Goal: Task Accomplishment & Management: Complete application form

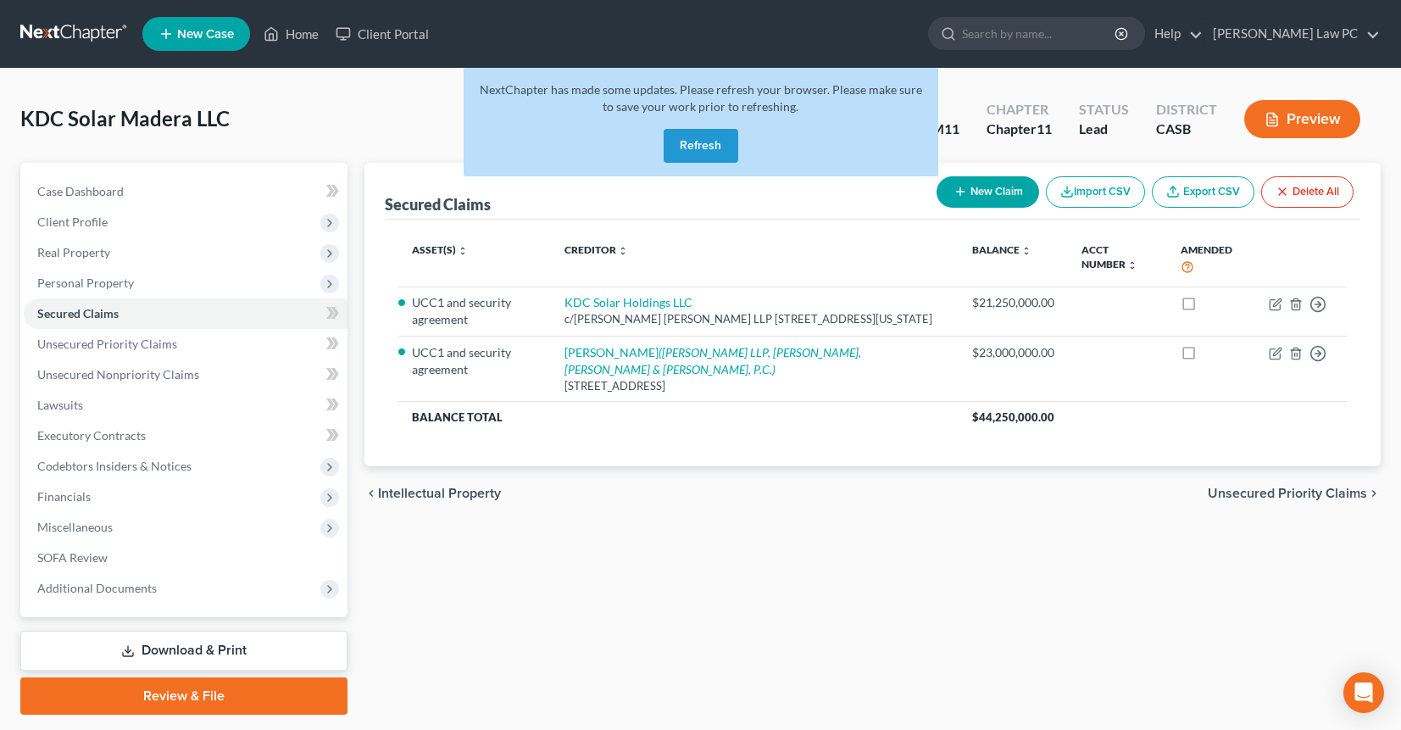
scroll to position [47, 0]
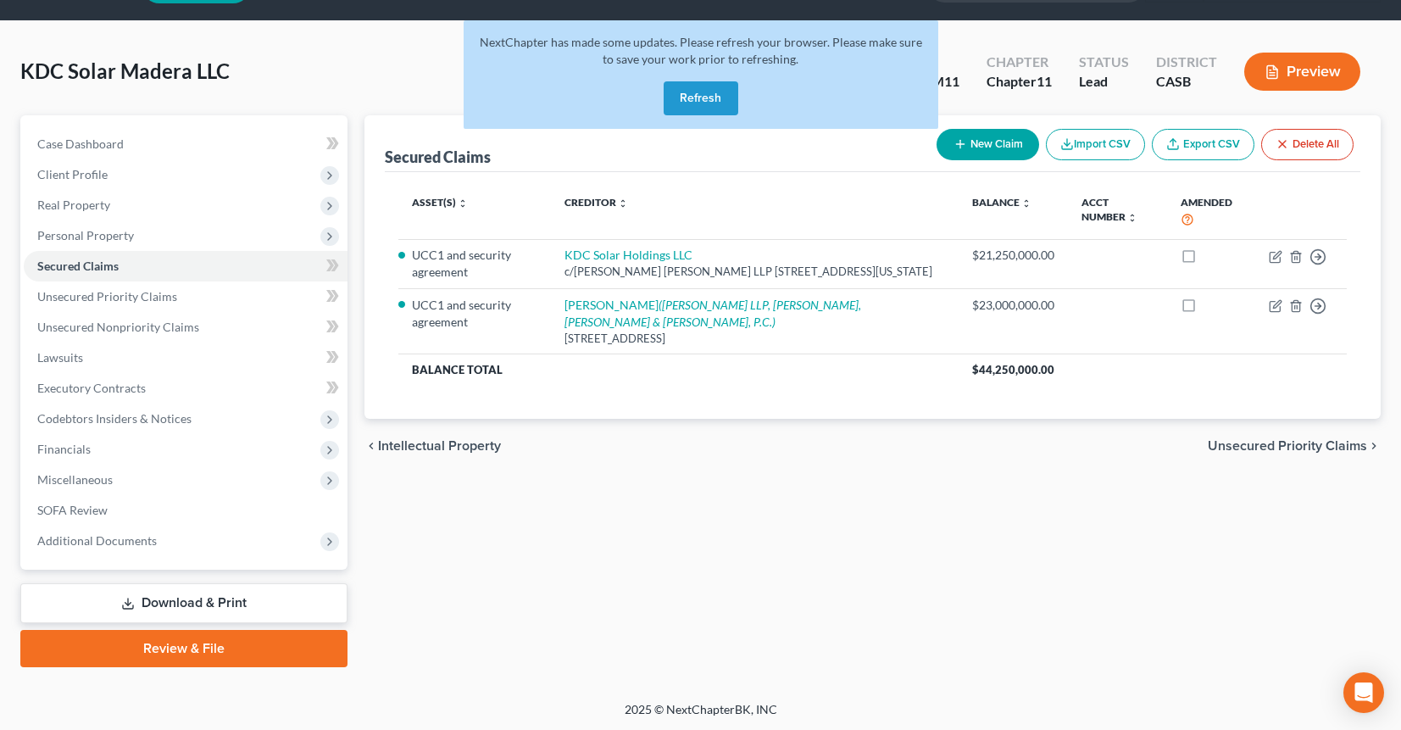
click at [145, 599] on link "Download & Print" at bounding box center [183, 603] width 327 height 40
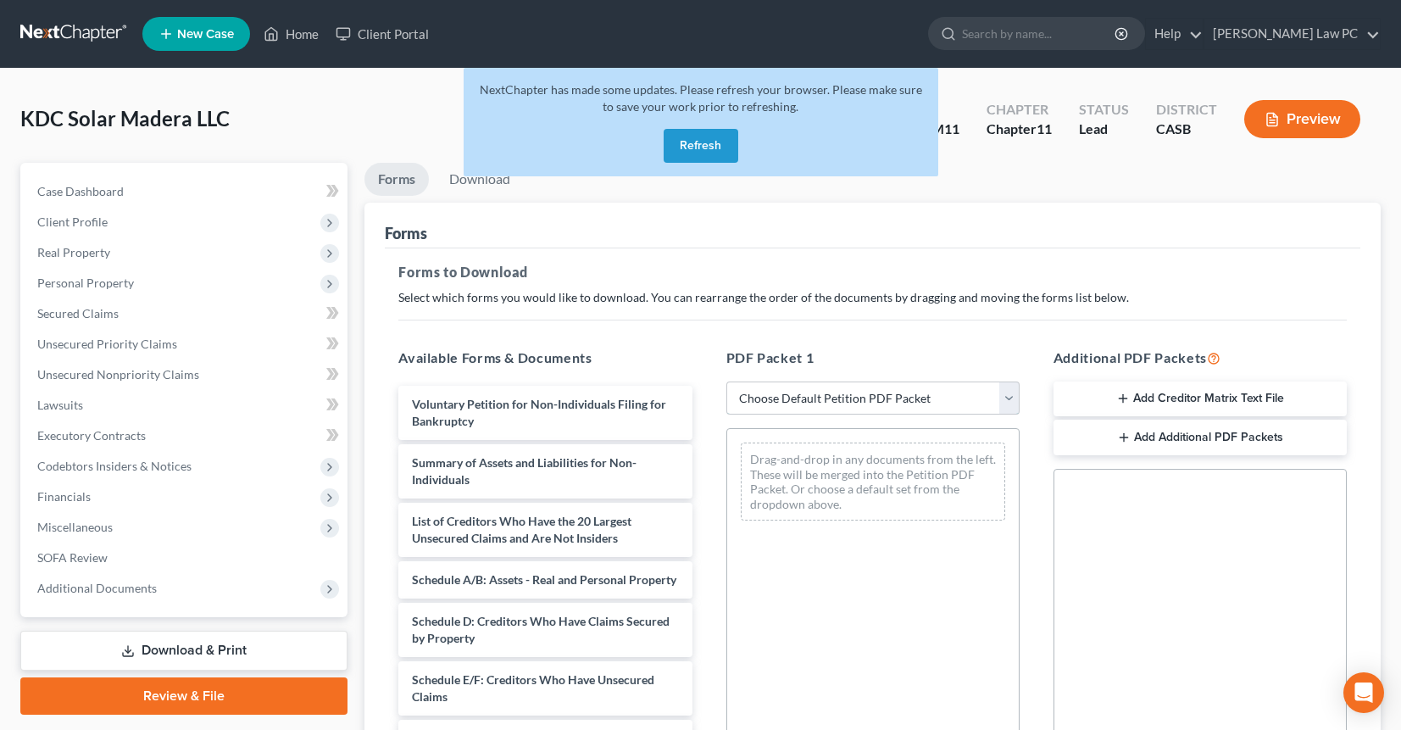
click at [777, 384] on select "Choose Default Petition PDF Packet Complete Bankruptcy Petition (all forms and …" at bounding box center [872, 398] width 293 height 34
select select "0"
click at [732, 381] on select "Choose Default Petition PDF Packet Complete Bankruptcy Petition (all forms and …" at bounding box center [872, 398] width 293 height 34
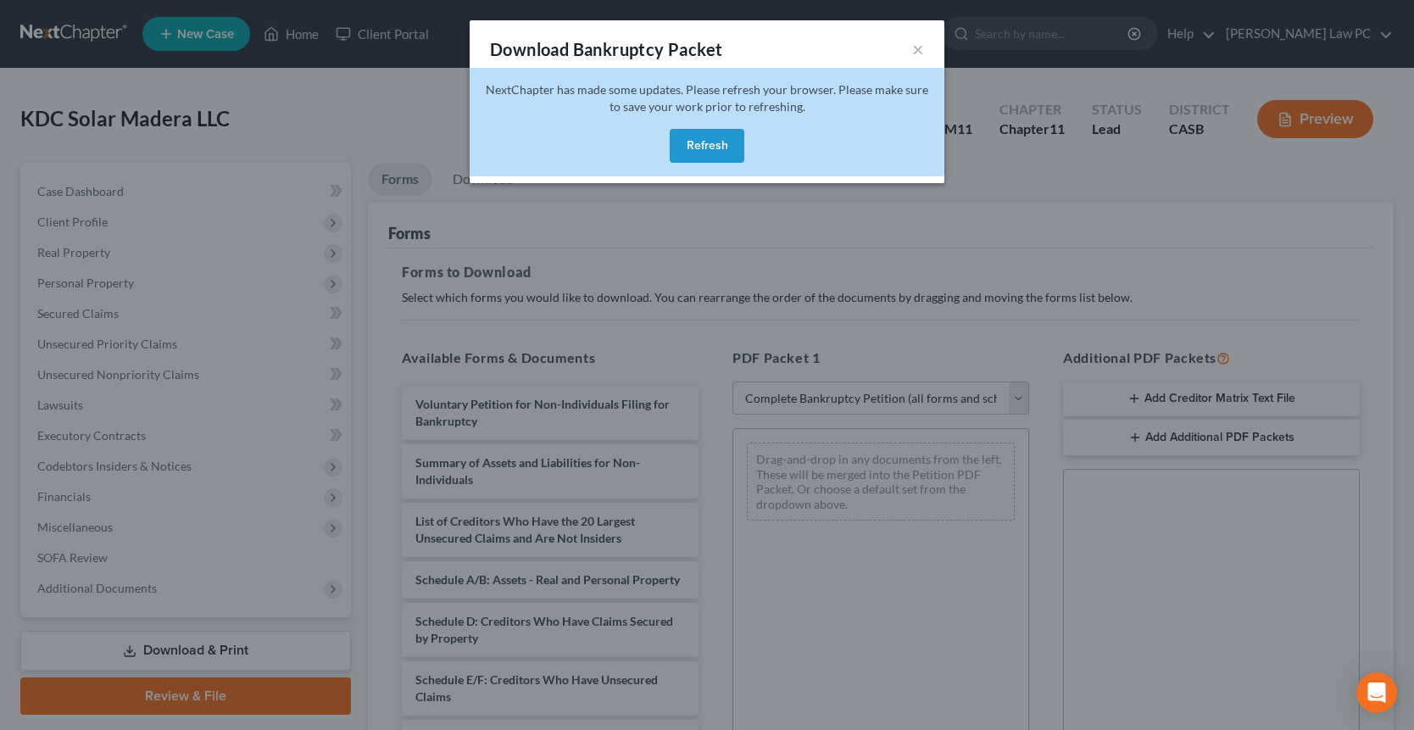
click at [716, 159] on button "Refresh" at bounding box center [707, 146] width 75 height 34
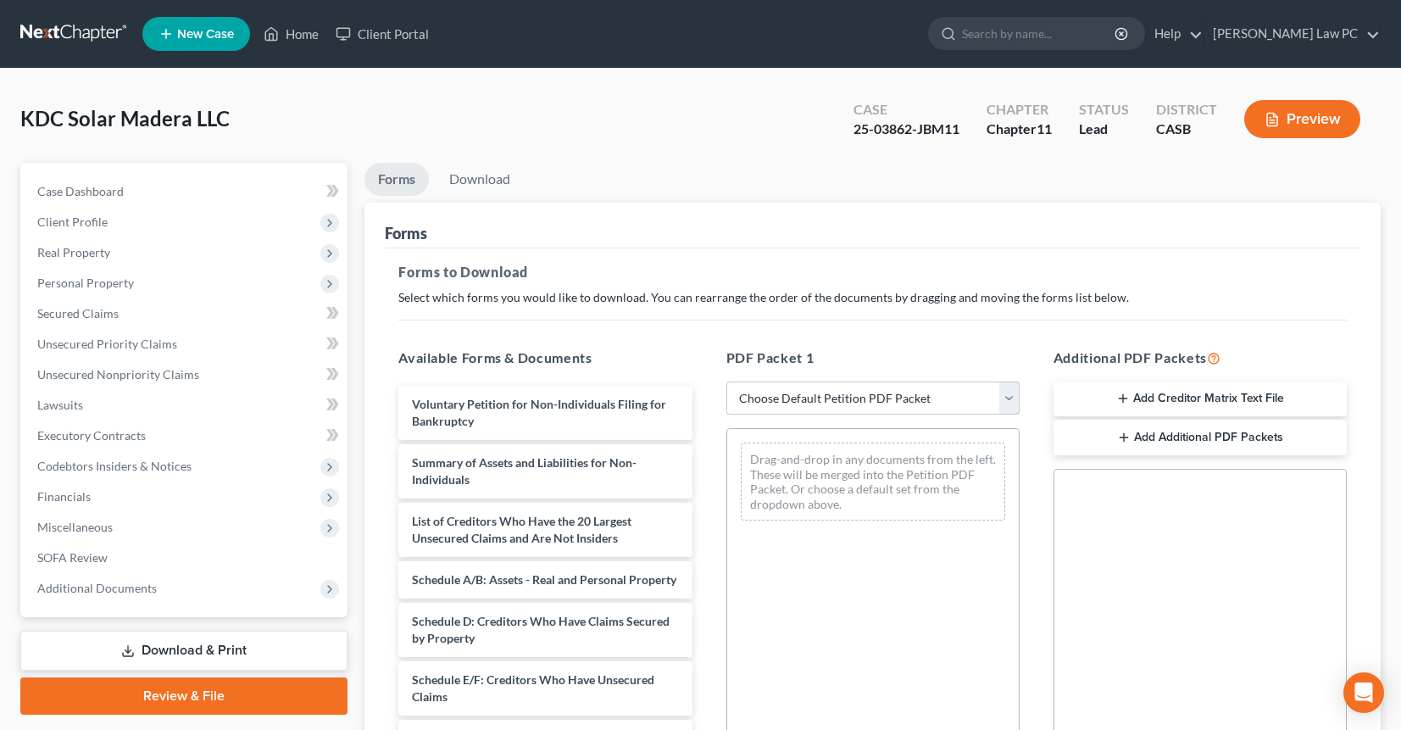
click at [796, 403] on select "Choose Default Petition PDF Packet Complete Bankruptcy Petition (all forms and …" at bounding box center [872, 398] width 293 height 34
select select "0"
click at [732, 381] on select "Choose Default Petition PDF Packet Complete Bankruptcy Petition (all forms and …" at bounding box center [872, 398] width 293 height 34
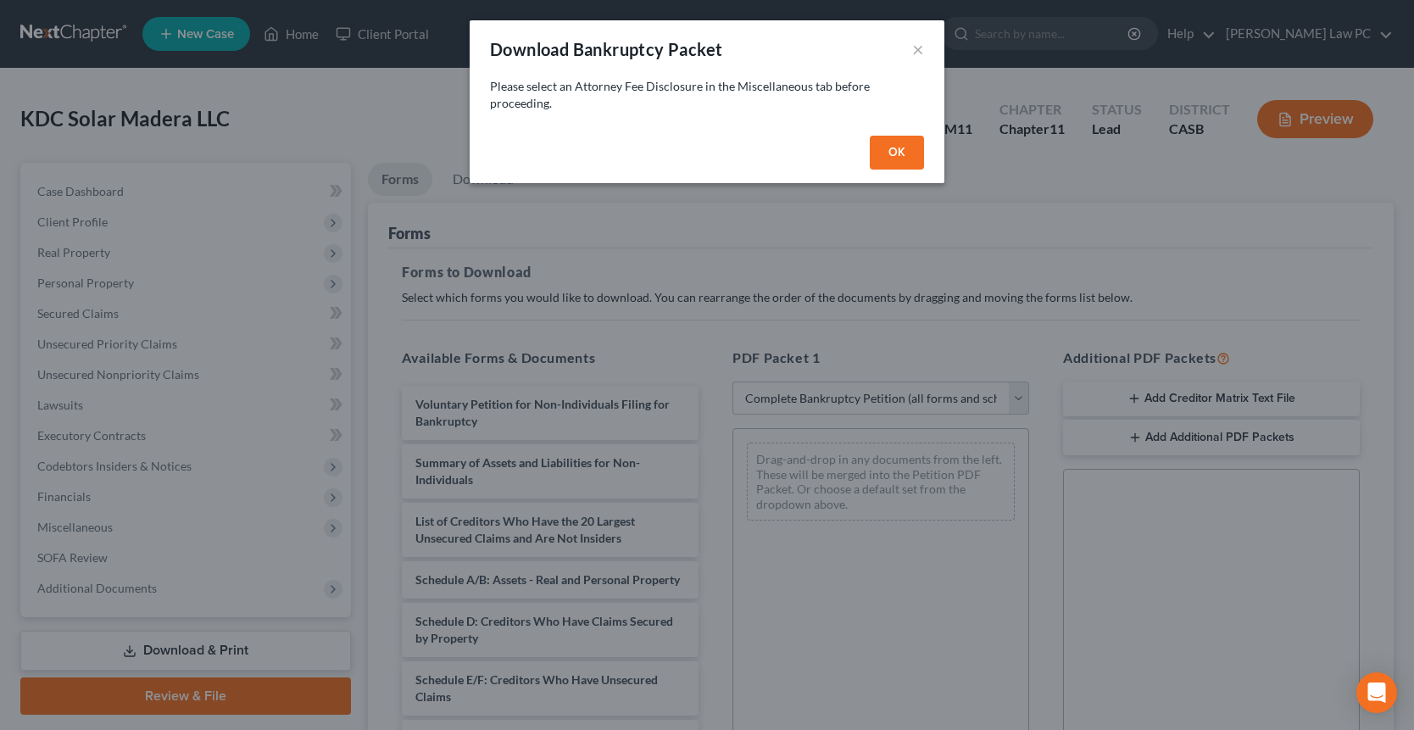
click at [892, 150] on button "OK" at bounding box center [897, 153] width 54 height 34
select select
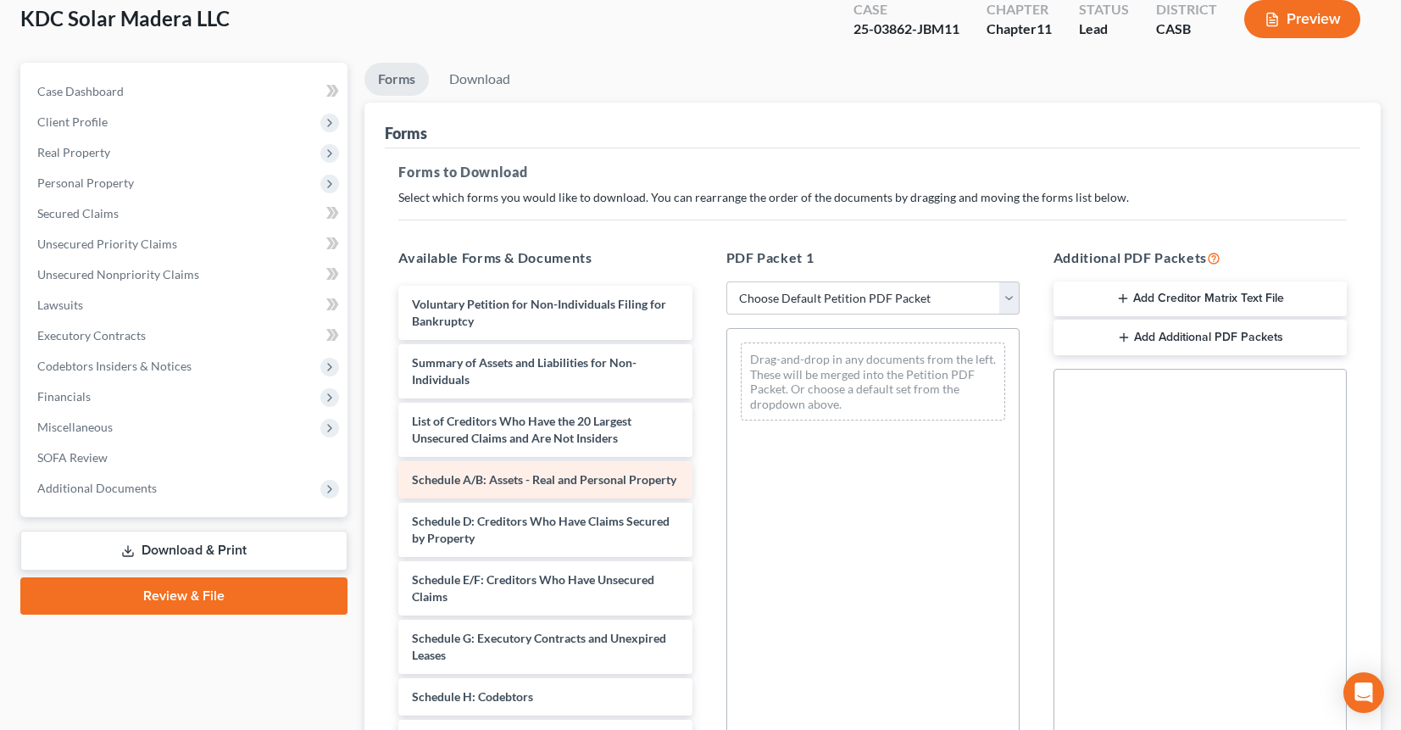
scroll to position [101, 0]
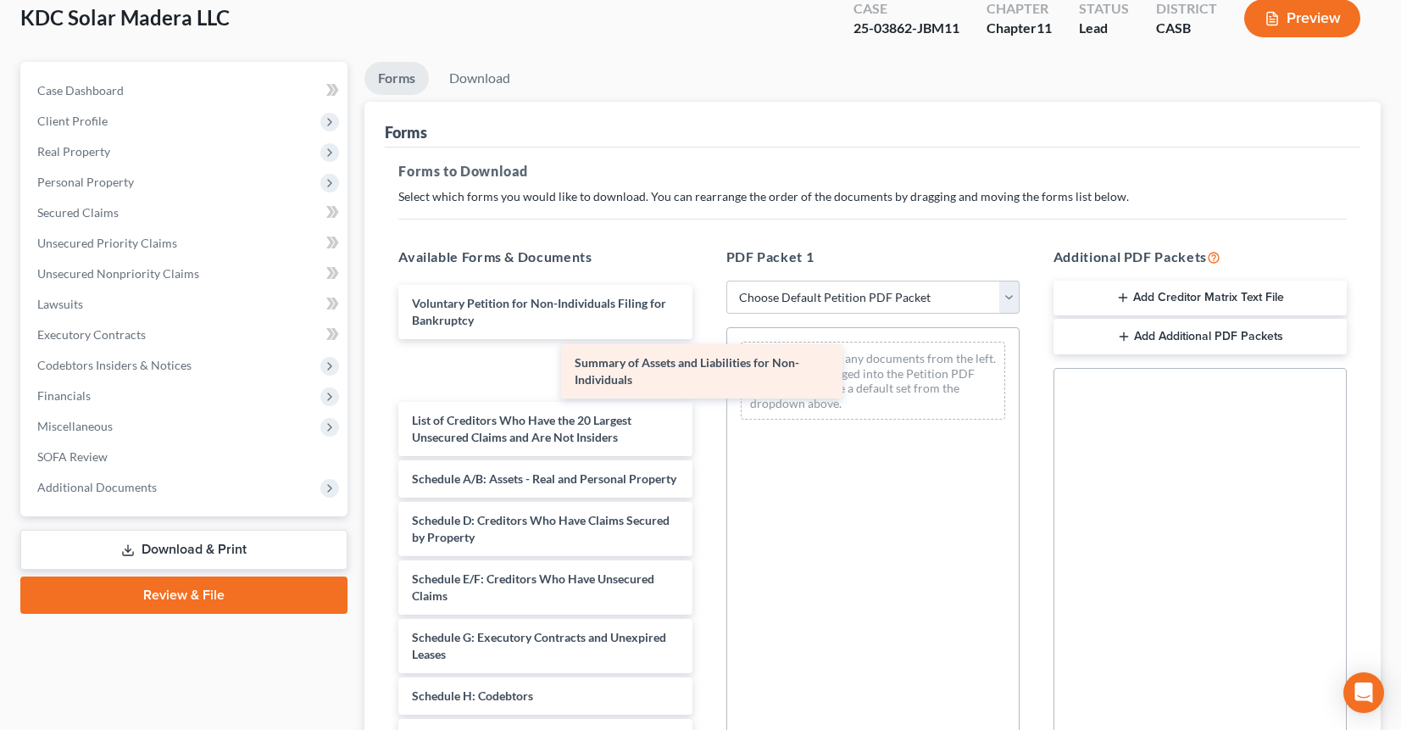
drag, startPoint x: 536, startPoint y: 371, endPoint x: 743, endPoint y: 371, distance: 207.7
click at [705, 371] on div "Summary of Assets and Liabilities for Non-Individuals Voluntary Petition for No…" at bounding box center [545, 641] width 320 height 713
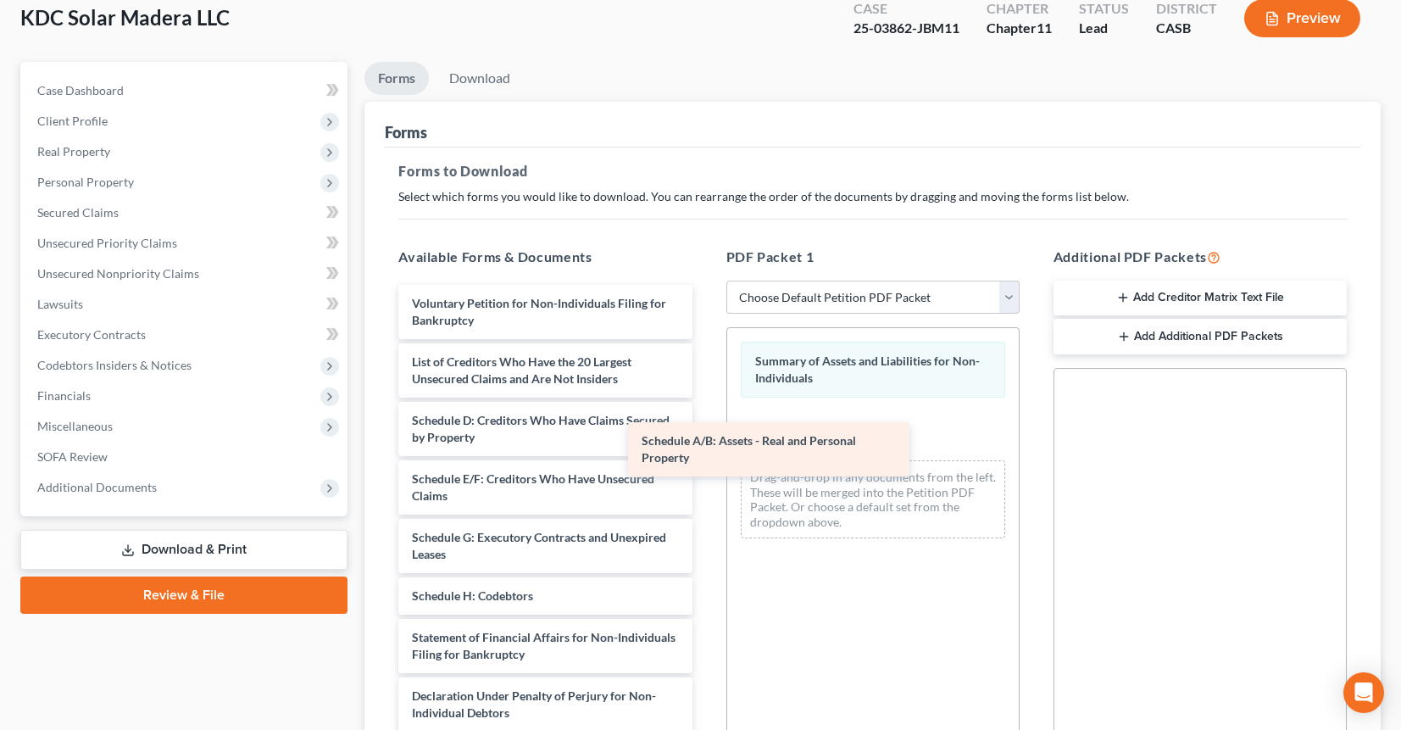
drag, startPoint x: 542, startPoint y: 429, endPoint x: 773, endPoint y: 446, distance: 232.0
click at [705, 448] on div "Schedule A/B: Assets - Real and Personal Property Voluntary Petition for Non-In…" at bounding box center [545, 591] width 320 height 613
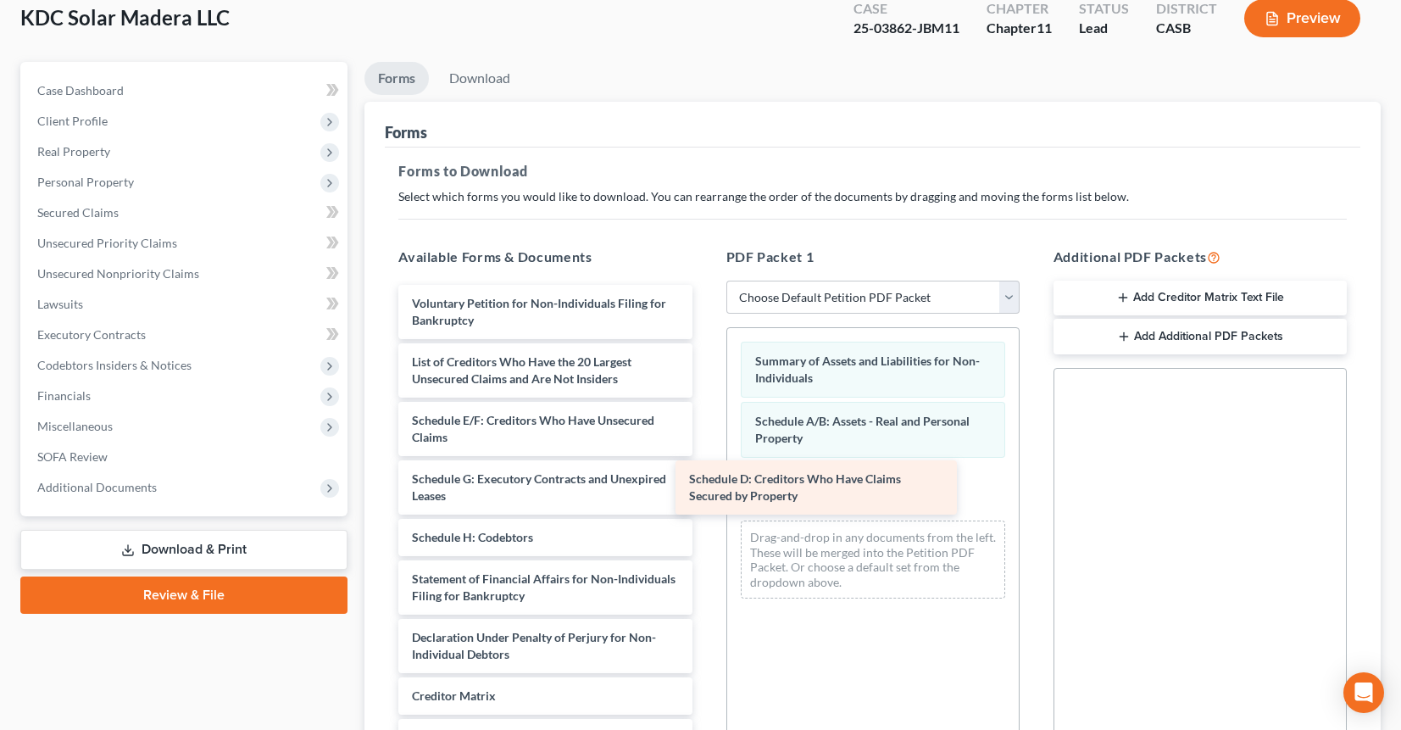
drag, startPoint x: 519, startPoint y: 431, endPoint x: 824, endPoint y: 491, distance: 310.9
click at [705, 491] on div "Schedule D: Creditors Who Have Claims Secured by Property Voluntary Petition fo…" at bounding box center [545, 562] width 320 height 554
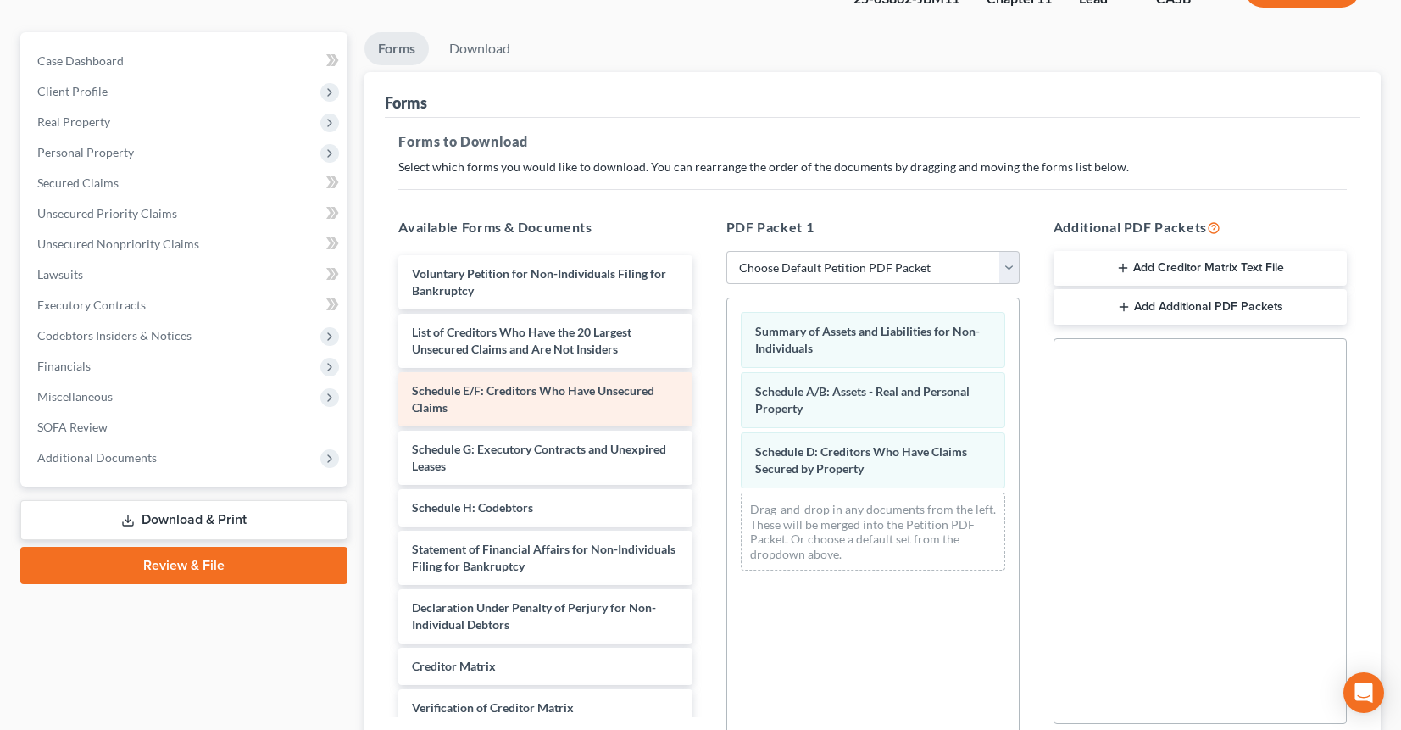
scroll to position [131, 0]
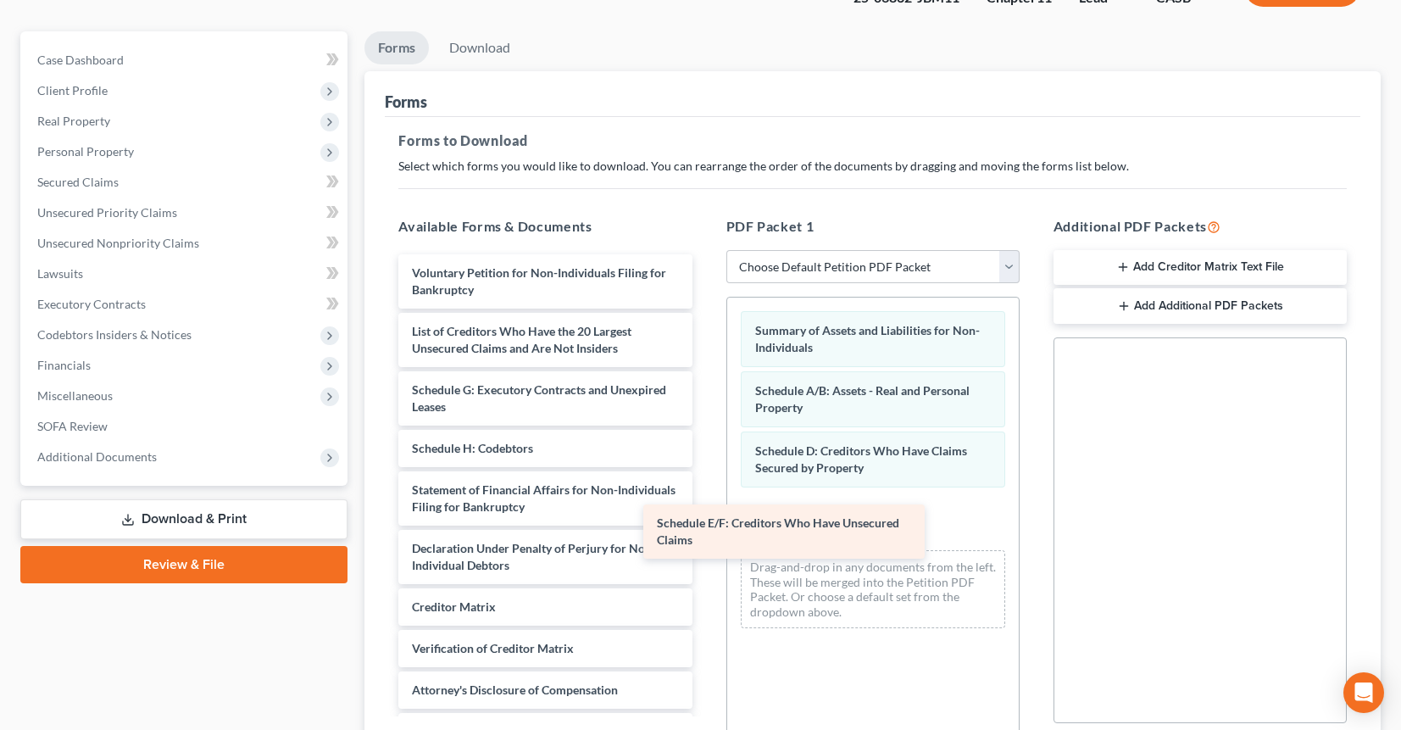
drag, startPoint x: 559, startPoint y: 398, endPoint x: 837, endPoint y: 527, distance: 305.7
click at [705, 536] on div "Schedule E/F: Creditors Who Have Unsecured Claims Voluntary Petition for Non-In…" at bounding box center [545, 502] width 320 height 496
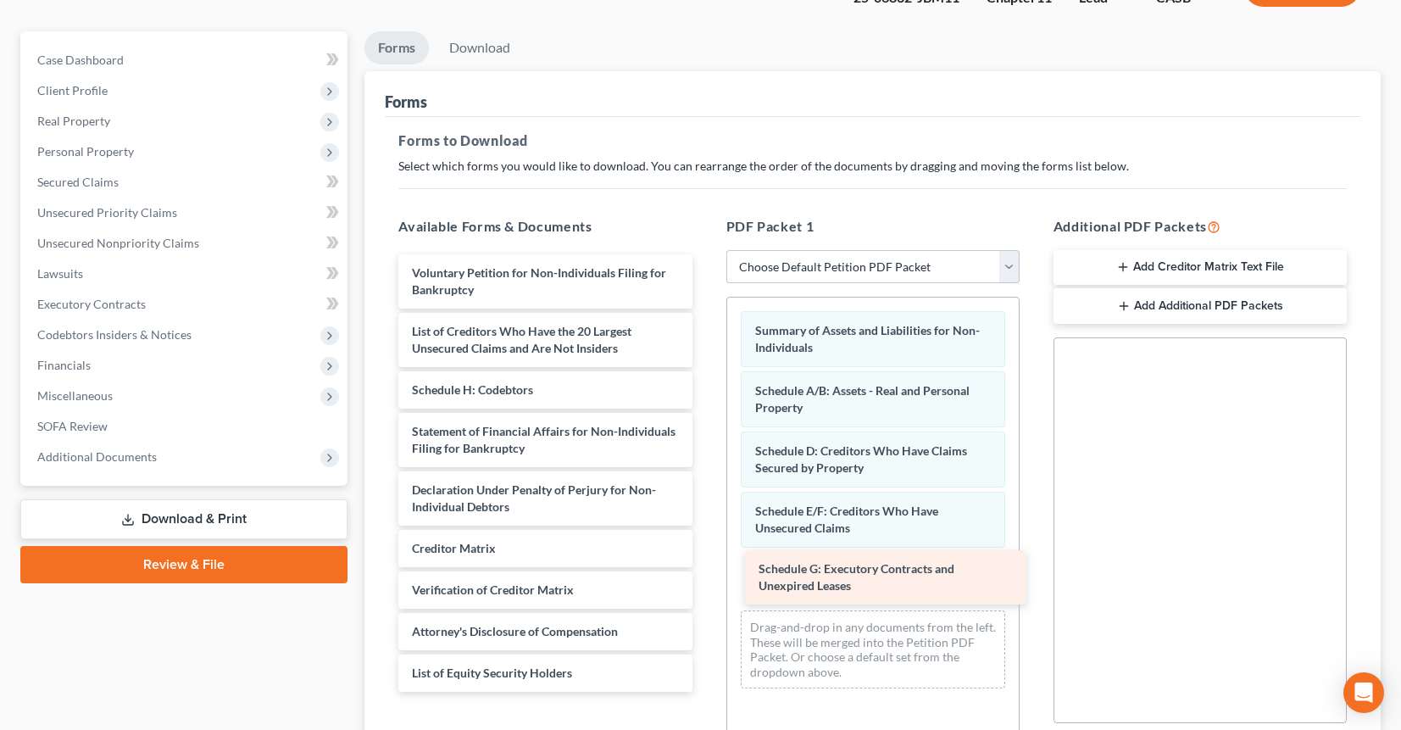
drag, startPoint x: 516, startPoint y: 402, endPoint x: 861, endPoint y: 577, distance: 387.1
click at [705, 577] on div "Schedule G: Executory Contracts and Unexpired Leases Voluntary Petition for Non…" at bounding box center [545, 472] width 320 height 437
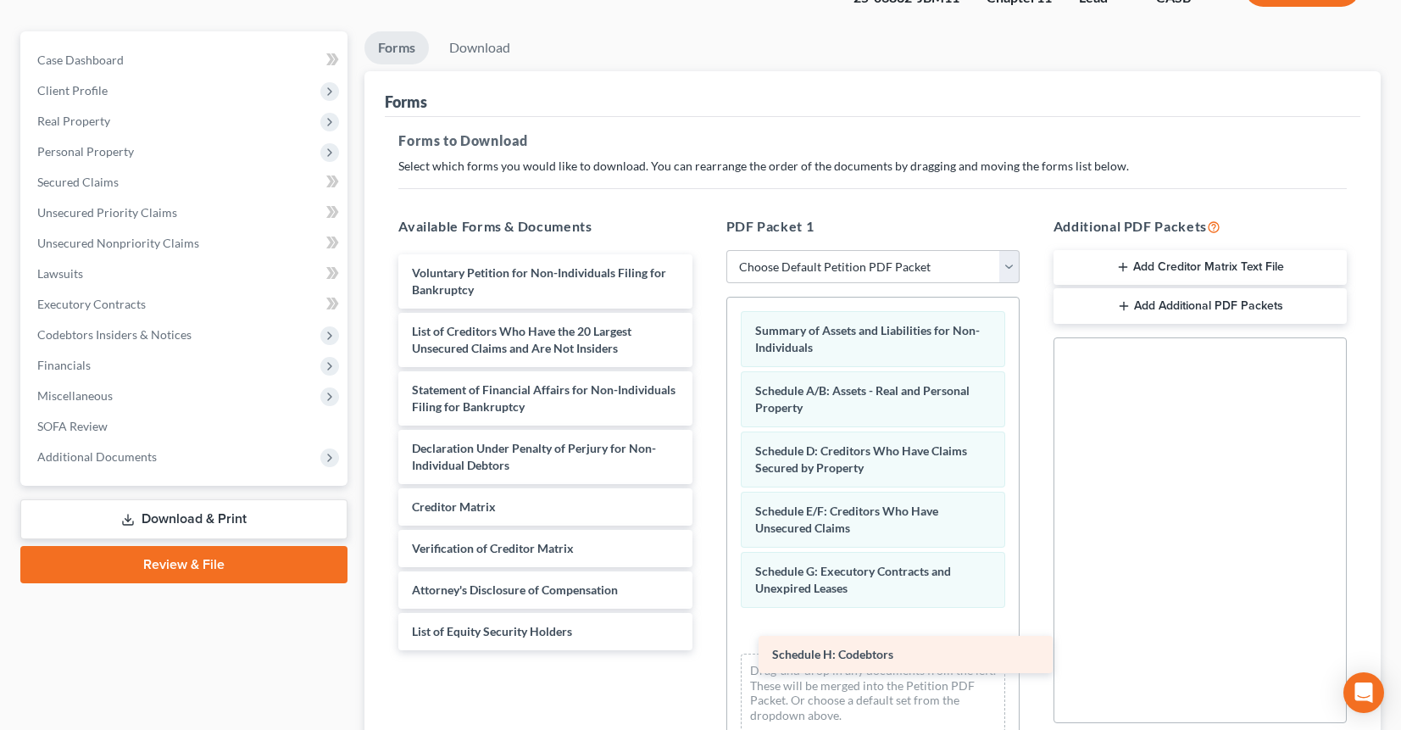
drag, startPoint x: 496, startPoint y: 384, endPoint x: 853, endPoint y: 648, distance: 443.7
click at [705, 648] on div "Schedule H: Codebtors Voluntary Petition for Non-Individuals Filing for Bankrup…" at bounding box center [545, 452] width 320 height 396
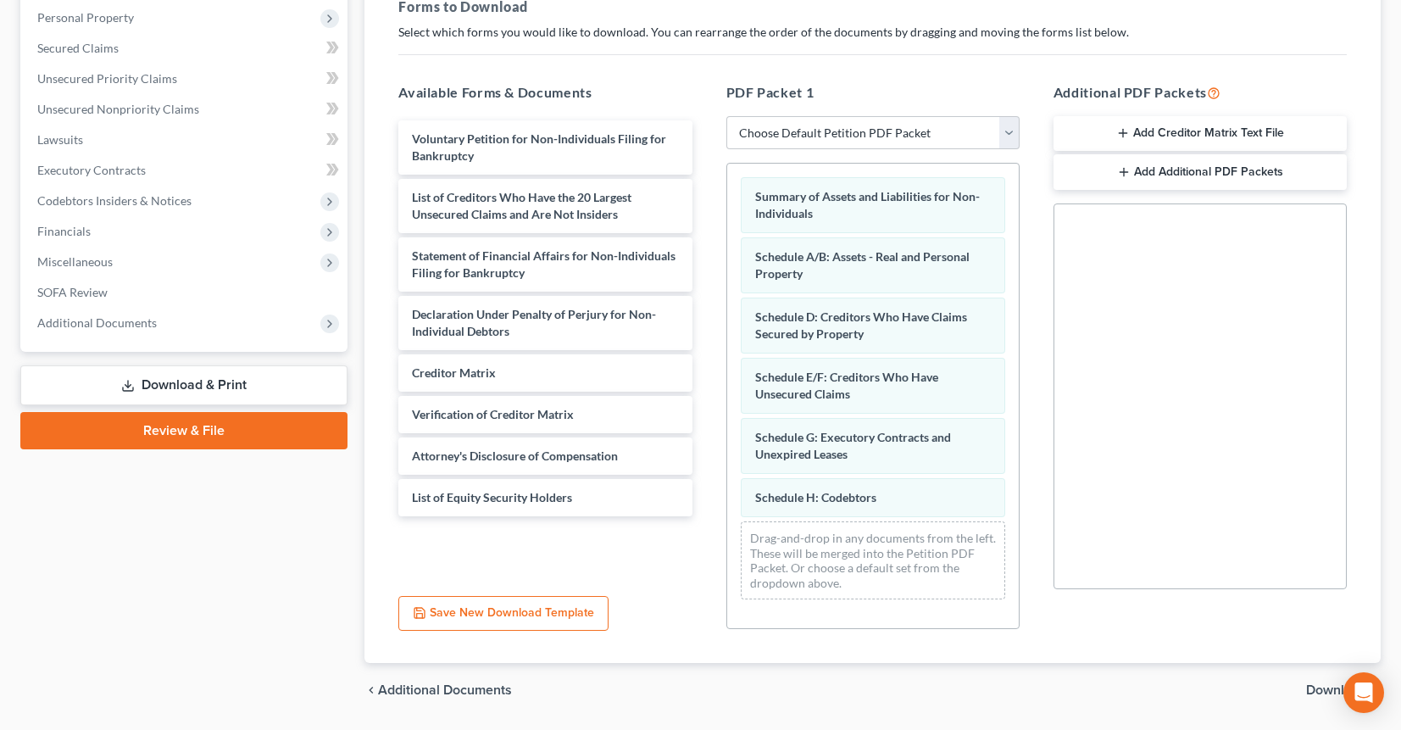
scroll to position [275, 0]
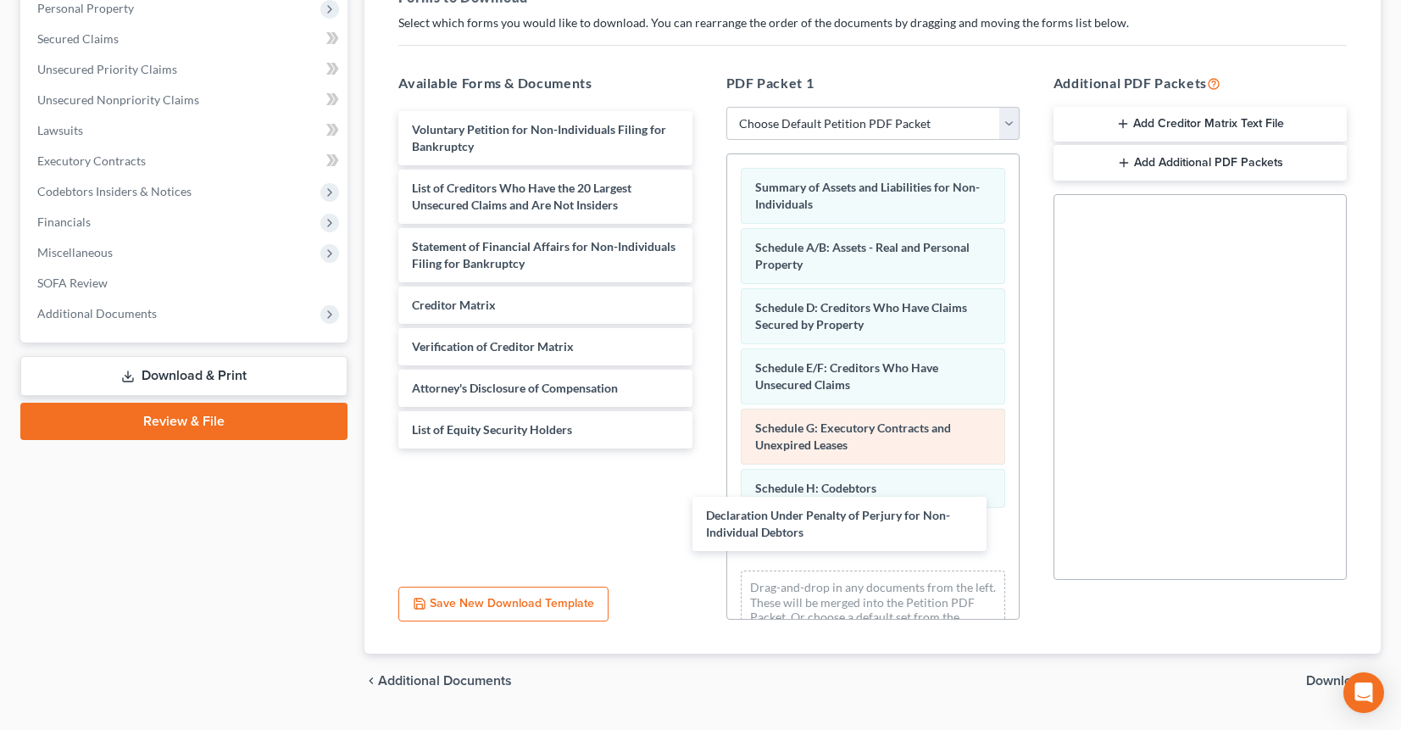
drag, startPoint x: 559, startPoint y: 320, endPoint x: 789, endPoint y: 429, distance: 254.8
click at [705, 448] on div "Declaration Under Penalty of Perjury for Non-Individual Debtors Voluntary Petit…" at bounding box center [545, 279] width 320 height 337
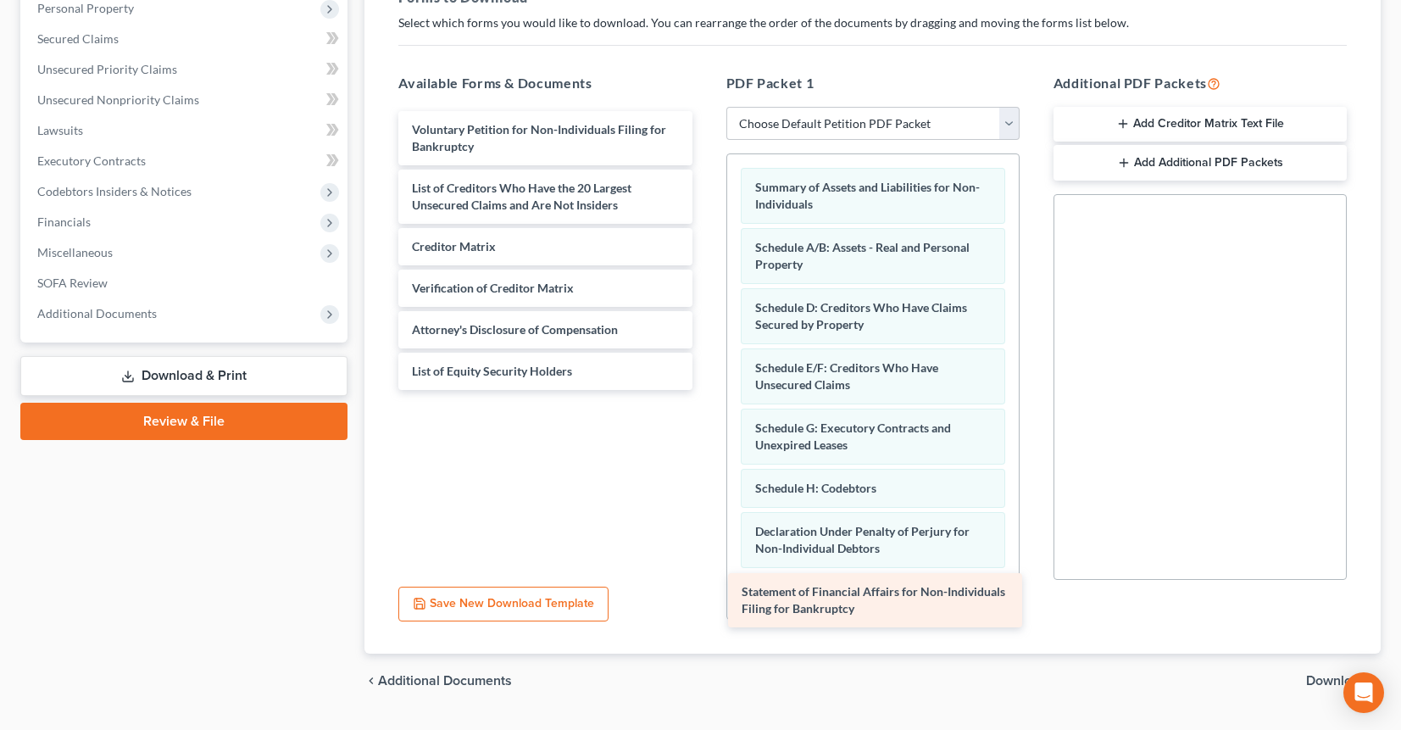
drag, startPoint x: 538, startPoint y: 248, endPoint x: 868, endPoint y: 594, distance: 477.9
click at [705, 390] on div "Statement of Financial Affairs for Non-Individuals Filing for Bankruptcy Volunt…" at bounding box center [545, 250] width 320 height 279
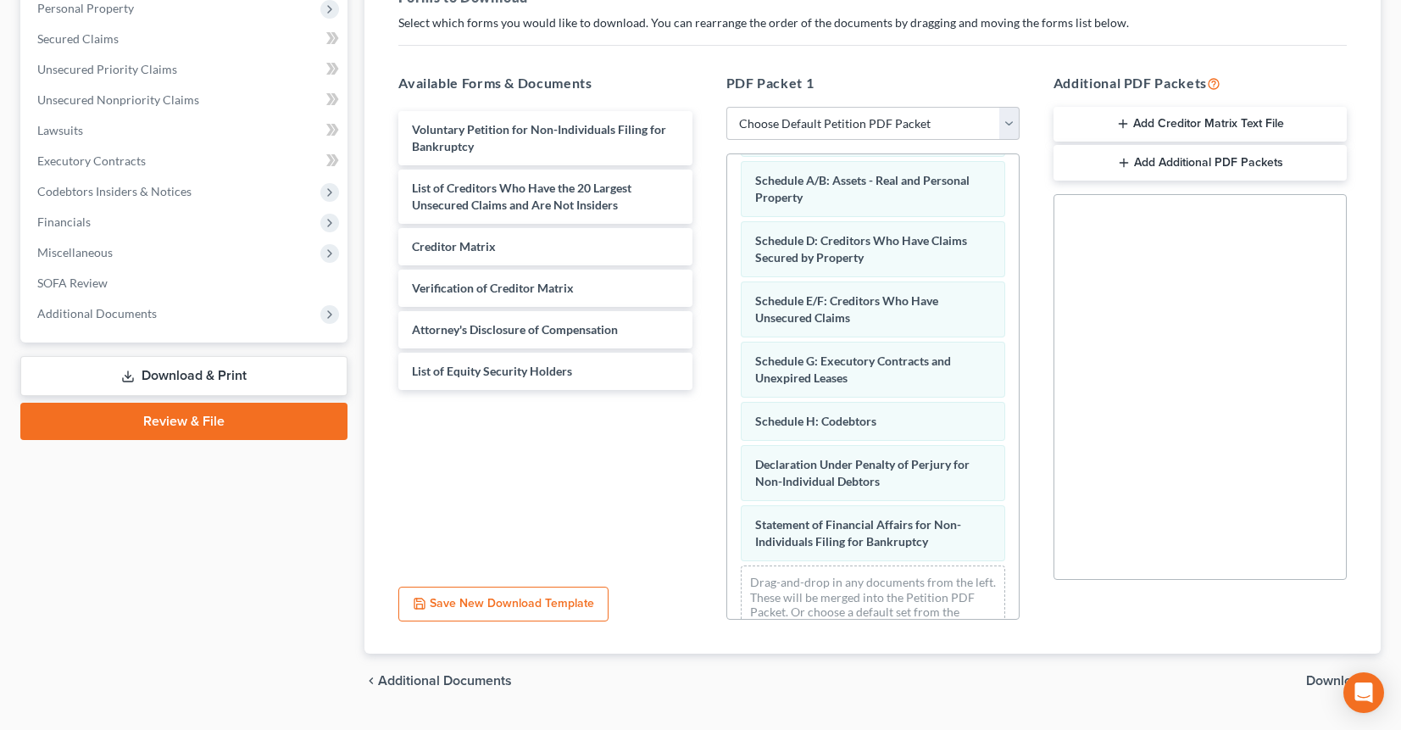
scroll to position [105, 0]
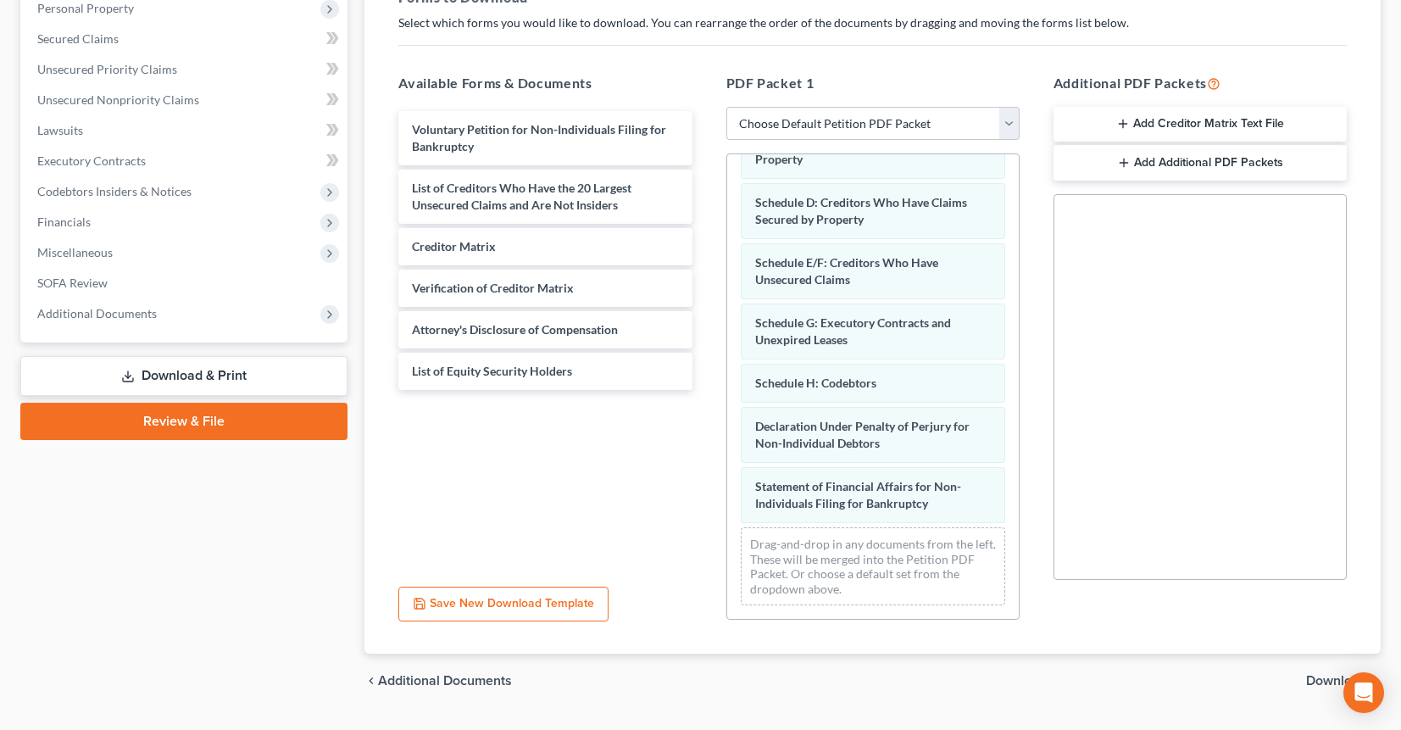
click at [1319, 678] on span "Download" at bounding box center [1336, 681] width 61 height 14
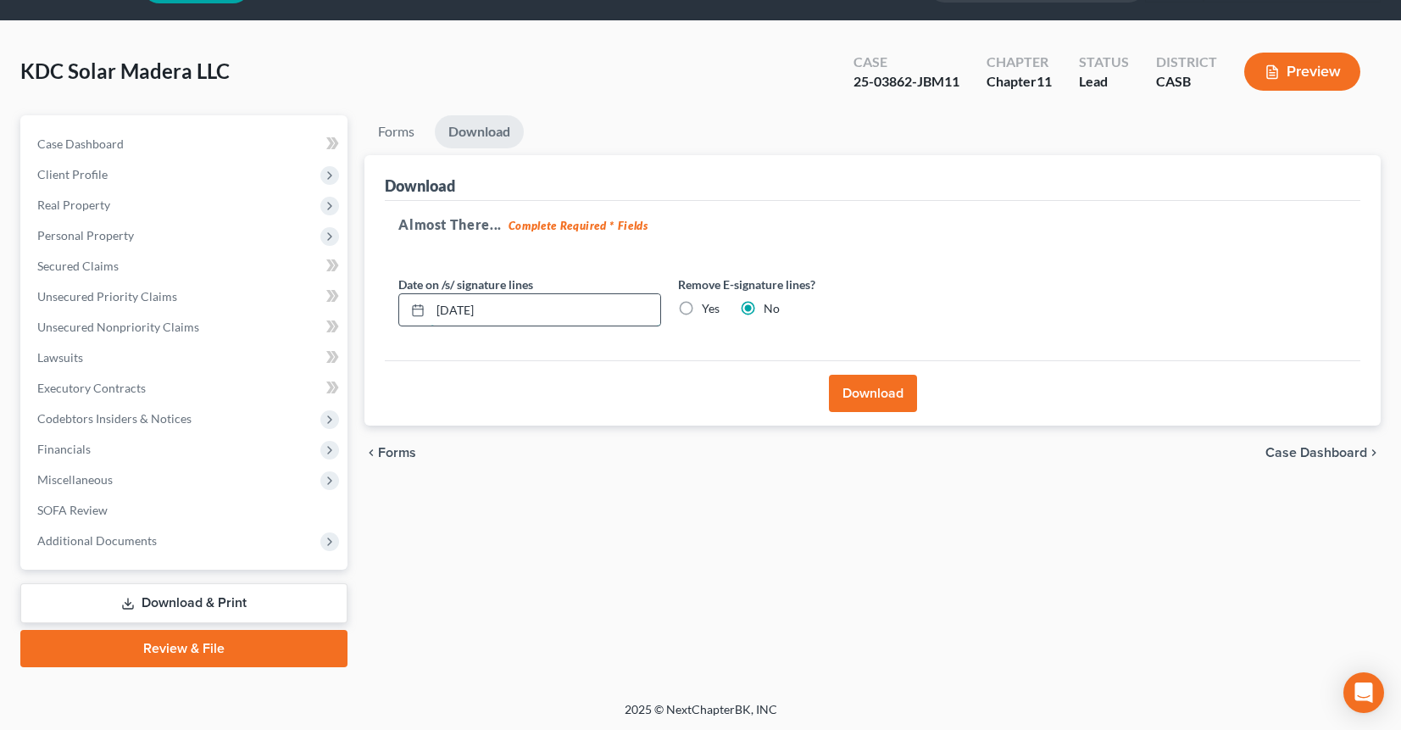
drag, startPoint x: 466, startPoint y: 305, endPoint x: 457, endPoint y: 304, distance: 9.4
click at [457, 304] on input "[DATE]" at bounding box center [546, 310] width 230 height 32
type input "[DATE]"
click at [849, 394] on button "Download" at bounding box center [873, 393] width 88 height 37
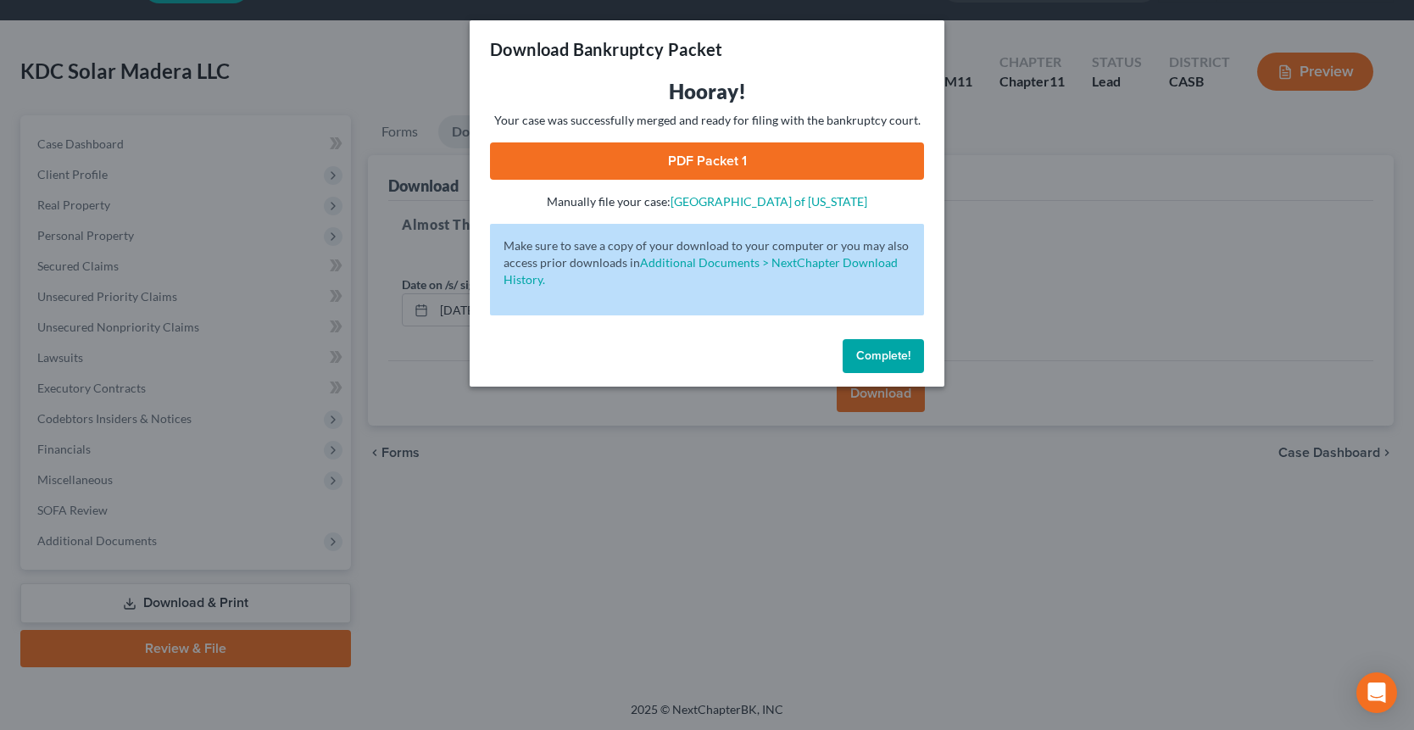
click at [737, 149] on link "PDF Packet 1" at bounding box center [707, 160] width 434 height 37
drag, startPoint x: 871, startPoint y: 366, endPoint x: 828, endPoint y: 364, distance: 42.5
click at [866, 365] on button "Complete!" at bounding box center [883, 356] width 81 height 34
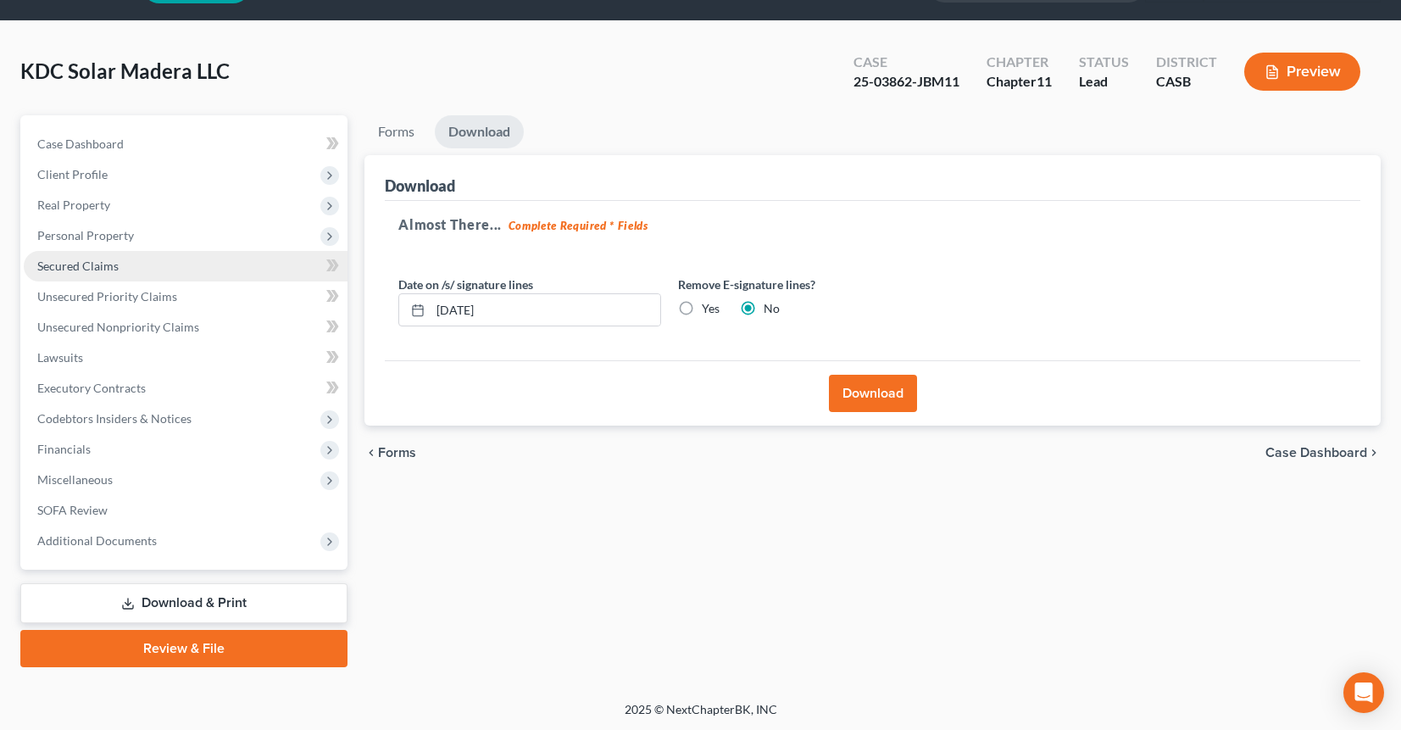
click at [106, 267] on span "Secured Claims" at bounding box center [77, 266] width 81 height 14
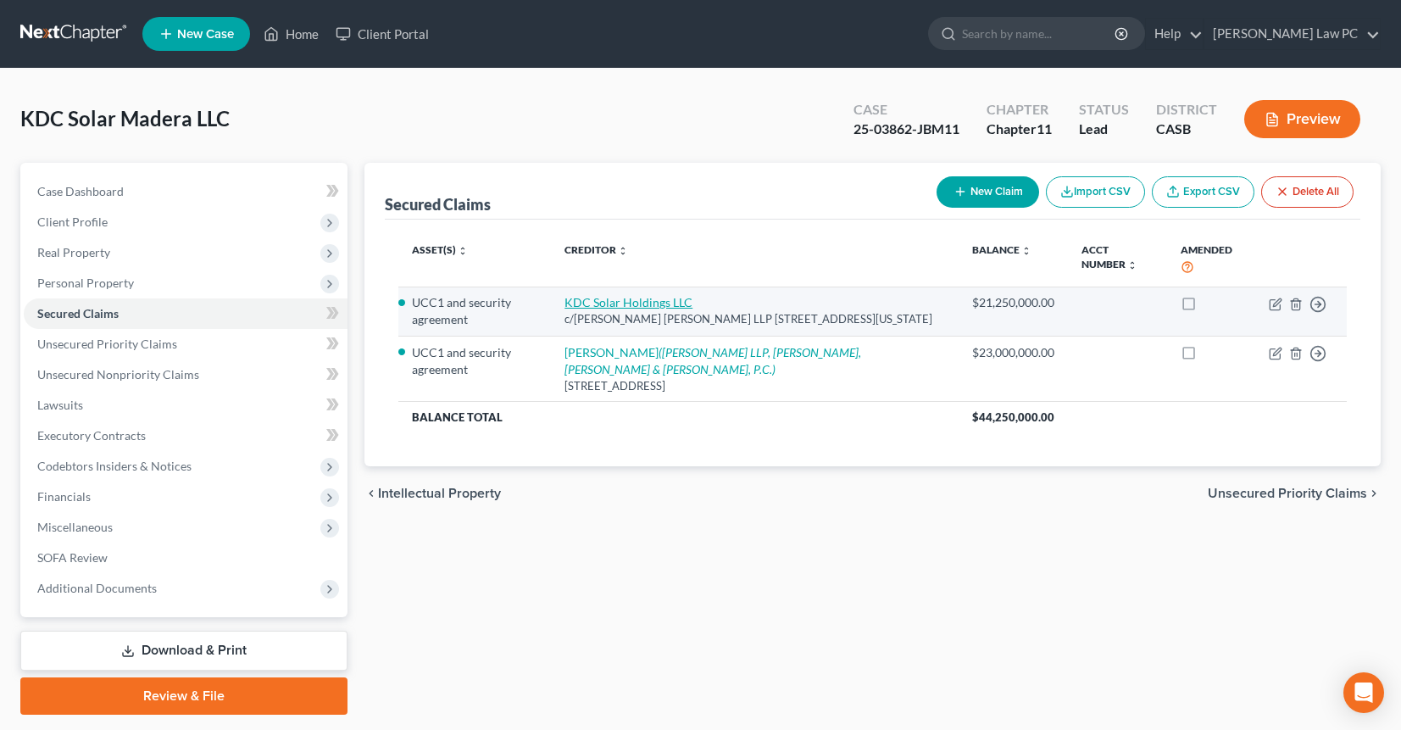
click at [690, 299] on link "KDC Solar Holdings LLC" at bounding box center [629, 302] width 128 height 14
select select "35"
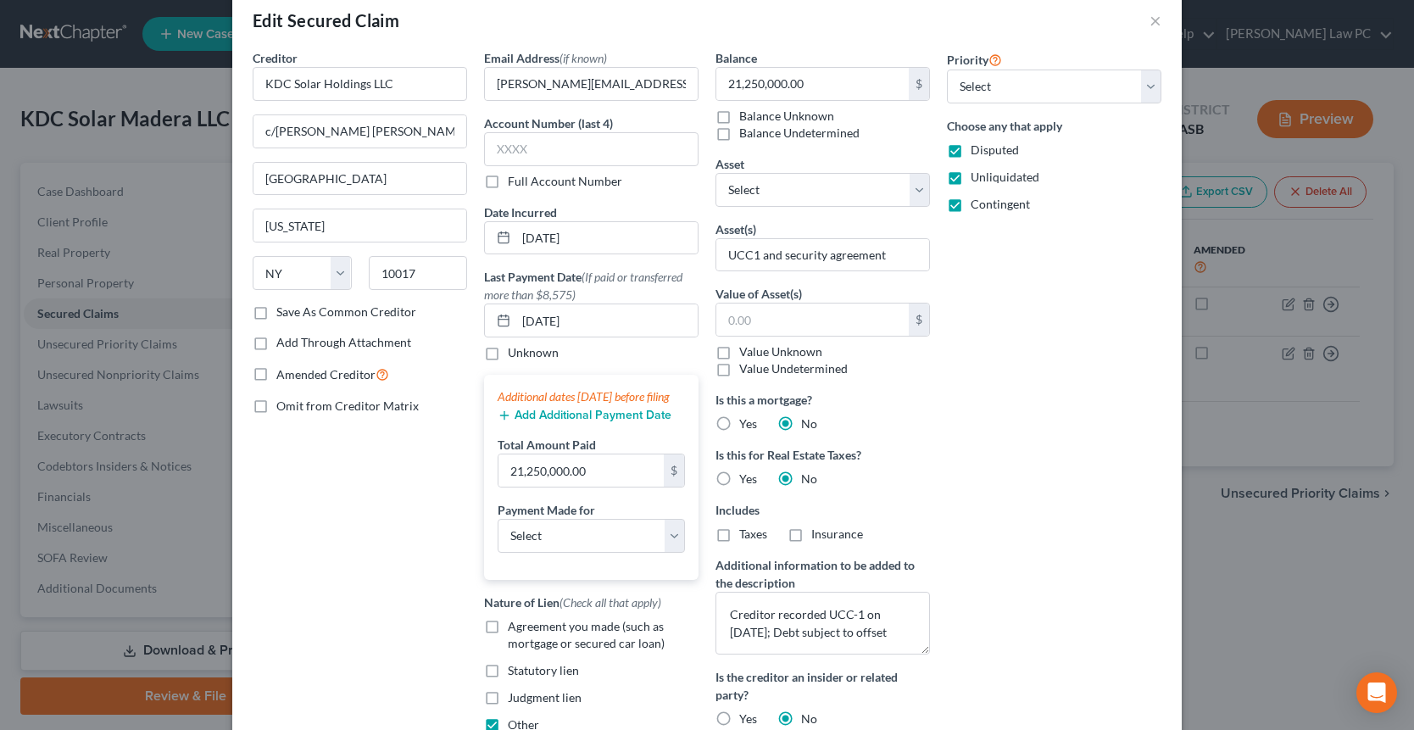
scroll to position [47, 0]
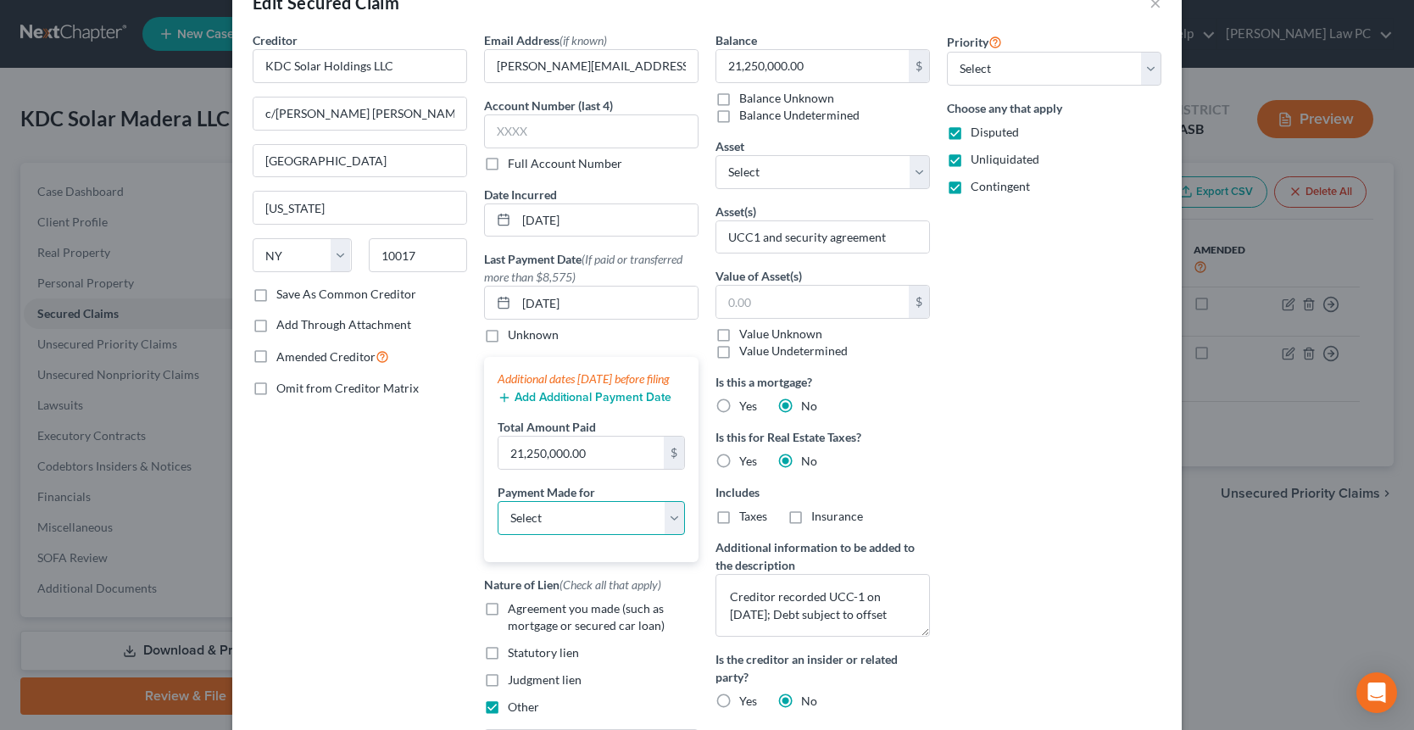
click at [566, 533] on select "Select Car Credit Card Loan Repayment Mortgage Other Suppliers Or Vendors" at bounding box center [591, 518] width 187 height 34
select select "4"
click at [498, 517] on select "Select Car Credit Card Loan Repayment Mortgage Other Suppliers Or Vendors" at bounding box center [591, 518] width 187 height 34
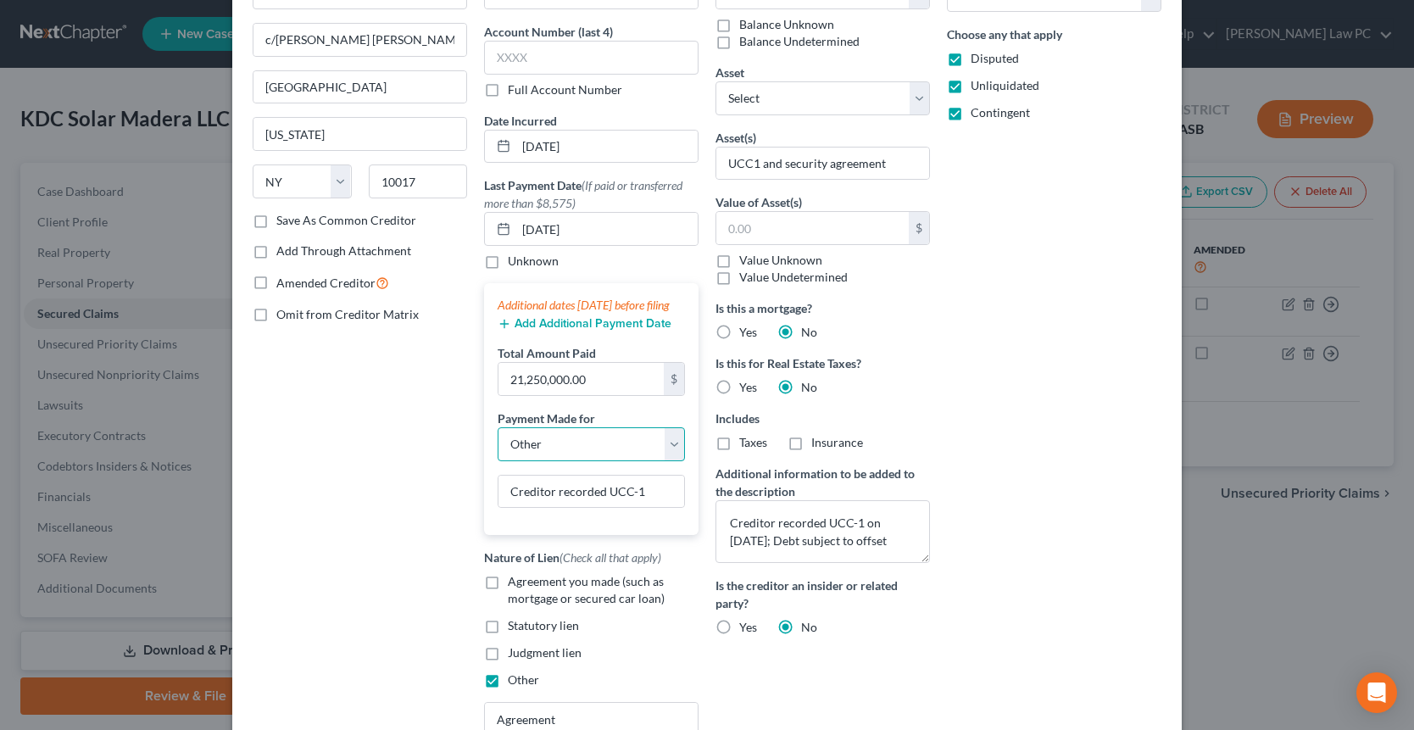
scroll to position [124, 0]
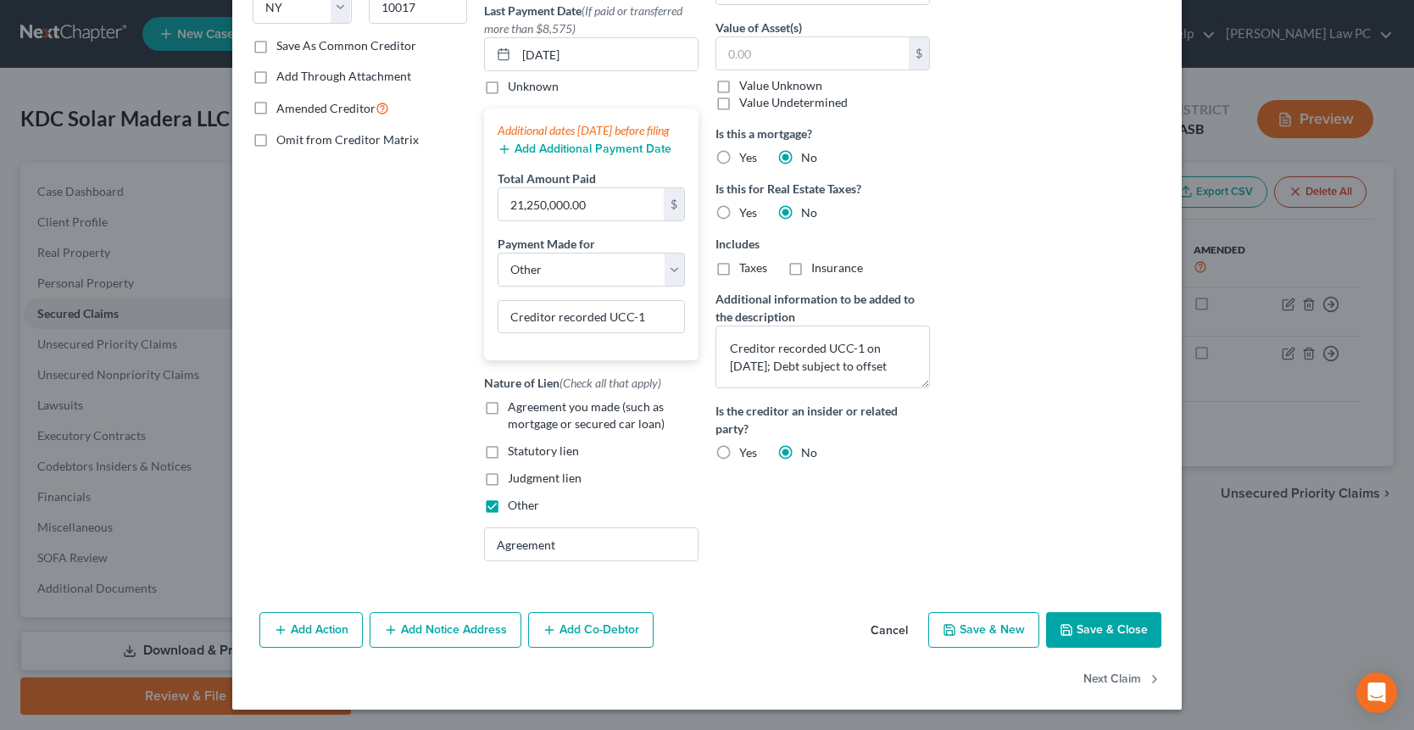
click at [1085, 623] on button "Save & Close" at bounding box center [1103, 630] width 115 height 36
select select
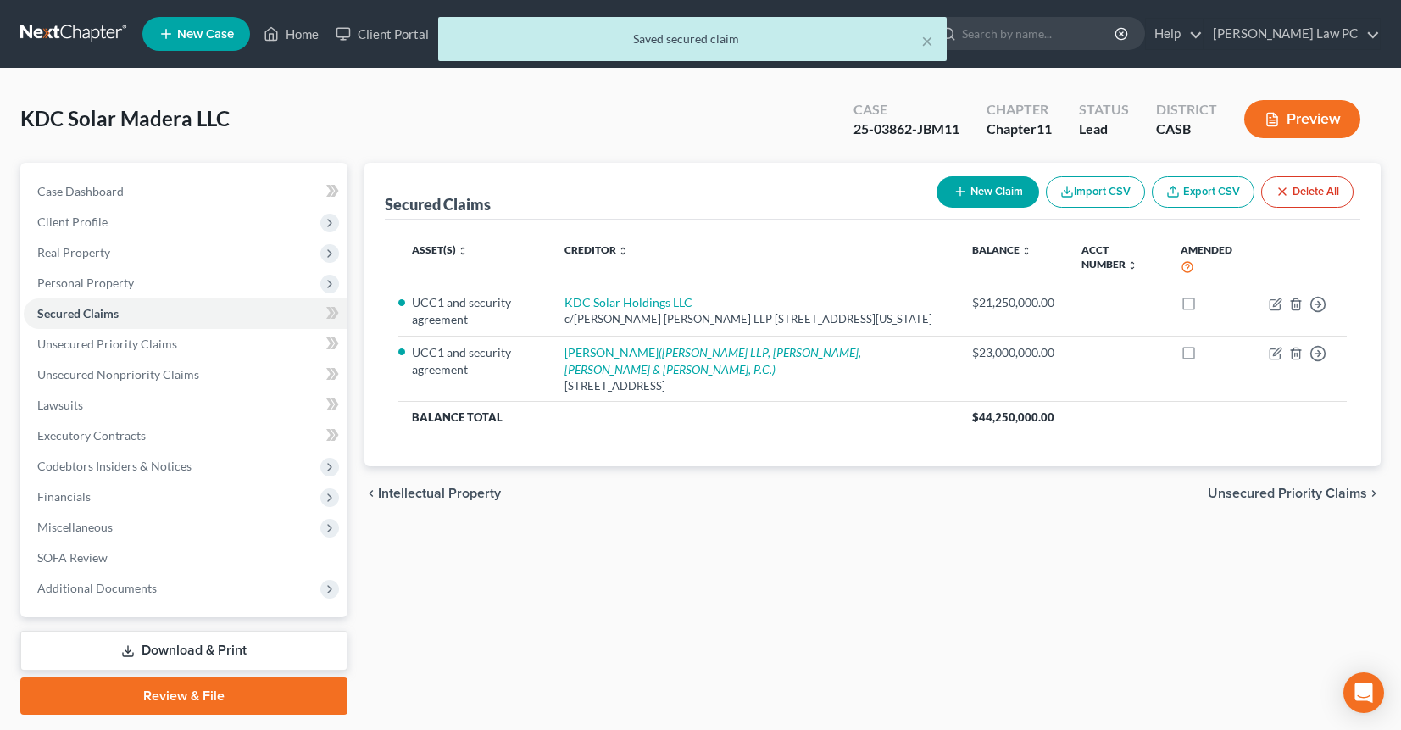
click at [1322, 112] on button "Preview" at bounding box center [1302, 119] width 116 height 38
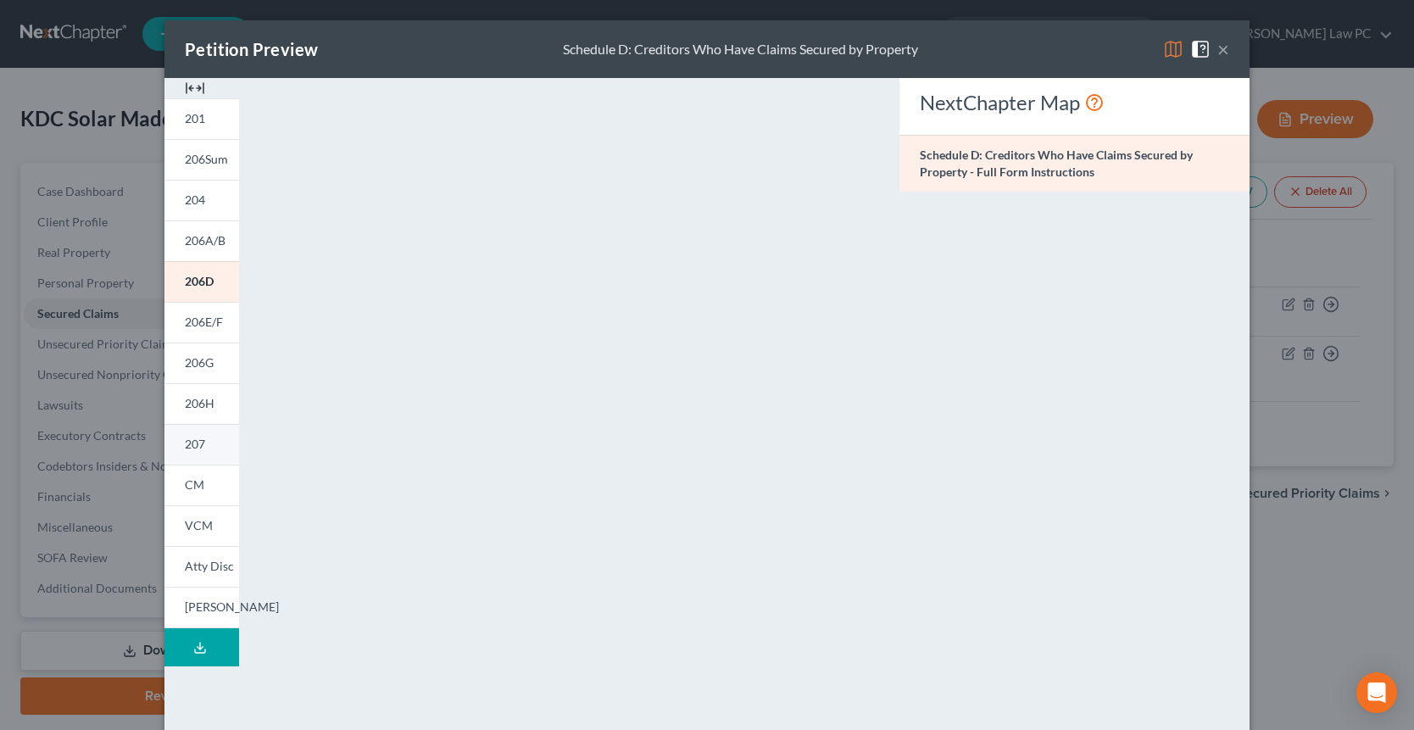
click at [203, 437] on link "207" at bounding box center [201, 444] width 75 height 41
click at [1217, 48] on button "×" at bounding box center [1223, 49] width 12 height 20
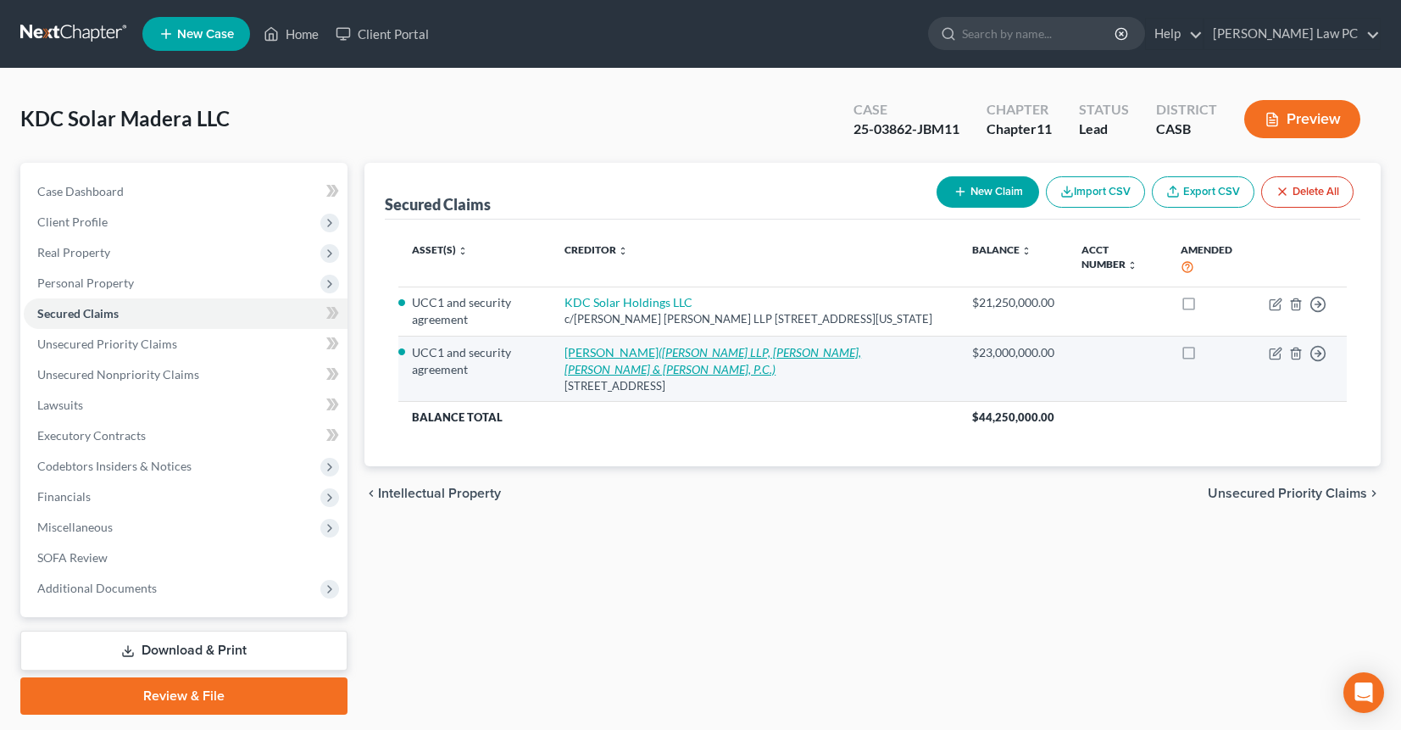
click at [632, 367] on link "[PERSON_NAME] ([PERSON_NAME] LLP, [PERSON_NAME], [PERSON_NAME] & [PERSON_NAME],…" at bounding box center [713, 360] width 297 height 31
select select "9"
select select "0"
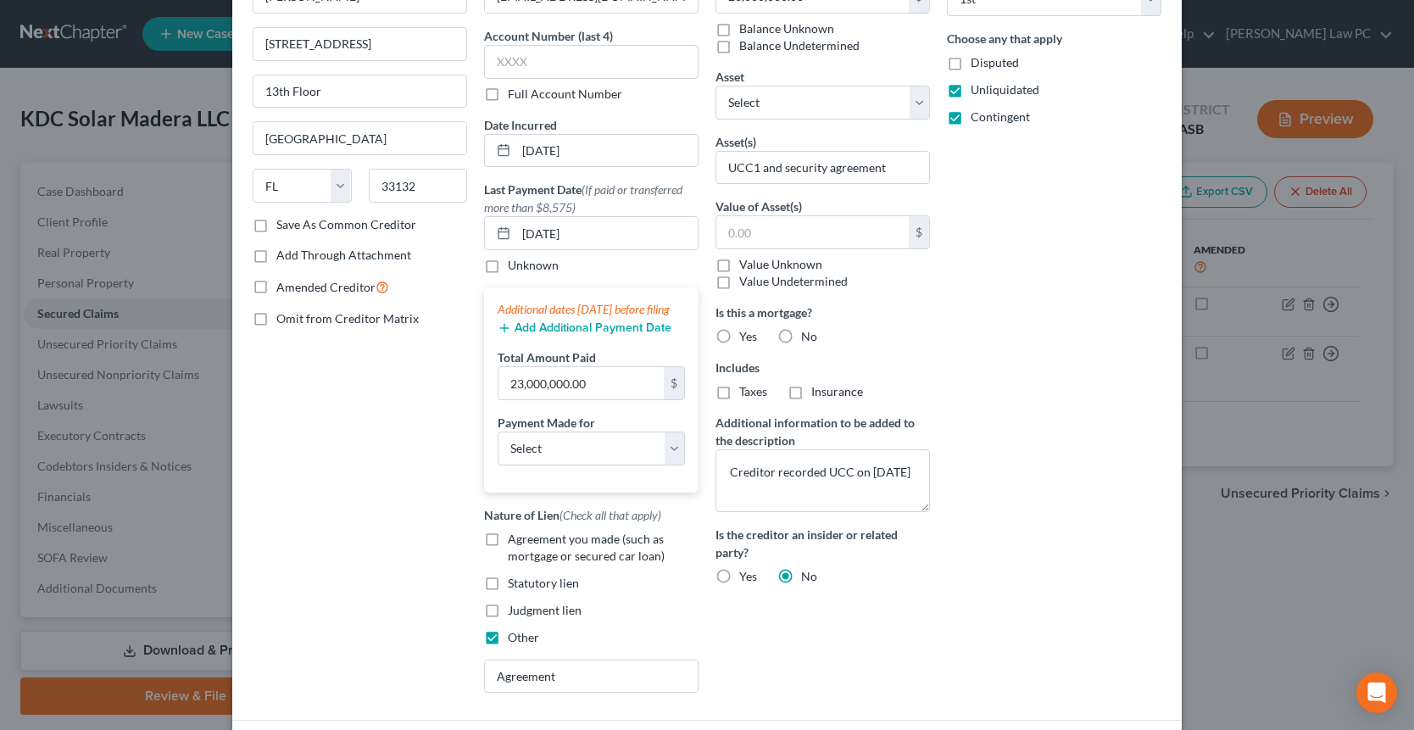
scroll to position [0, 0]
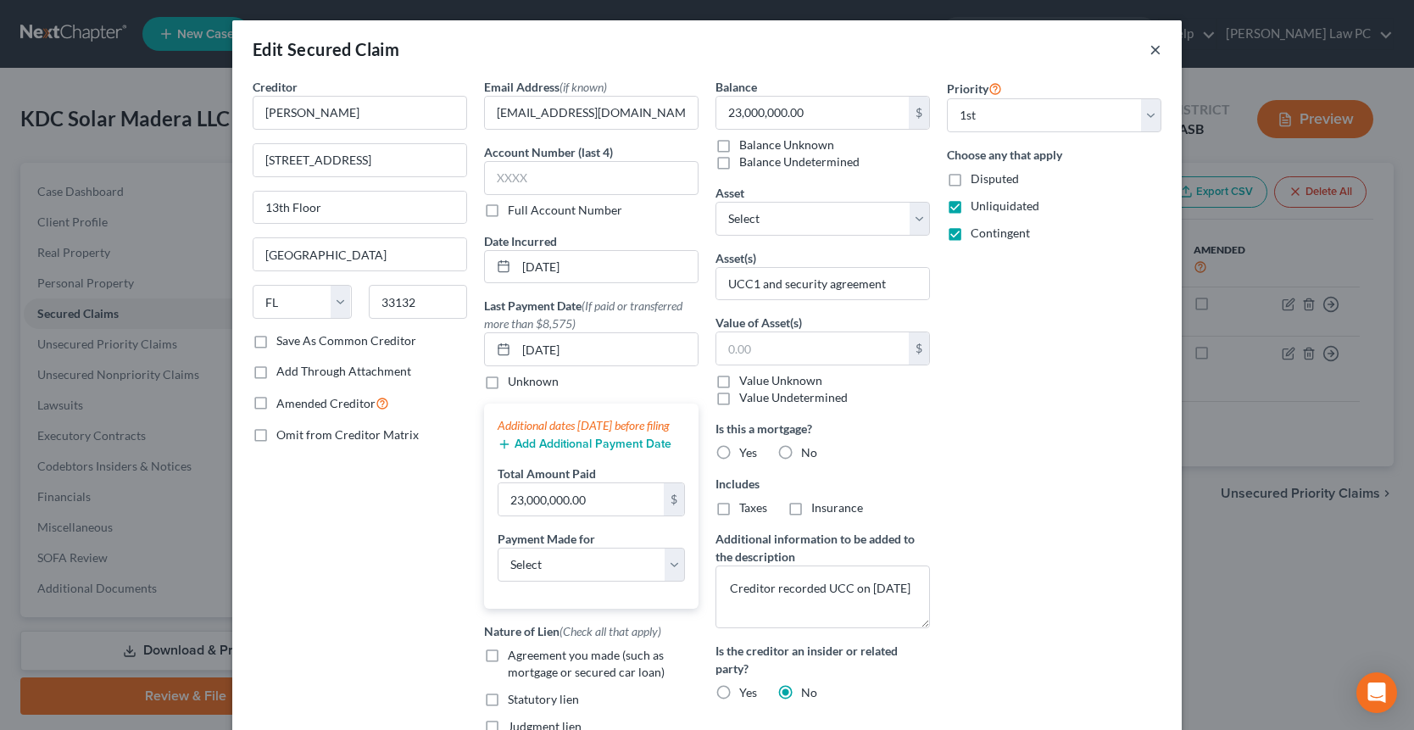
click at [1149, 47] on button "×" at bounding box center [1155, 49] width 12 height 20
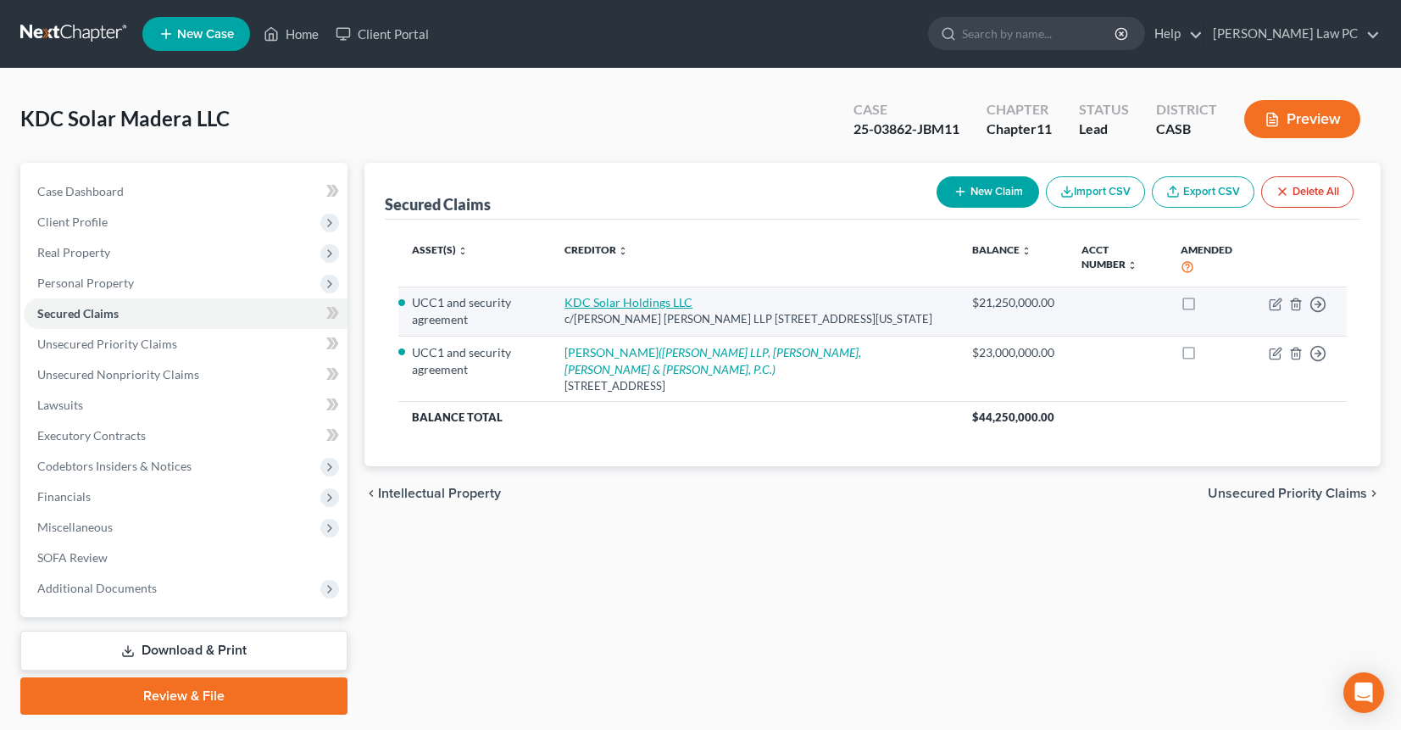
click at [673, 303] on link "KDC Solar Holdings LLC" at bounding box center [629, 302] width 128 height 14
select select "35"
select select "0"
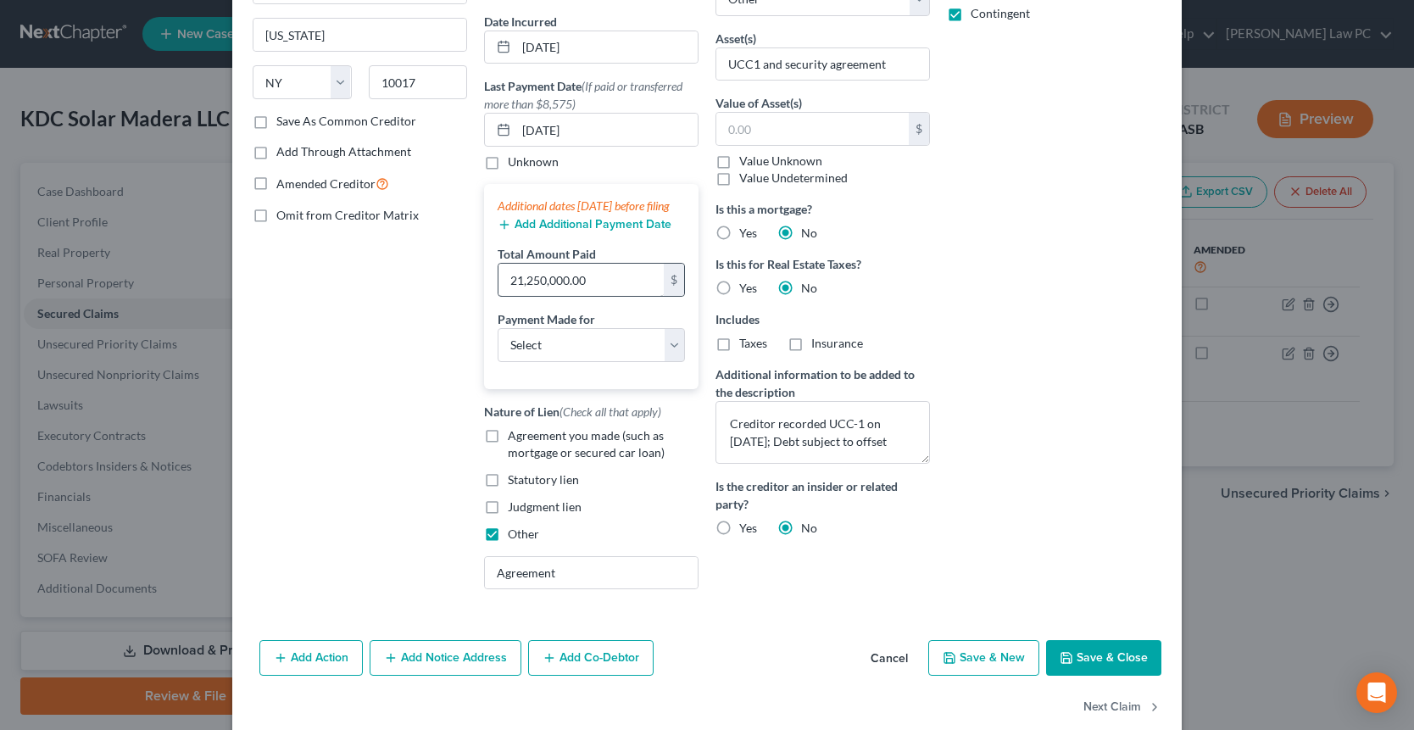
scroll to position [265, 0]
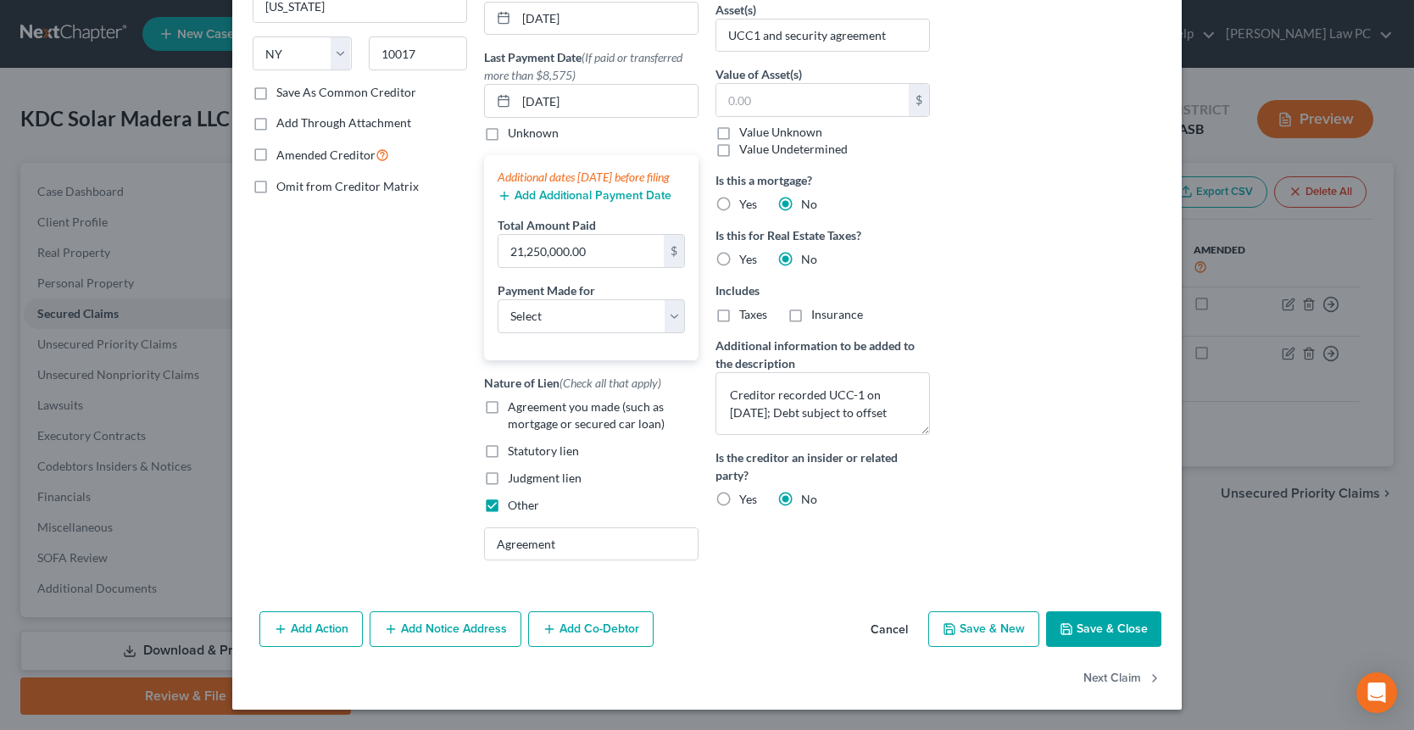
click at [508, 415] on label "Agreement you made (such as mortgage or secured car loan)" at bounding box center [603, 415] width 191 height 34
click at [515, 409] on input "Agreement you made (such as mortgage or secured car loan)" at bounding box center [520, 403] width 11 height 11
click at [508, 414] on label "Agreement you made (such as mortgage or secured car loan)" at bounding box center [603, 415] width 191 height 34
click at [515, 409] on input "Agreement you made (such as mortgage or secured car loan)" at bounding box center [520, 403] width 11 height 11
checkbox input "false"
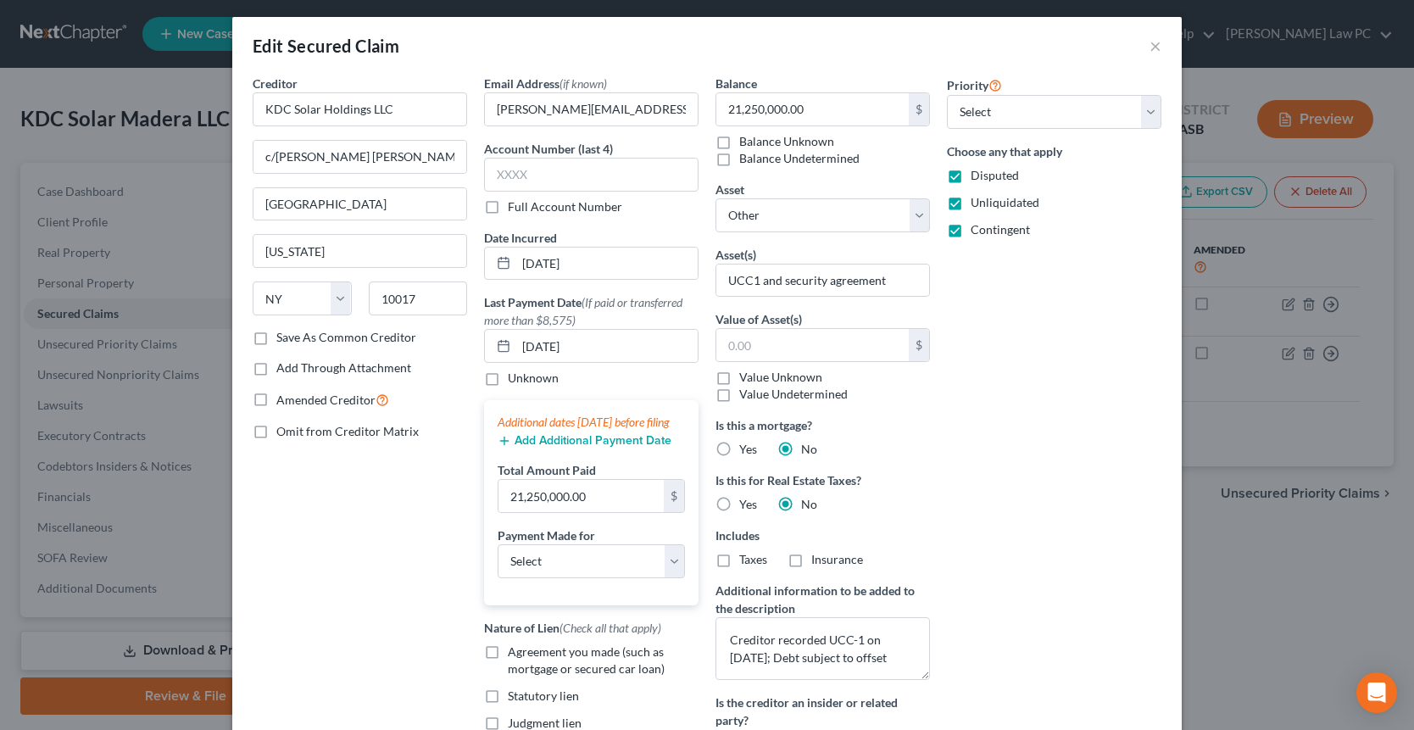
scroll to position [0, 0]
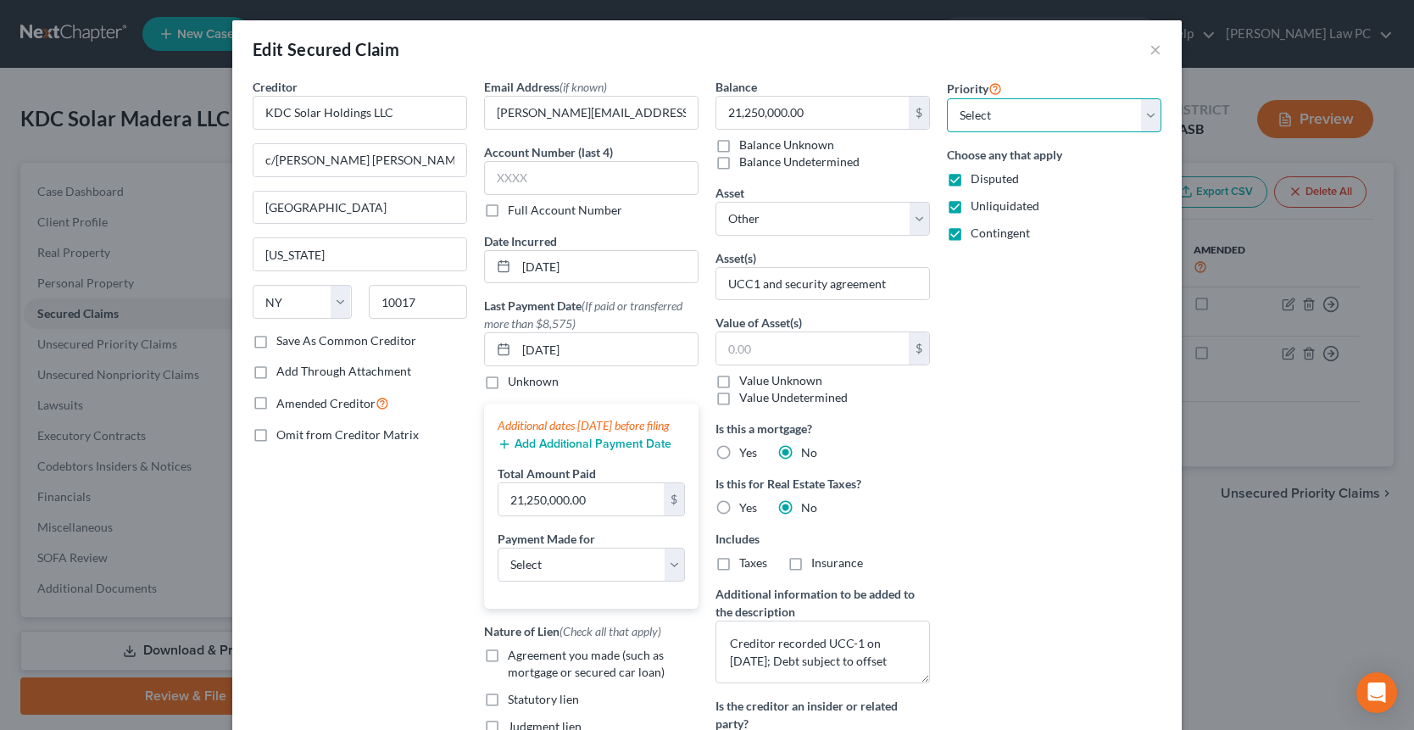
click at [1053, 118] on select "Select 1st 2nd 3rd 4th 5th 6th 7th 8th 9th 10th 11th 12th 13th 14th 15th 16th 1…" at bounding box center [1054, 115] width 214 height 34
click at [804, 386] on label "Value Unknown" at bounding box center [780, 380] width 83 height 17
click at [757, 383] on input "Value Unknown" at bounding box center [751, 377] width 11 height 11
checkbox input "true"
type input "0.00"
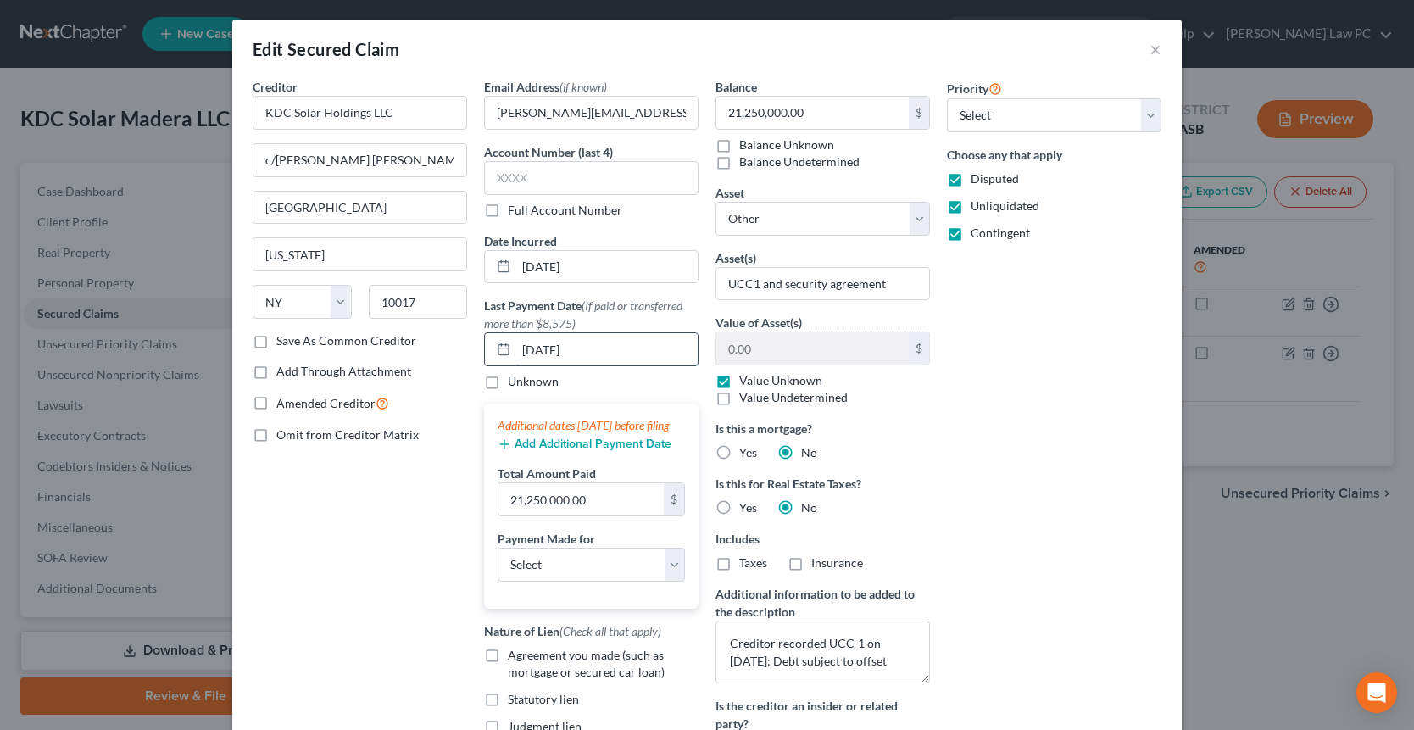
click at [626, 343] on input "[DATE]" at bounding box center [606, 349] width 181 height 32
click at [587, 579] on select "Select Car Credit Card Loan Repayment Mortgage Other Suppliers Or Vendors" at bounding box center [591, 565] width 187 height 34
select select "4"
click at [498, 564] on select "Select Car Credit Card Loan Repayment Mortgage Other Suppliers Or Vendors" at bounding box center [591, 565] width 187 height 34
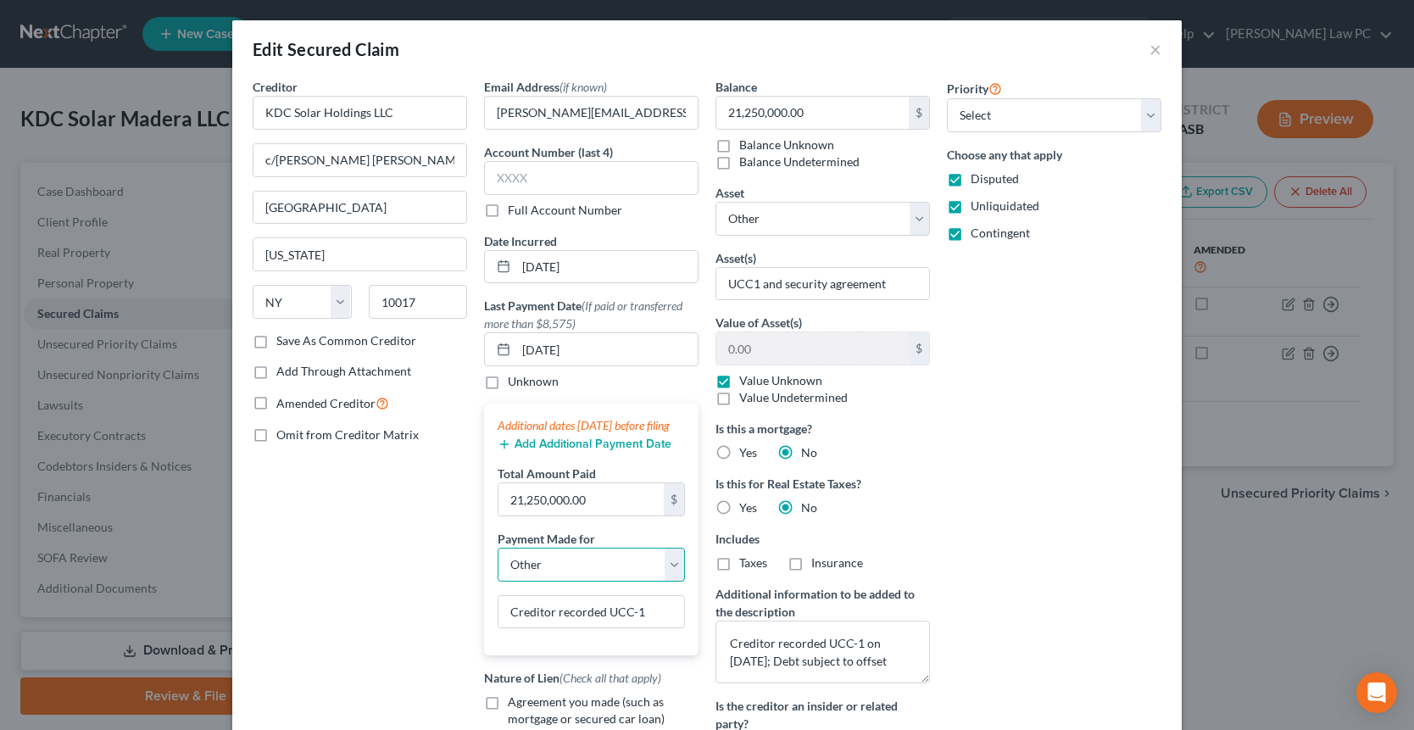
scroll to position [270, 0]
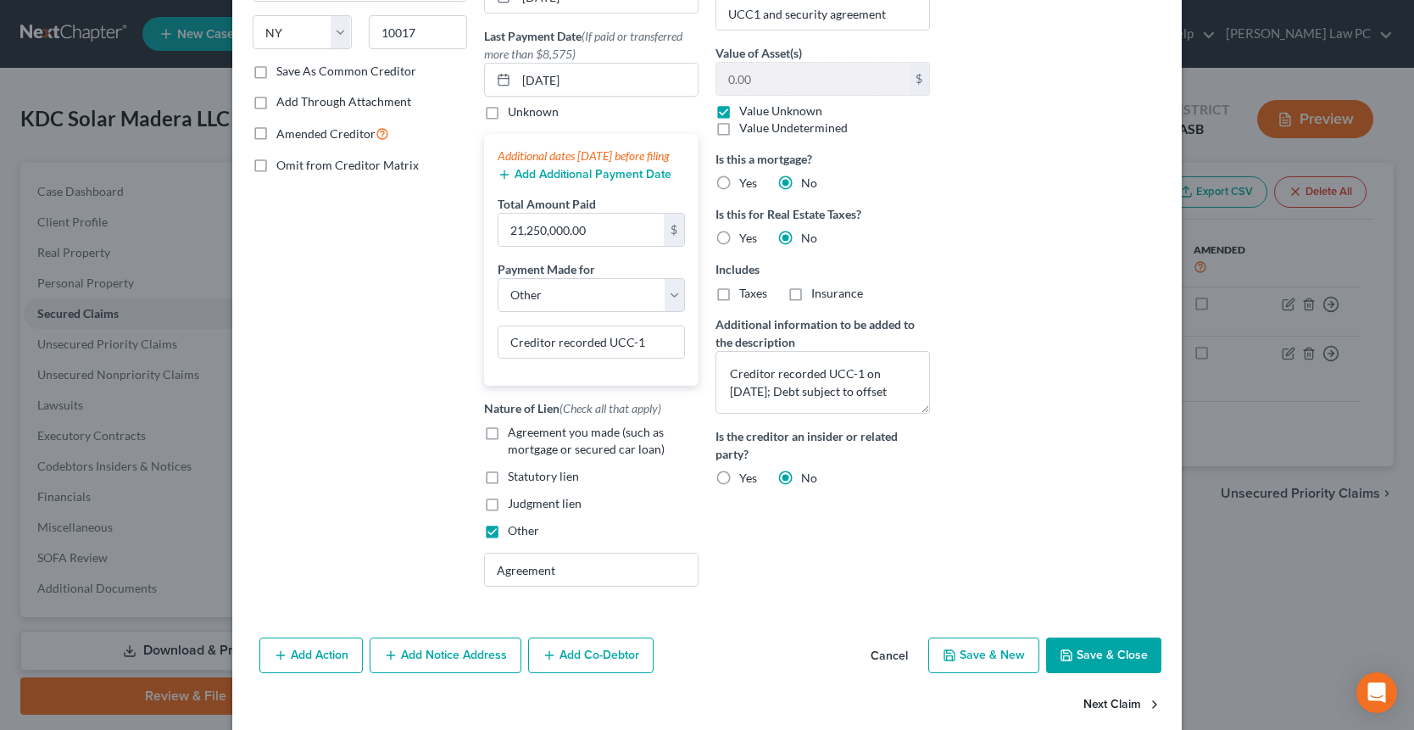
click at [1101, 715] on button "Next Claim" at bounding box center [1122, 705] width 78 height 36
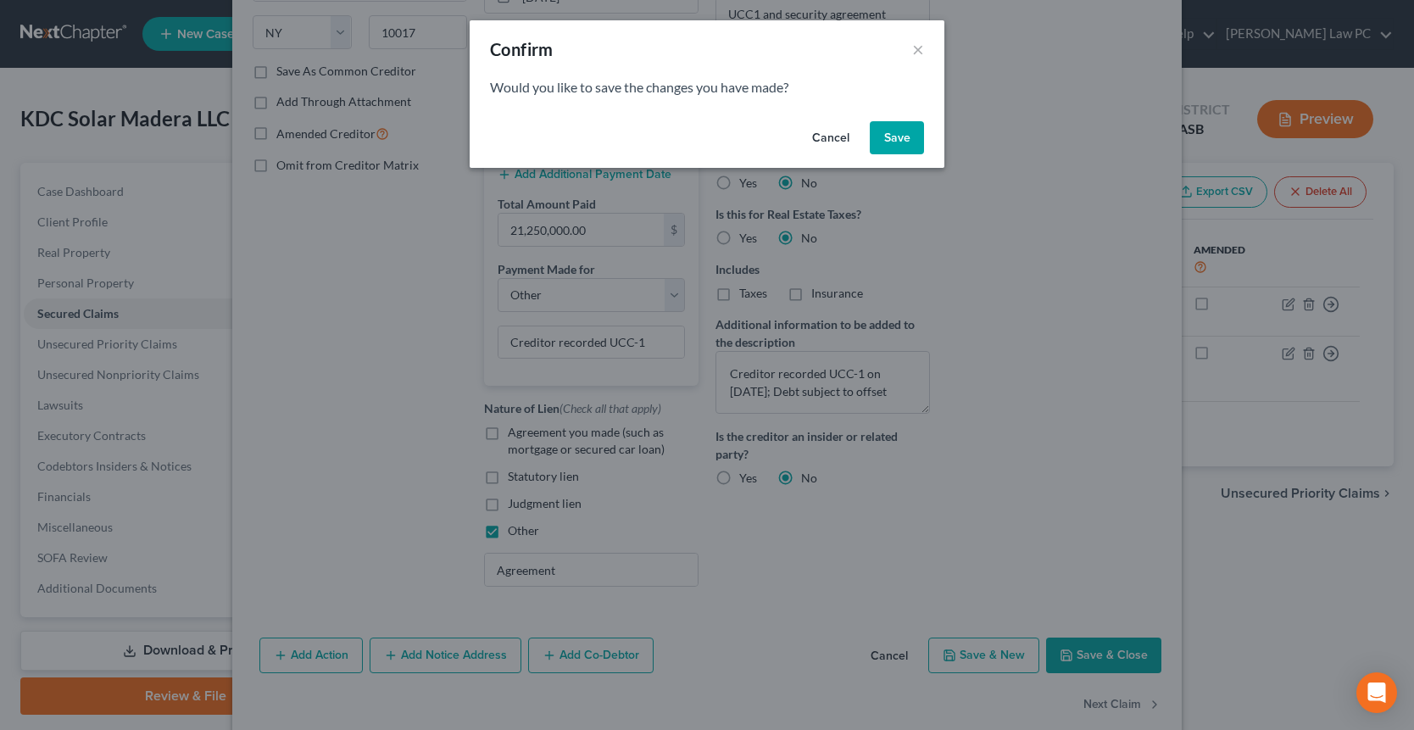
click at [911, 151] on button "Save" at bounding box center [897, 138] width 54 height 34
select select
select select "9"
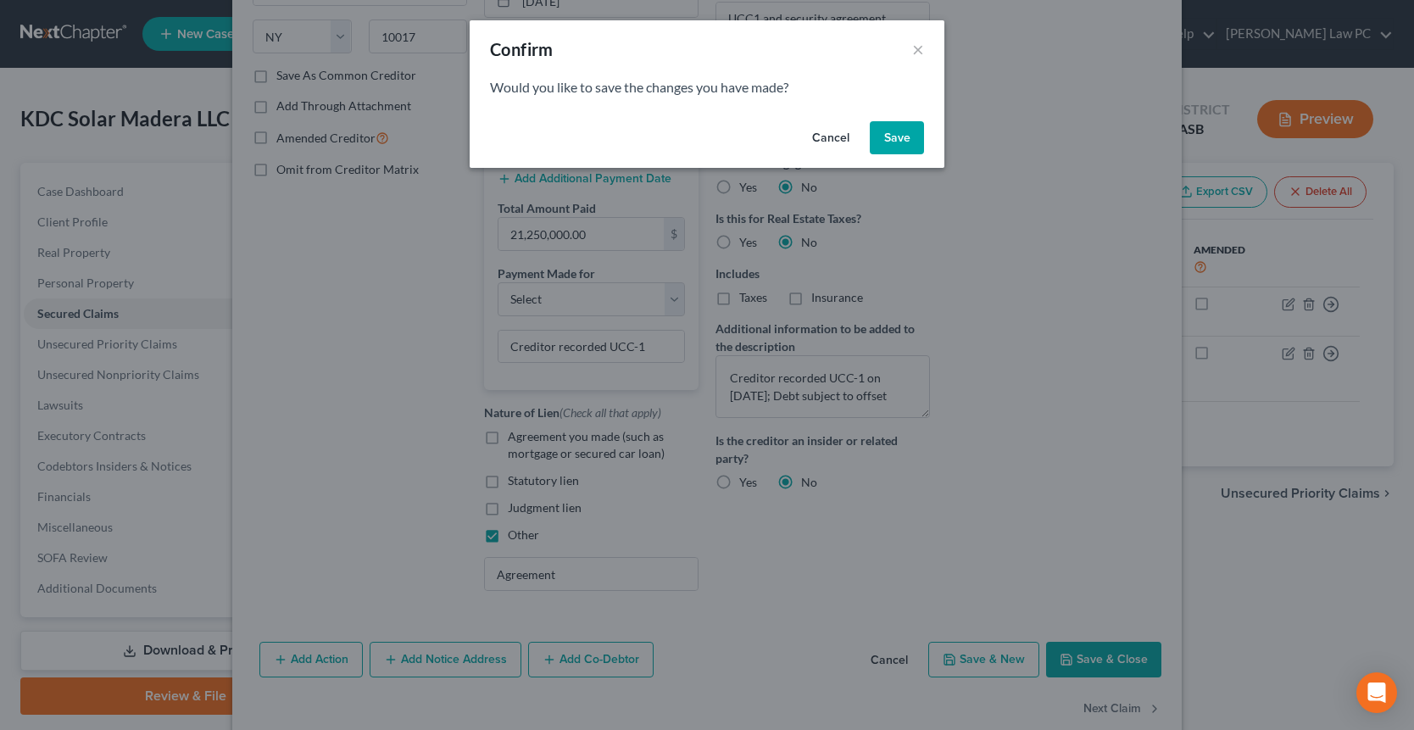
select select "0"
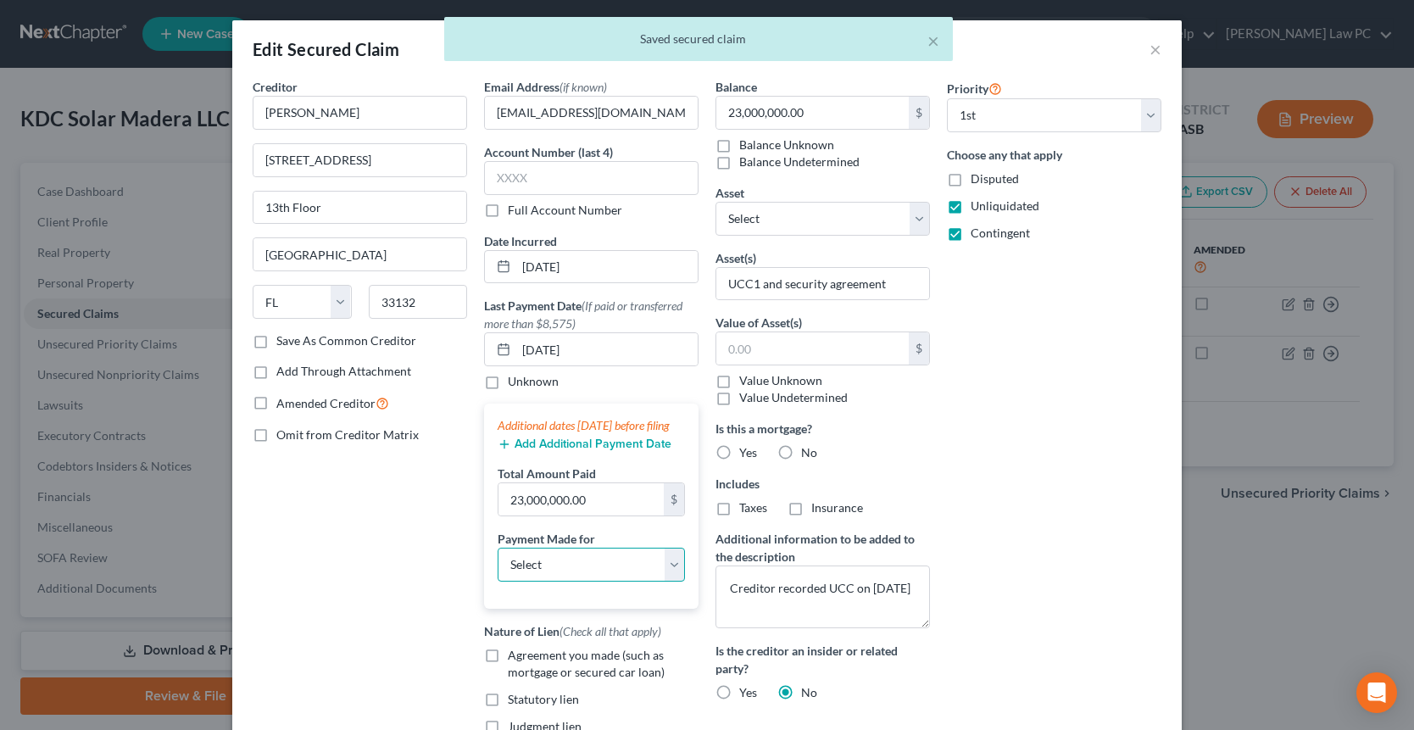
click at [617, 579] on select "Select Car Credit Card Loan Repayment Mortgage Other Suppliers Or Vendors" at bounding box center [591, 565] width 187 height 34
select select "4"
click at [498, 564] on select "Select Car Credit Card Loan Repayment Mortgage Other Suppliers Or Vendors" at bounding box center [591, 565] width 187 height 34
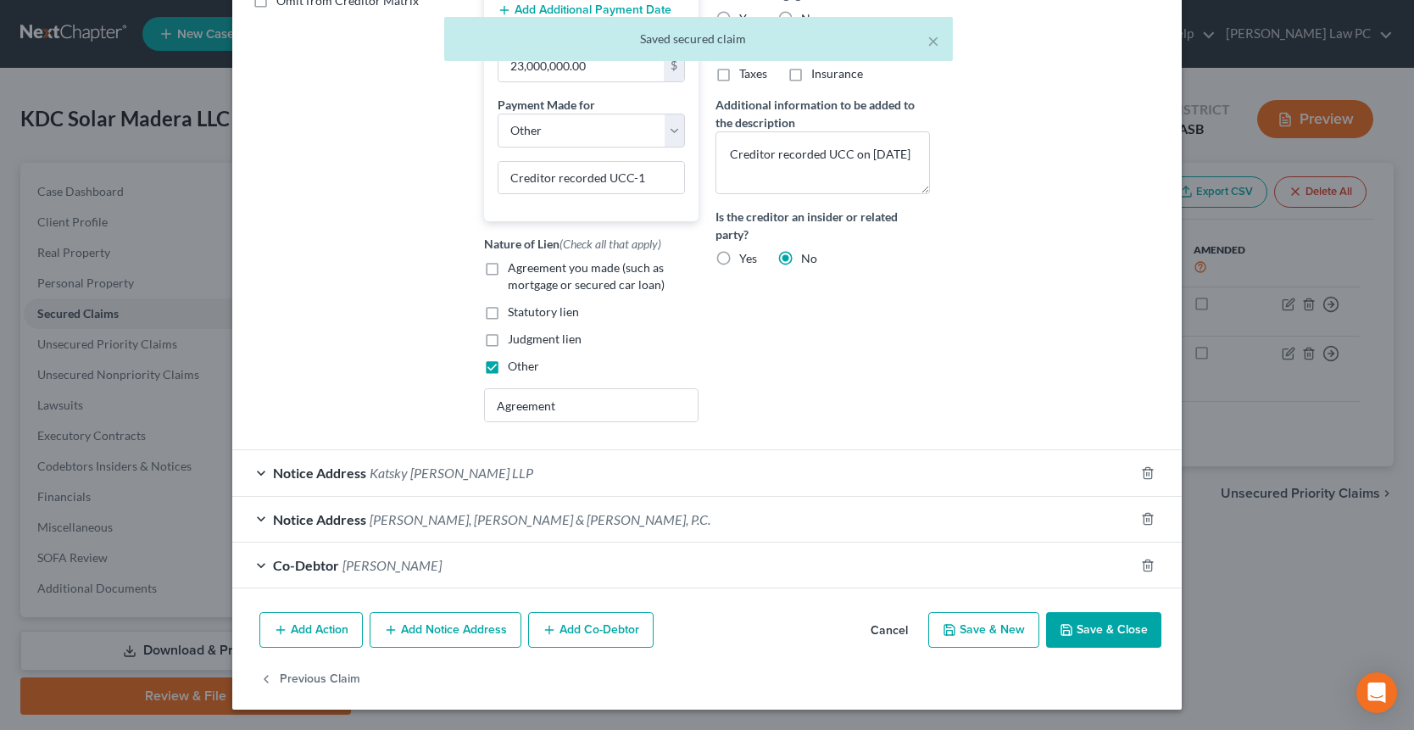
click at [1109, 638] on button "Save & Close" at bounding box center [1103, 630] width 115 height 36
select select
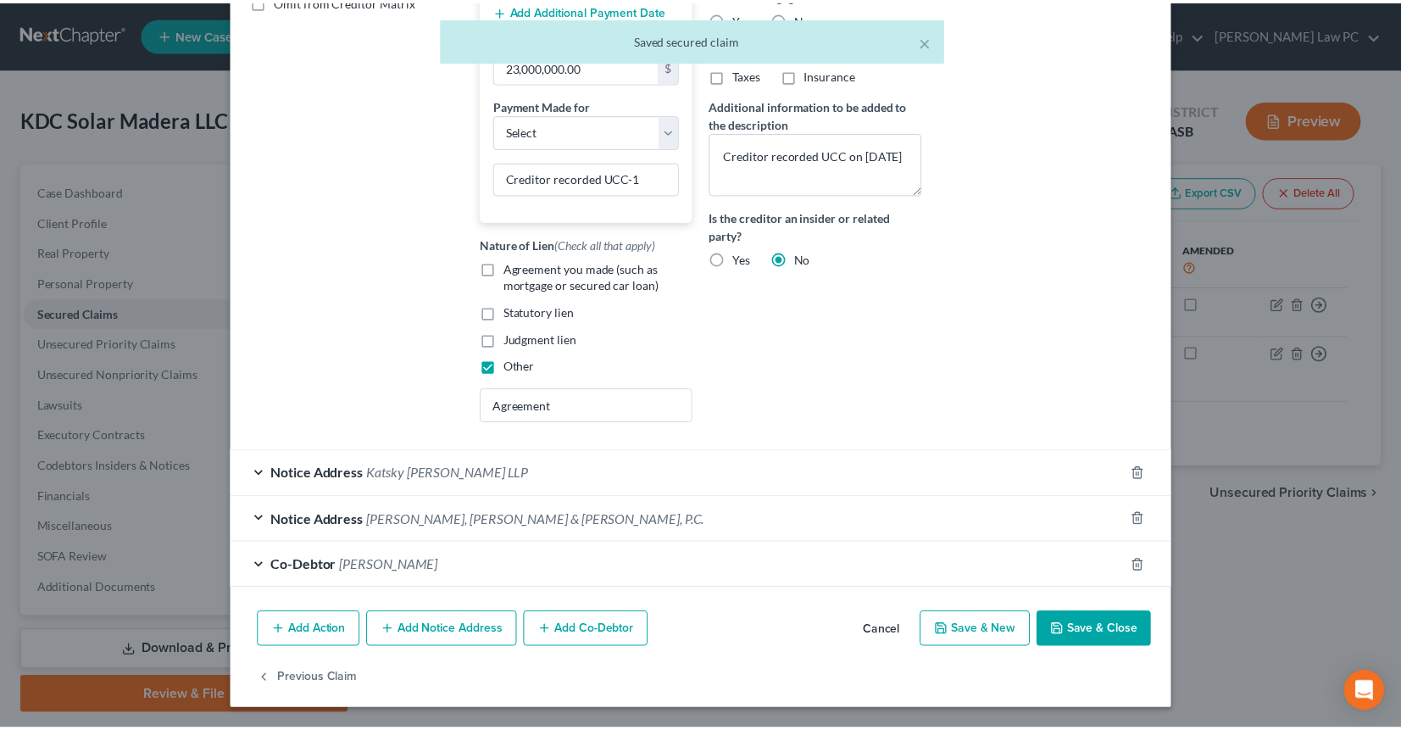
scroll to position [404, 0]
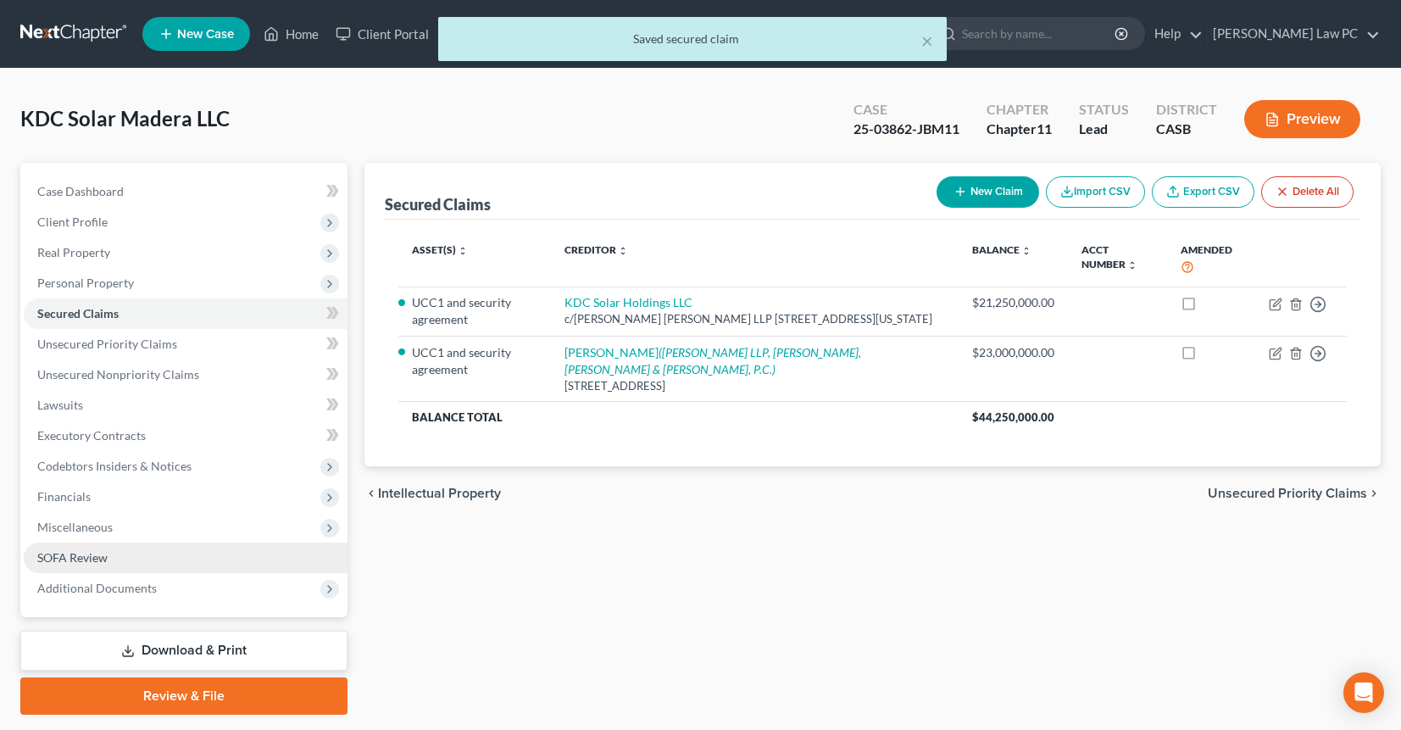
click at [127, 563] on link "SOFA Review" at bounding box center [186, 558] width 324 height 31
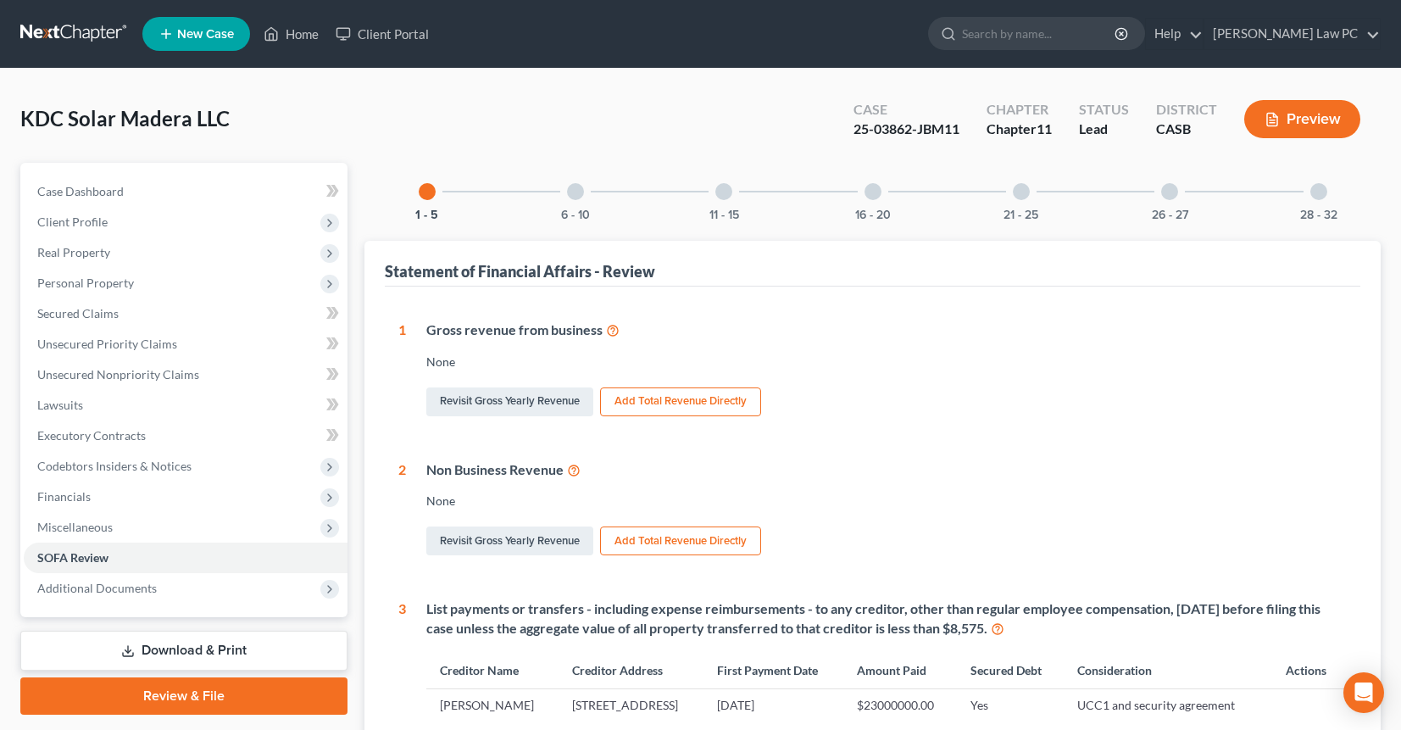
scroll to position [300, 0]
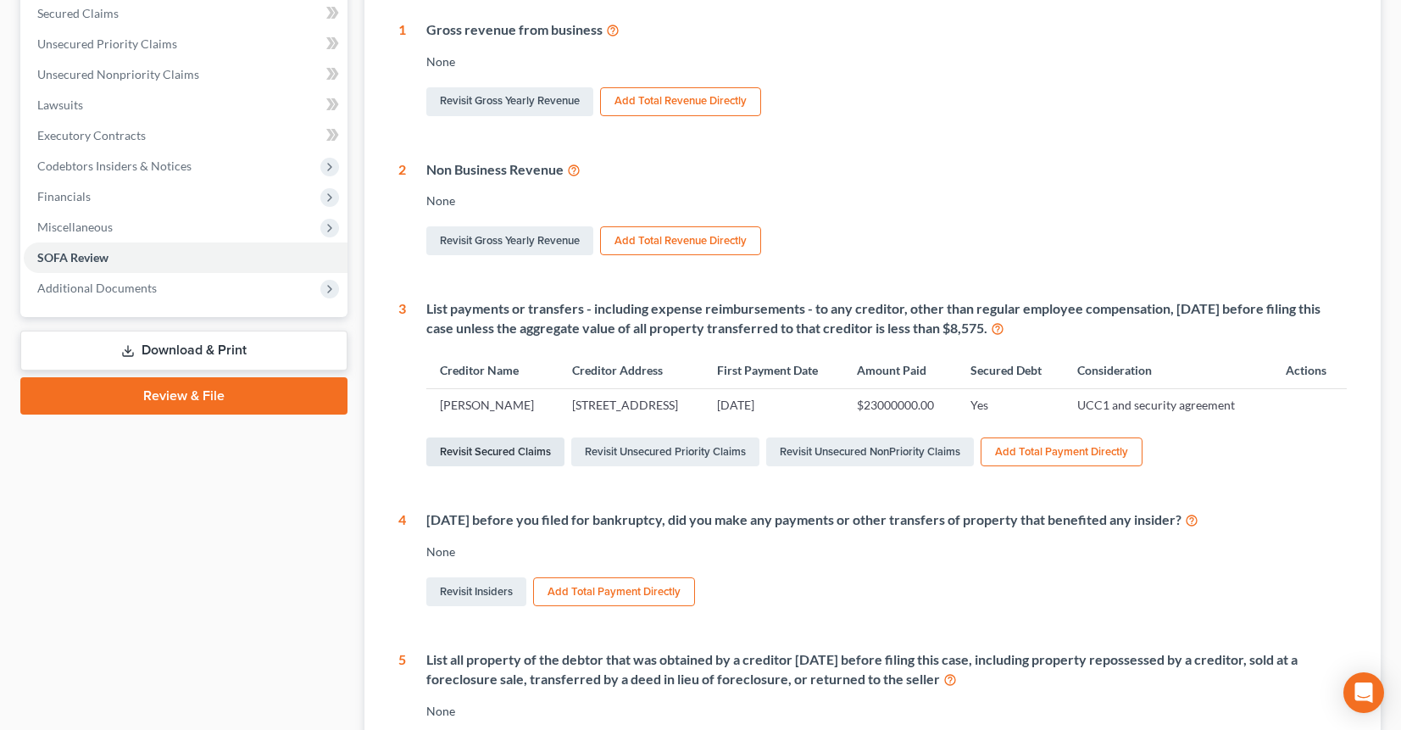
click at [483, 466] on link "Revisit Secured Claims" at bounding box center [495, 451] width 138 height 29
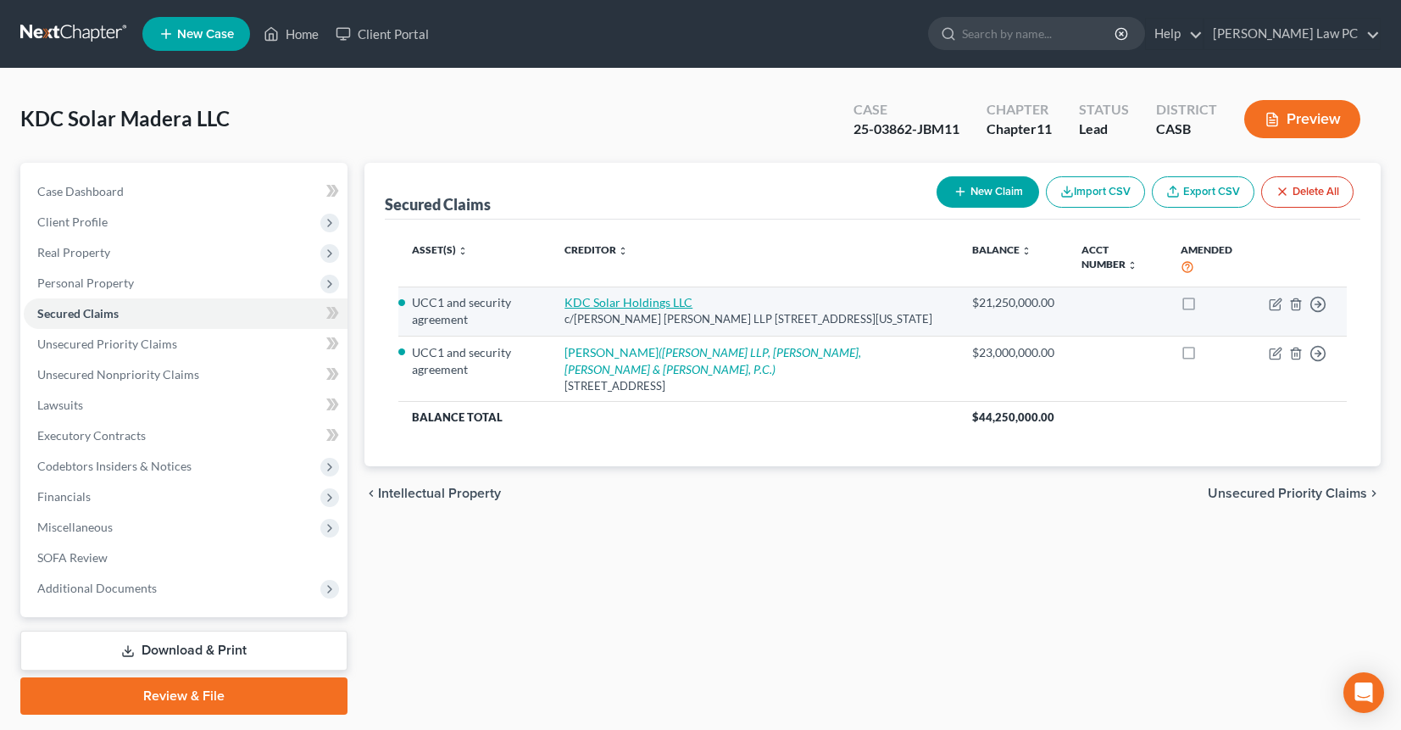
click at [650, 298] on link "KDC Solar Holdings LLC" at bounding box center [629, 302] width 128 height 14
select select "35"
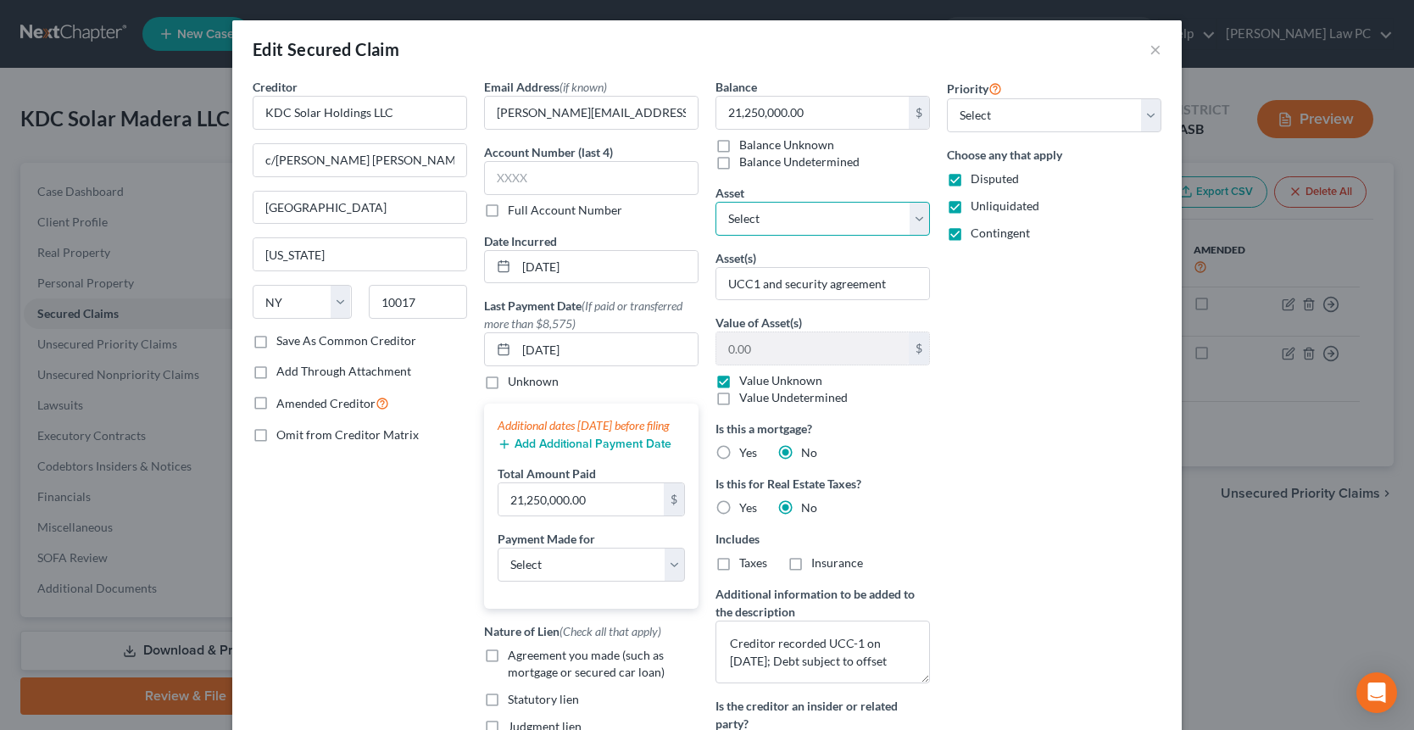
click at [773, 224] on select "Select Other Multiple Assets Lease between KDC Solar Land Holdings, LLC and Deb…" at bounding box center [822, 219] width 214 height 34
click at [715, 202] on select "Select Other Multiple Assets Lease between KDC Solar Land Holdings, LLC and Deb…" at bounding box center [822, 219] width 214 height 34
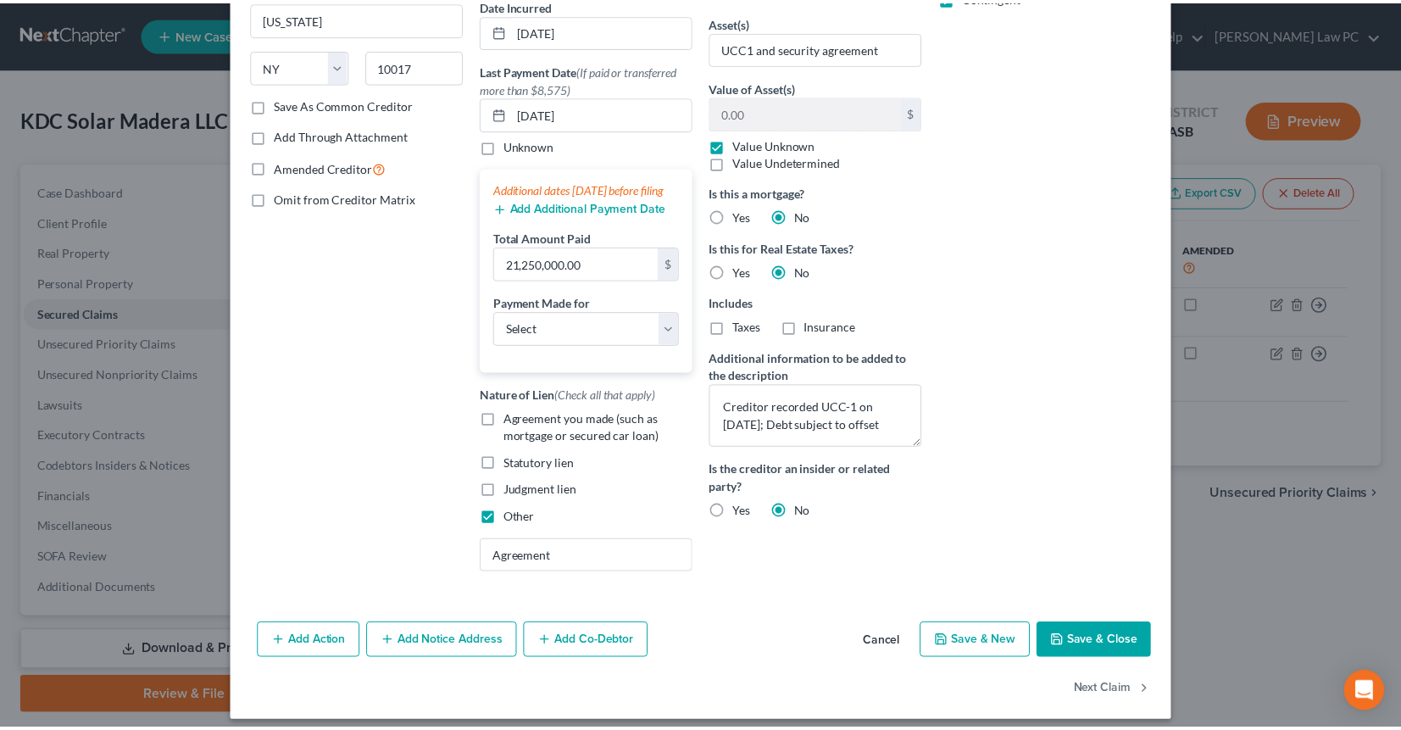
scroll to position [265, 0]
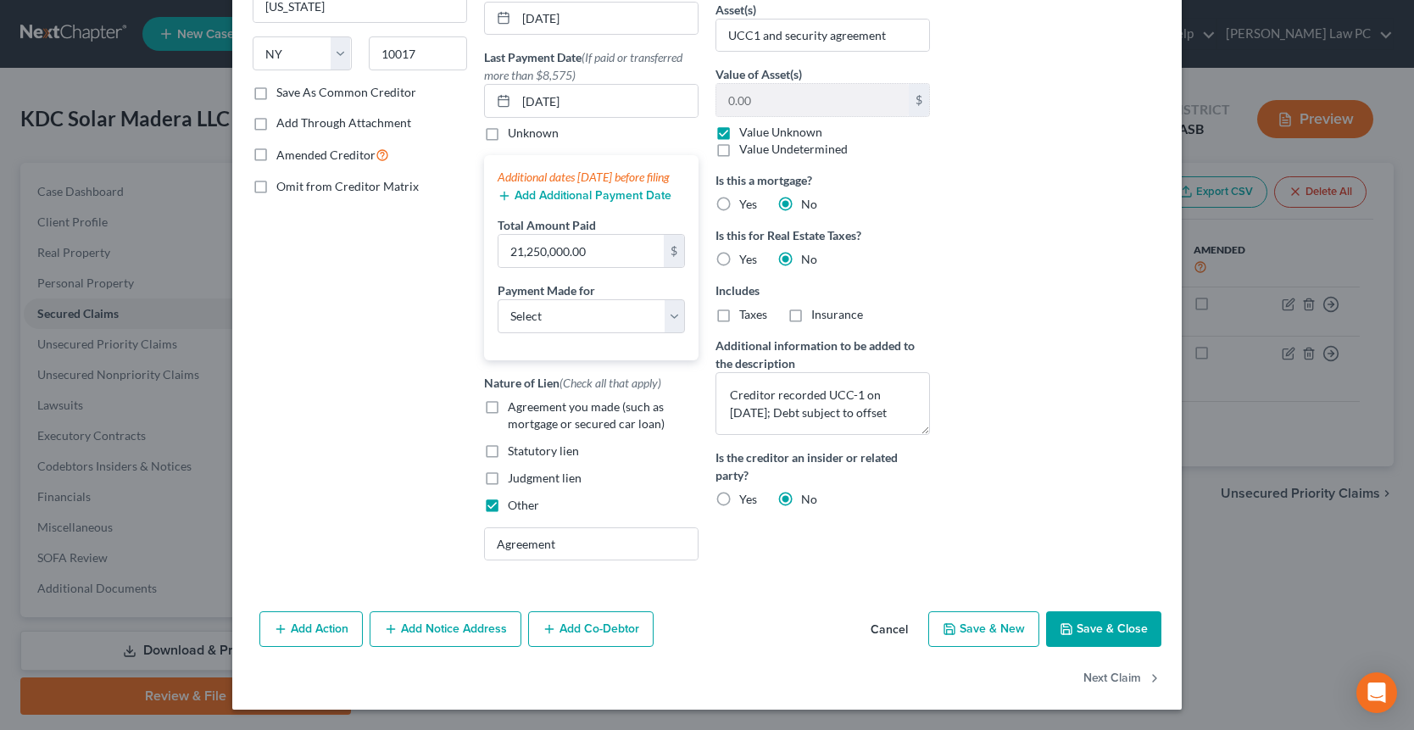
click at [1105, 644] on button "Save & Close" at bounding box center [1103, 629] width 115 height 36
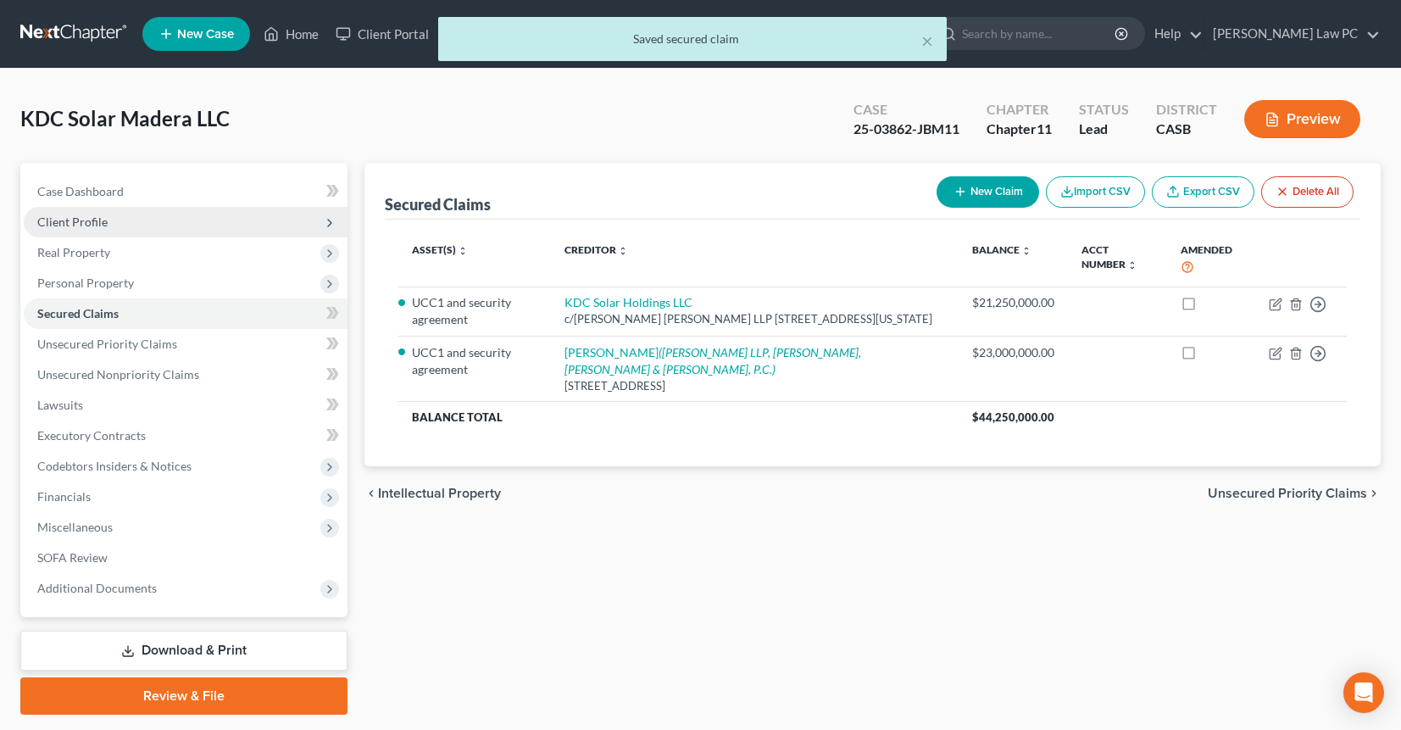
click at [106, 223] on span "Client Profile" at bounding box center [186, 222] width 324 height 31
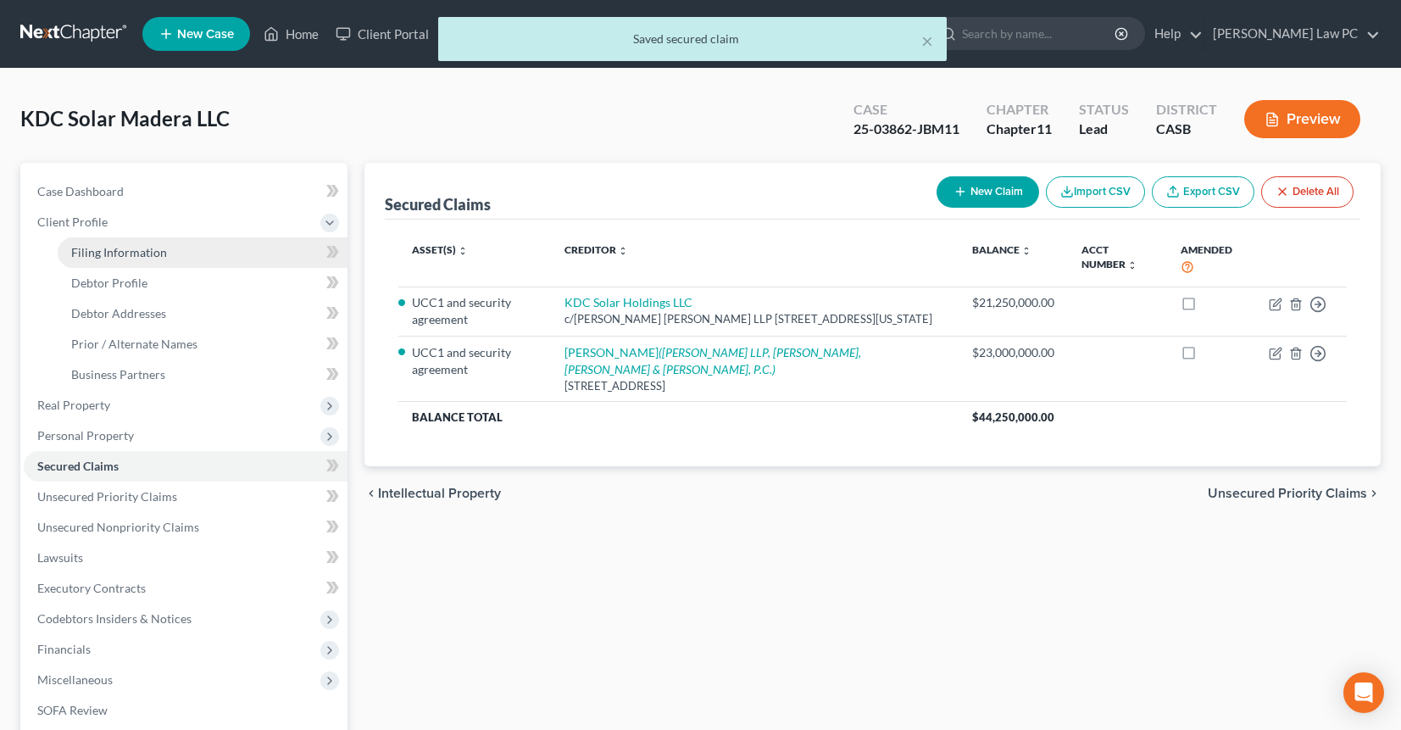
click at [117, 255] on span "Filing Information" at bounding box center [119, 252] width 96 height 14
select select "3"
select select "1"
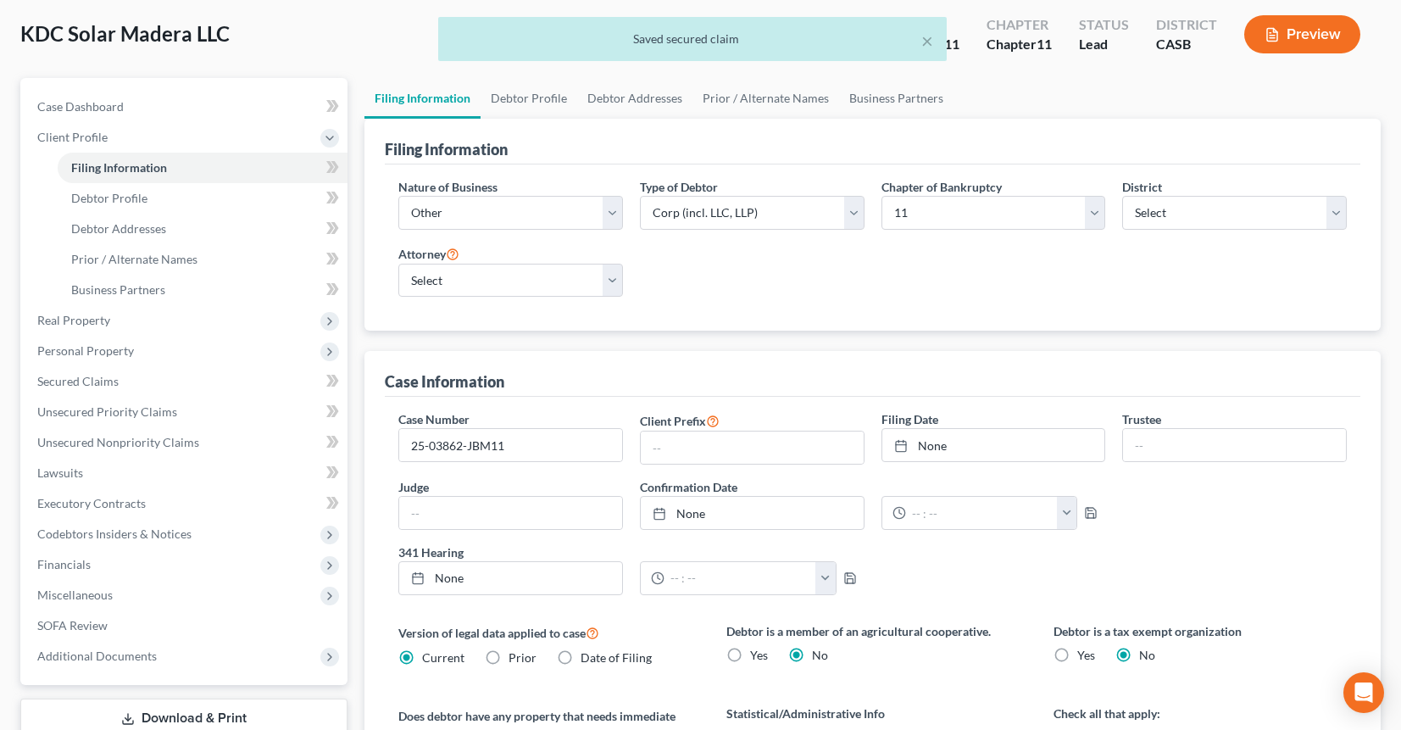
scroll to position [86, 0]
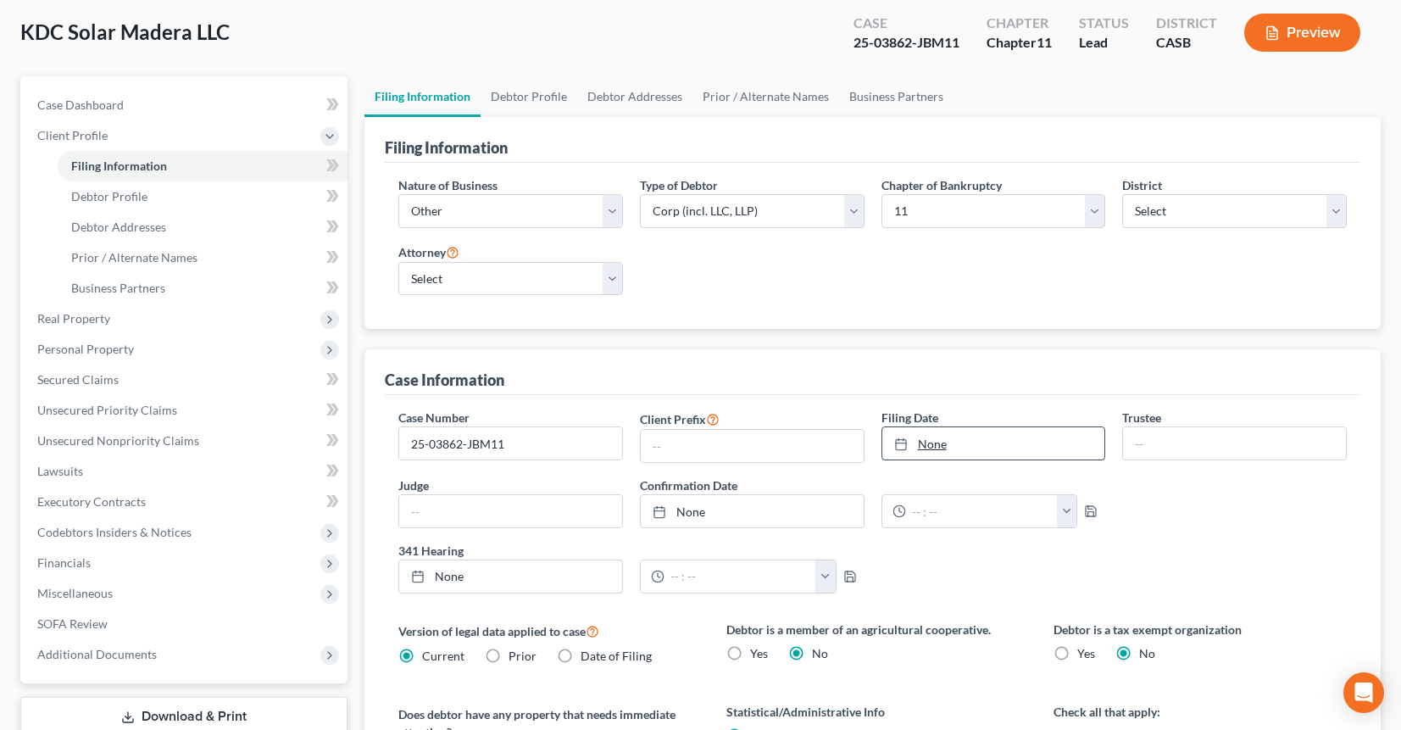
type input "[DATE]"
click at [971, 437] on link "[DATE]" at bounding box center [993, 443] width 223 height 32
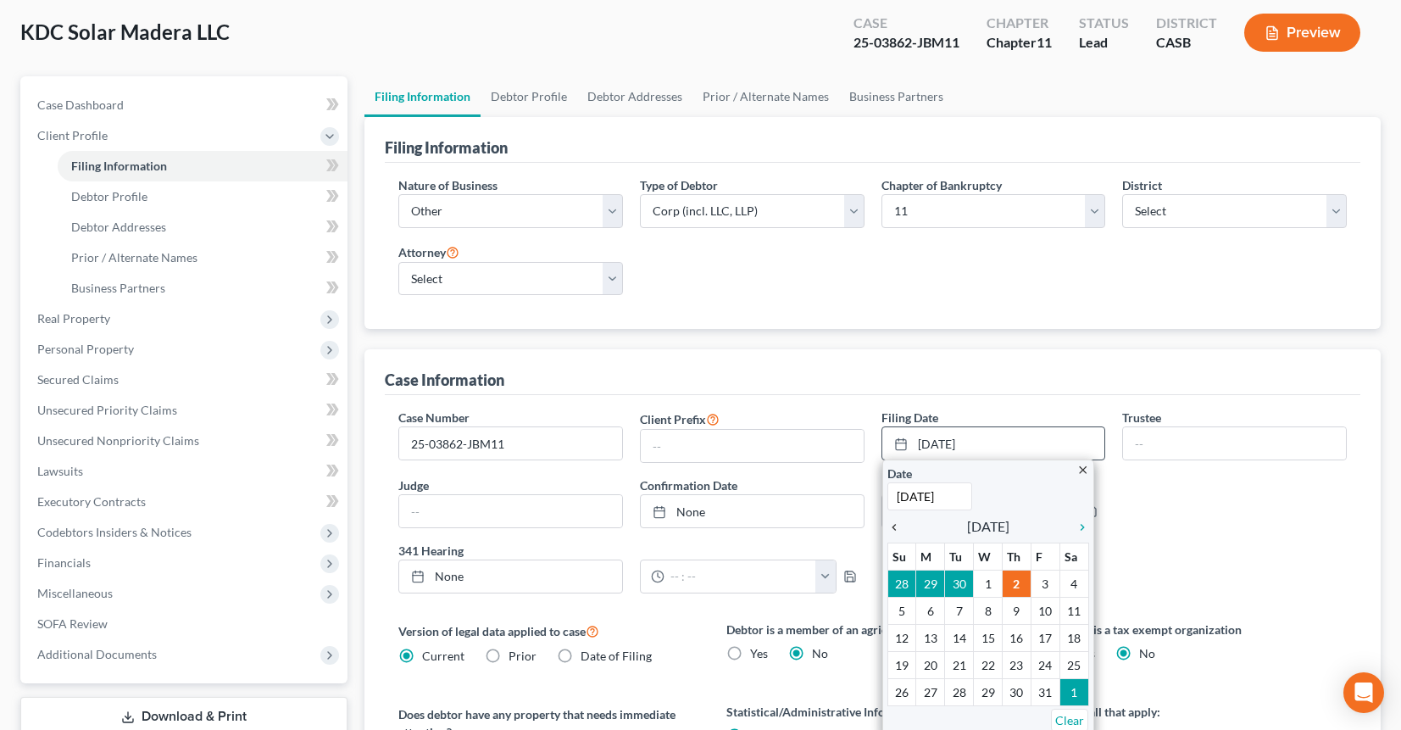
click at [897, 528] on icon "chevron_left" at bounding box center [899, 527] width 22 height 14
click at [1078, 526] on icon "chevron_right" at bounding box center [1078, 527] width 22 height 14
drag, startPoint x: 1044, startPoint y: 641, endPoint x: 1055, endPoint y: 641, distance: 11.0
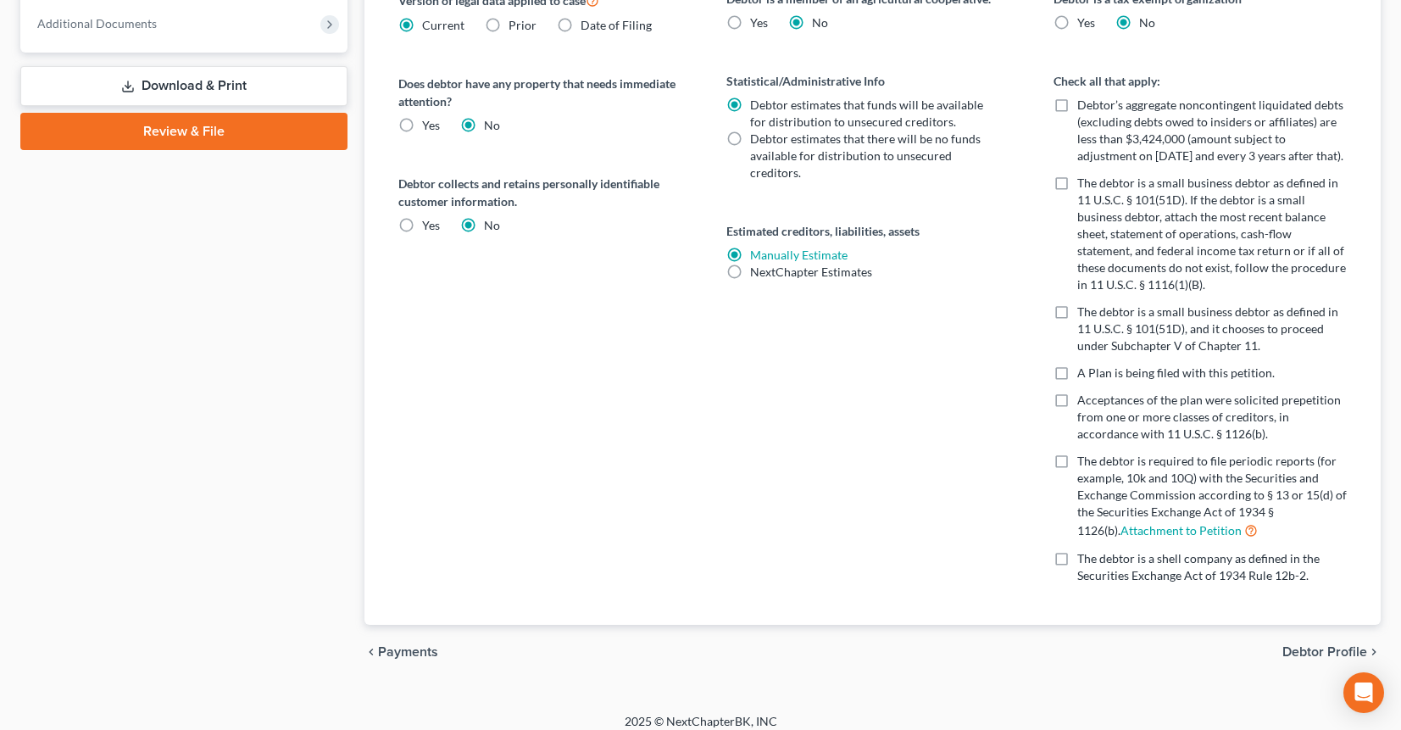
scroll to position [729, 0]
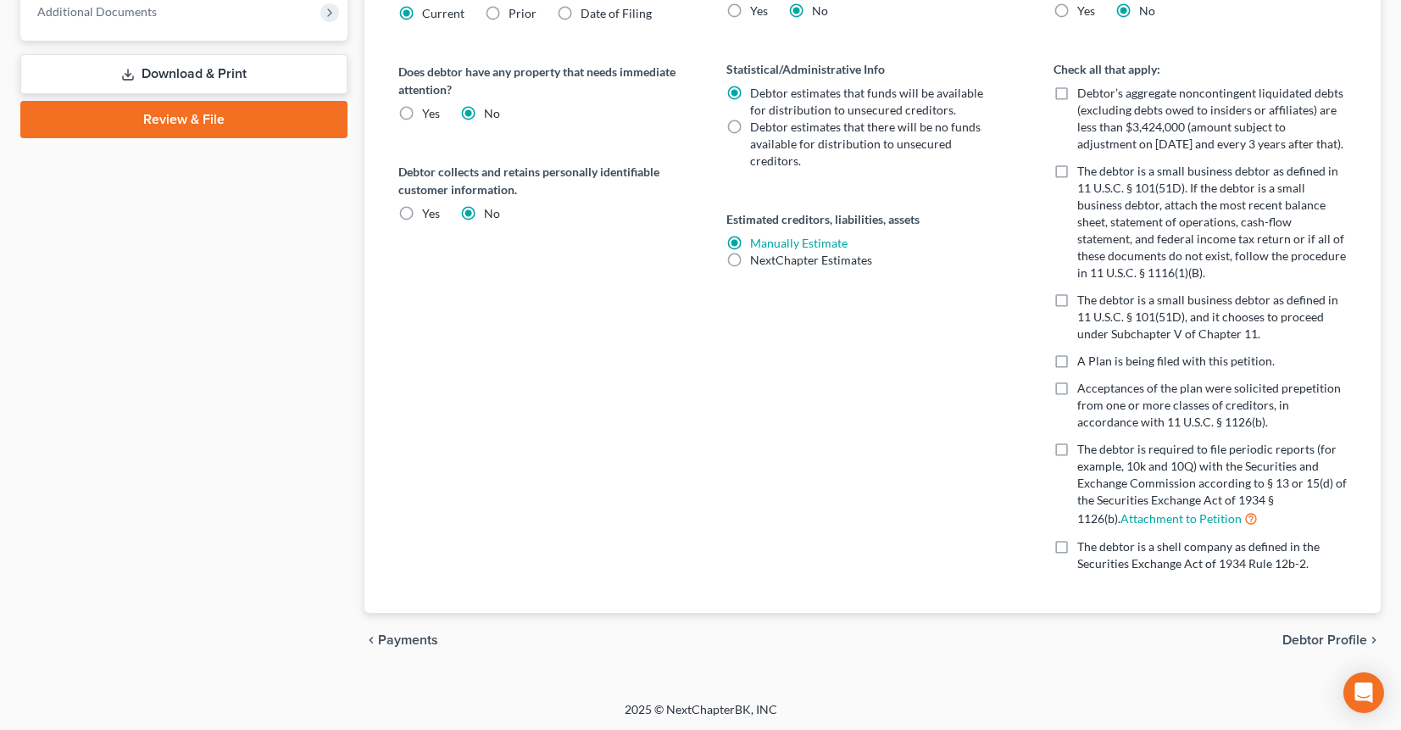
click at [1311, 638] on span "Debtor Profile" at bounding box center [1325, 640] width 85 height 14
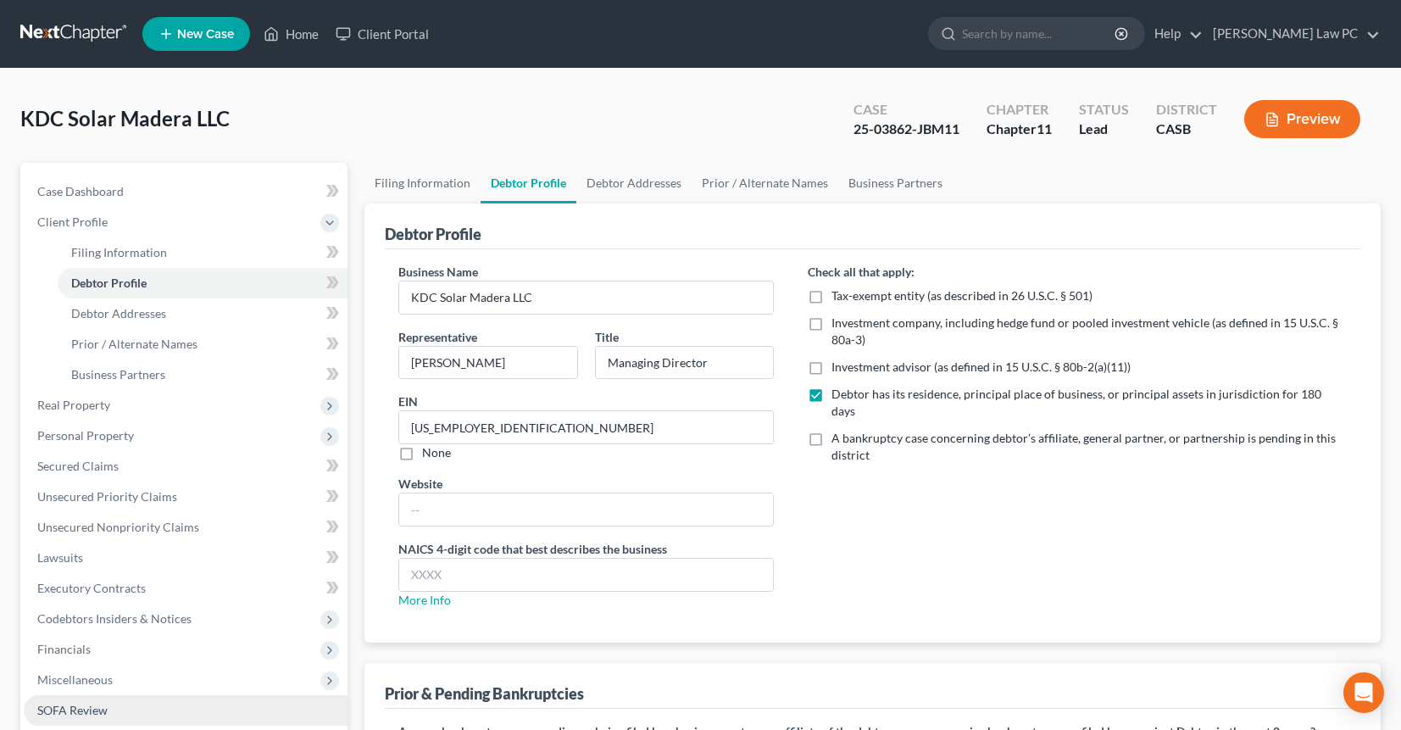
click at [83, 710] on span "SOFA Review" at bounding box center [72, 710] width 70 height 14
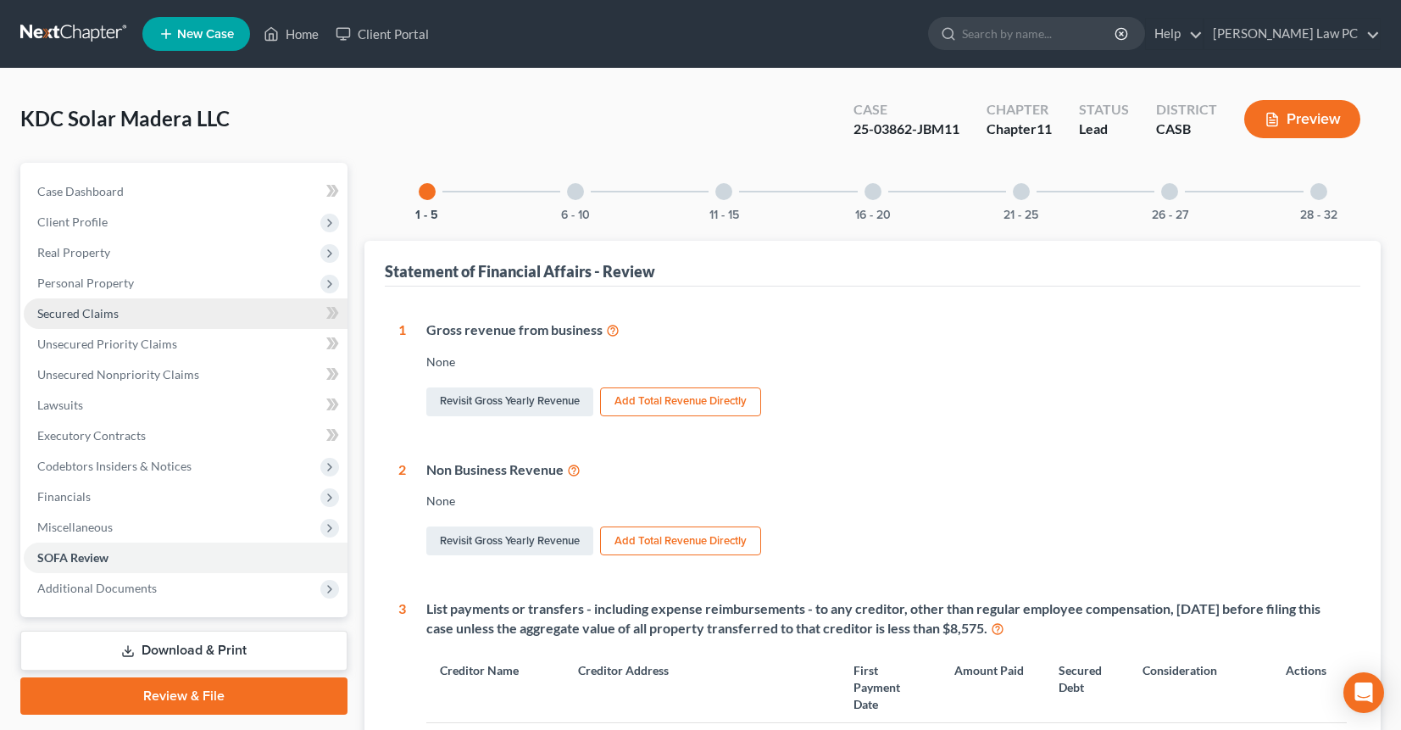
click at [108, 319] on span "Secured Claims" at bounding box center [77, 313] width 81 height 14
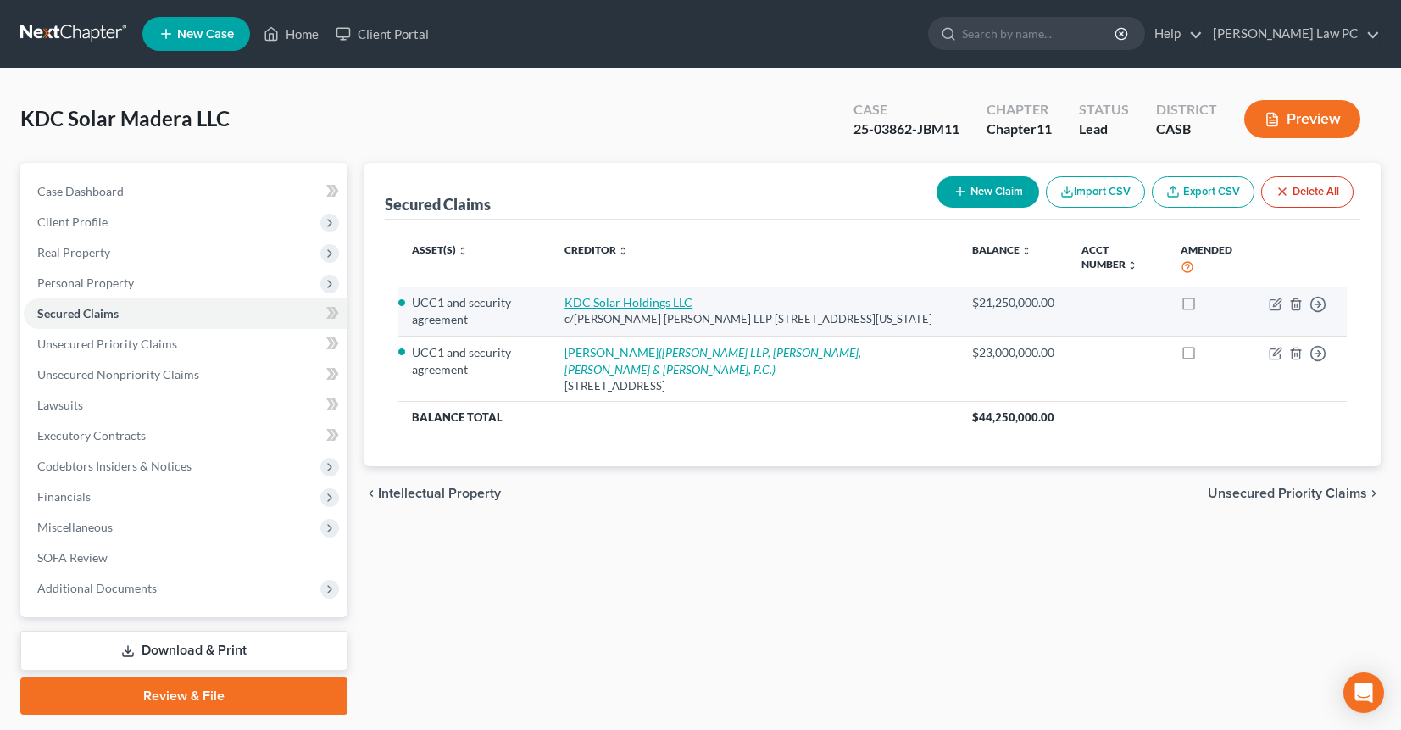
click at [655, 306] on link "KDC Solar Holdings LLC" at bounding box center [629, 302] width 128 height 14
select select "35"
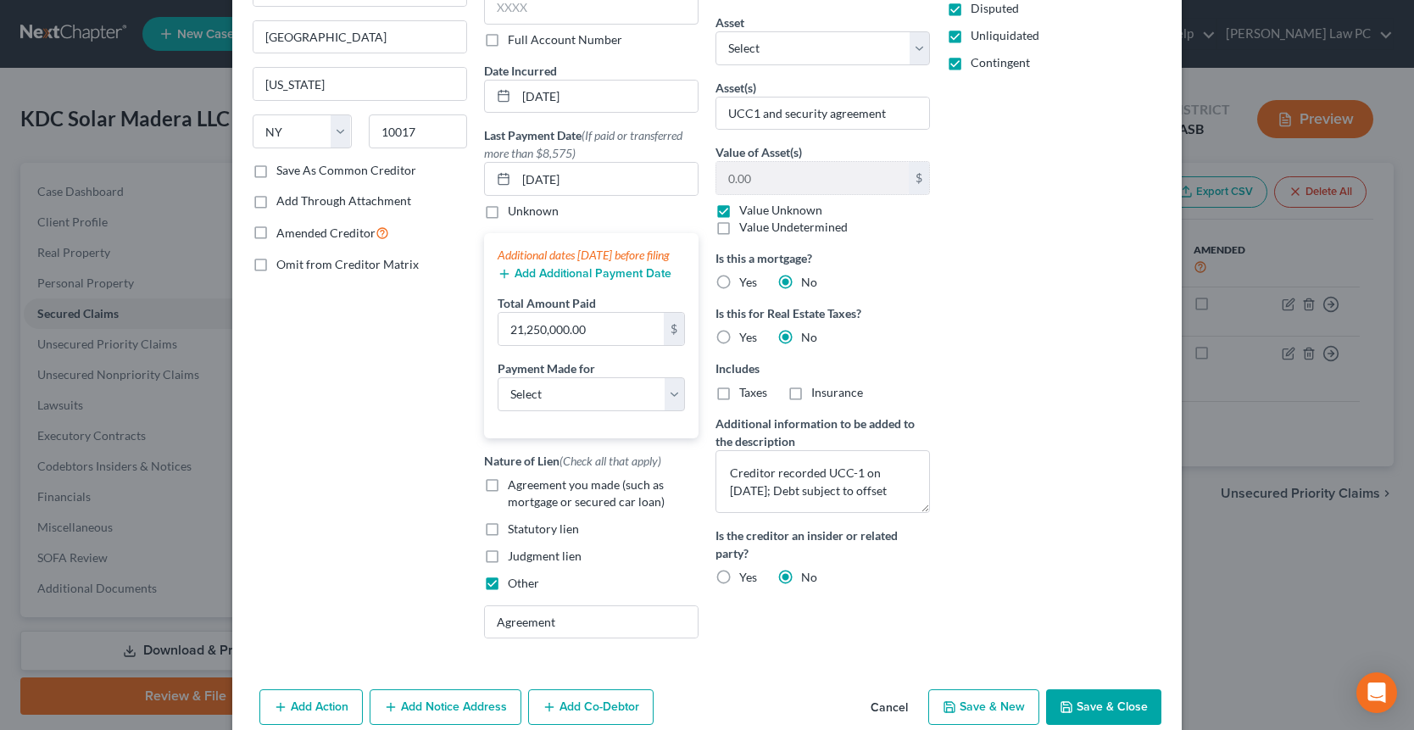
scroll to position [265, 0]
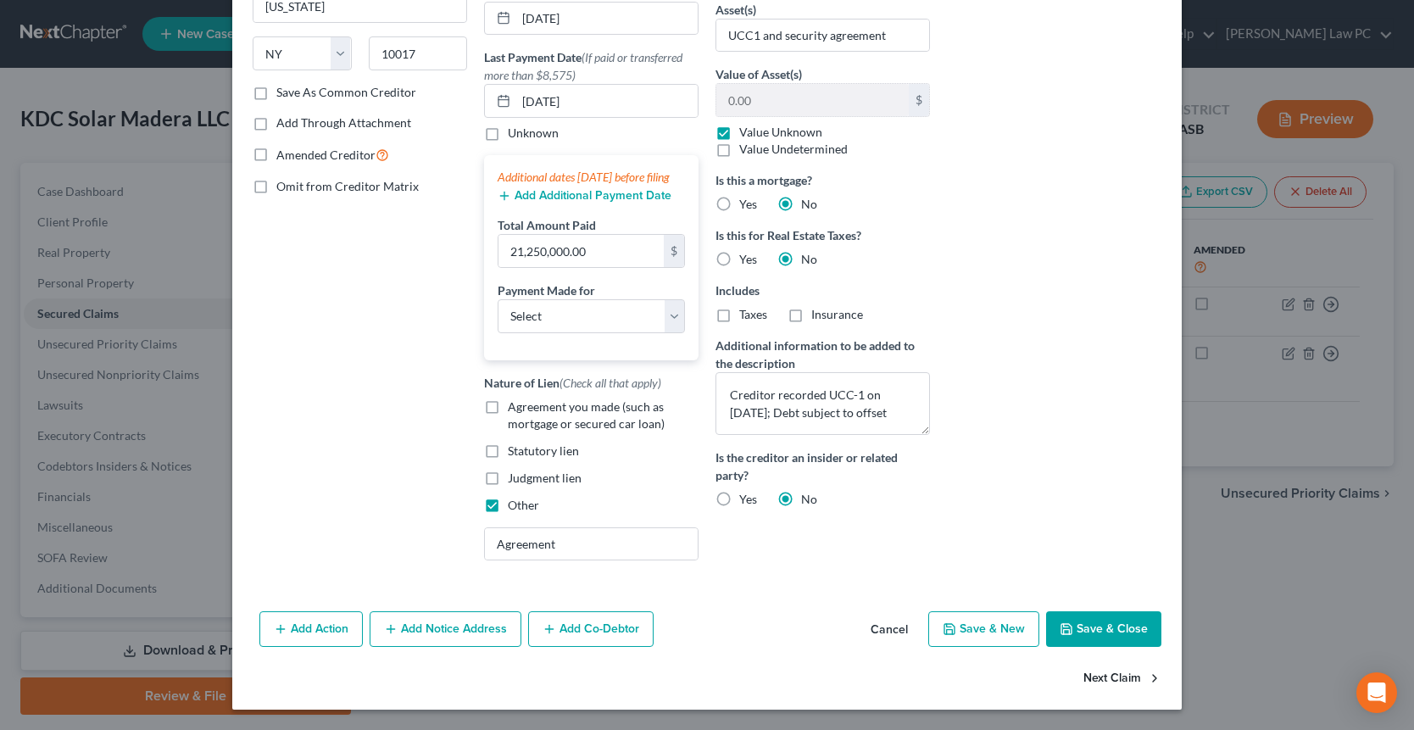
click at [1111, 687] on button "Next Claim" at bounding box center [1122, 678] width 78 height 36
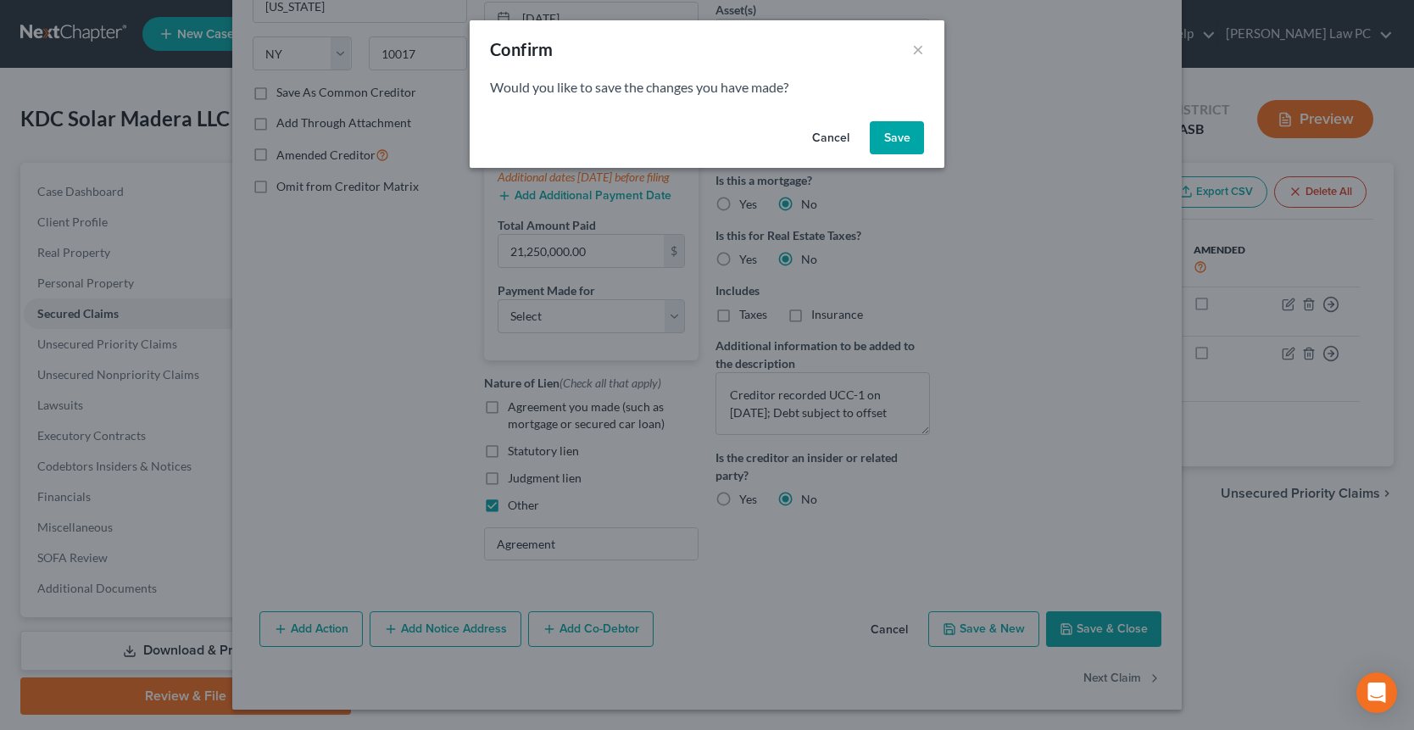
click at [898, 141] on button "Save" at bounding box center [897, 138] width 54 height 34
select select "9"
select select "0"
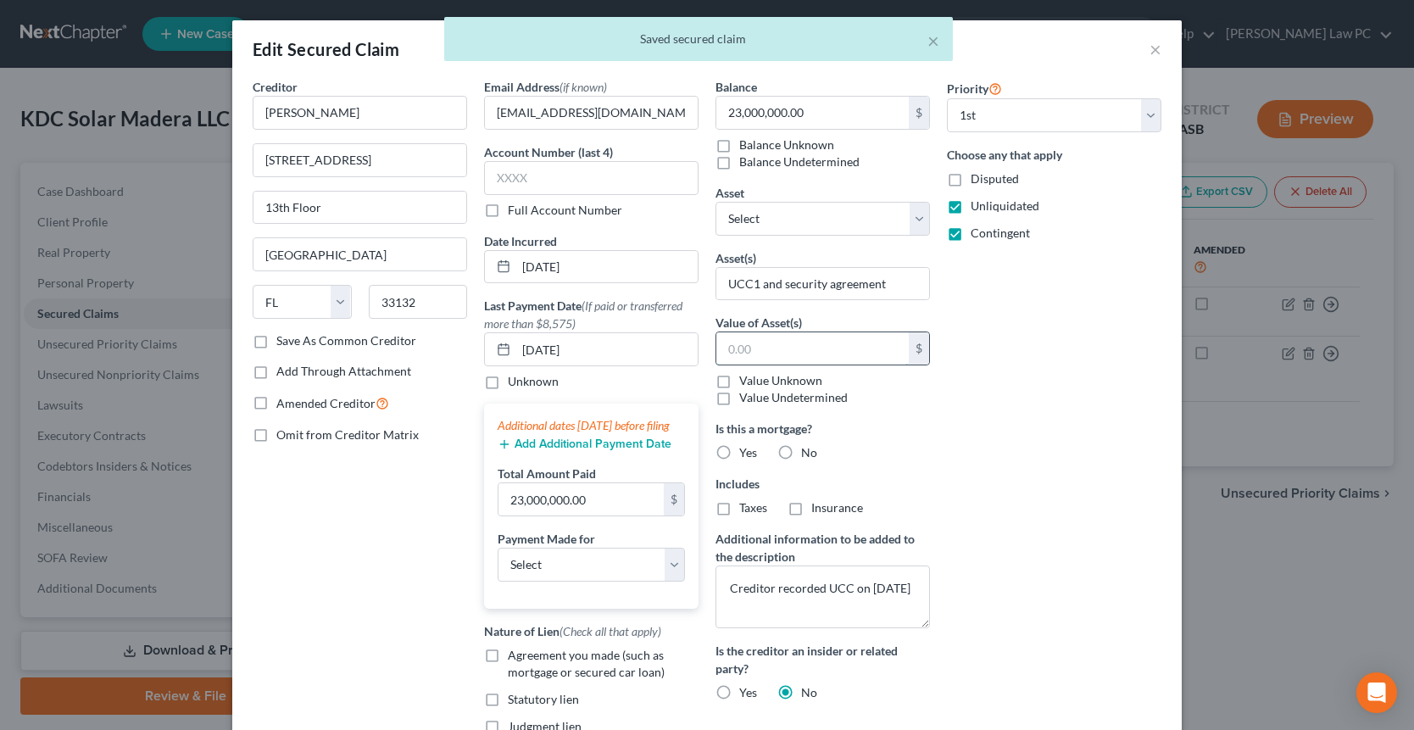
click at [877, 345] on input "text" at bounding box center [812, 348] width 192 height 32
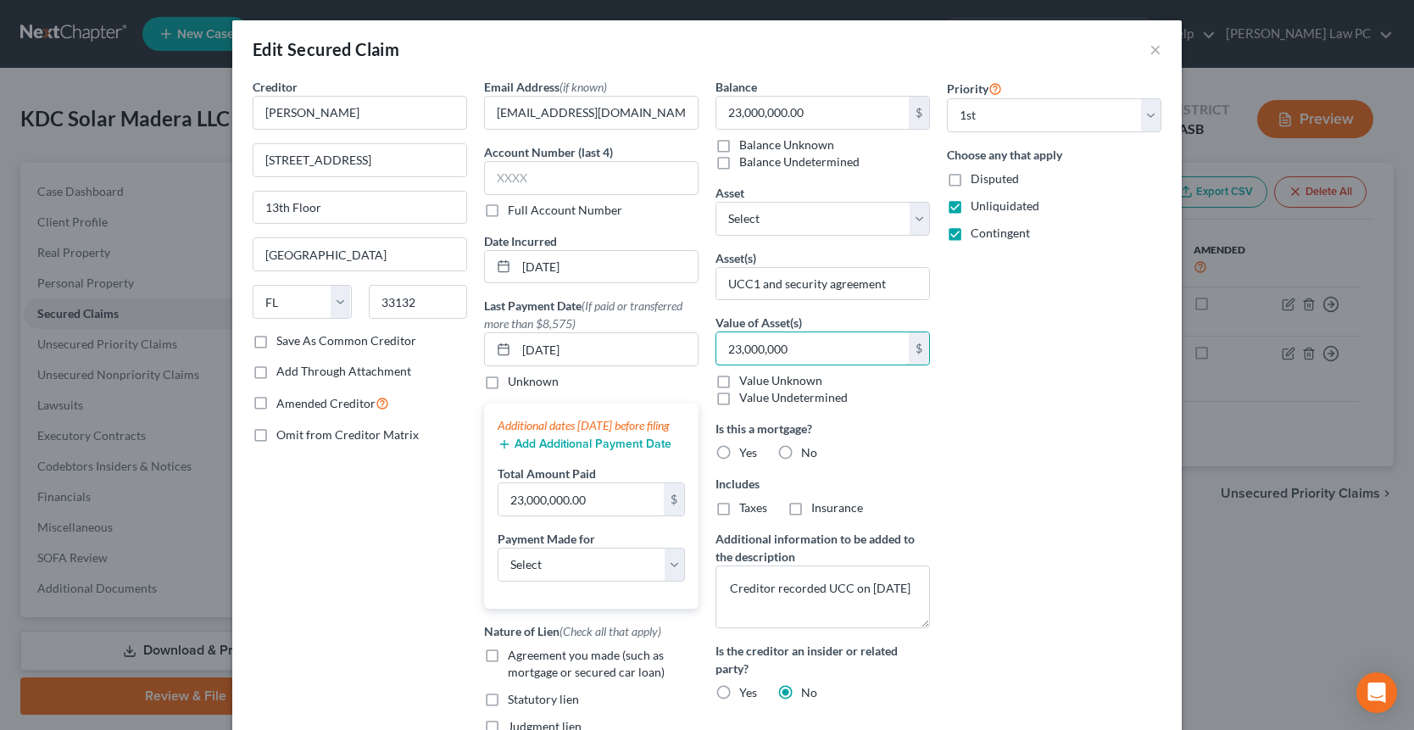
type input "23,000,000"
click at [955, 426] on div "Priority Select 1st 2nd 3rd 4th 5th 6th 7th 8th 9th 10th 11th 12th 13th 14th 15…" at bounding box center [1053, 450] width 231 height 744
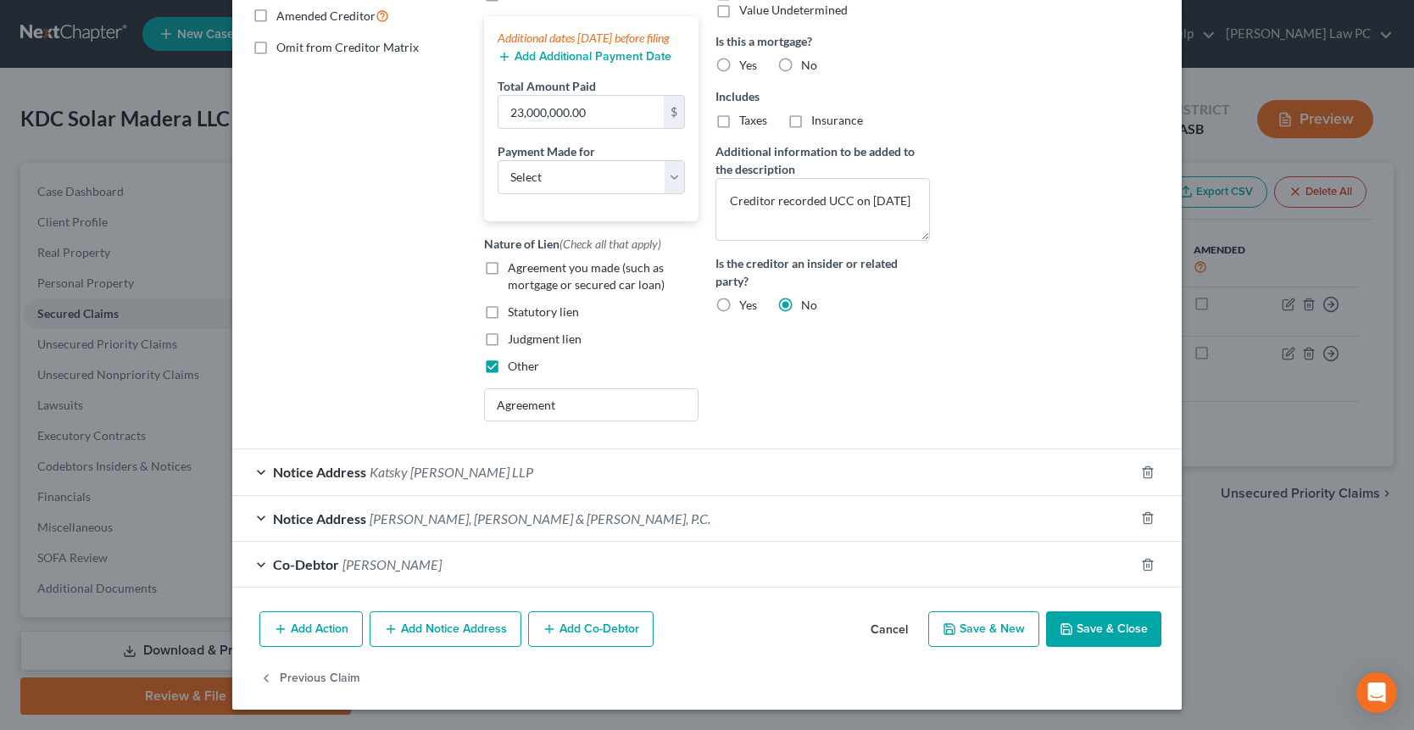
scroll to position [404, 0]
click at [1092, 632] on button "Save & Close" at bounding box center [1103, 629] width 115 height 36
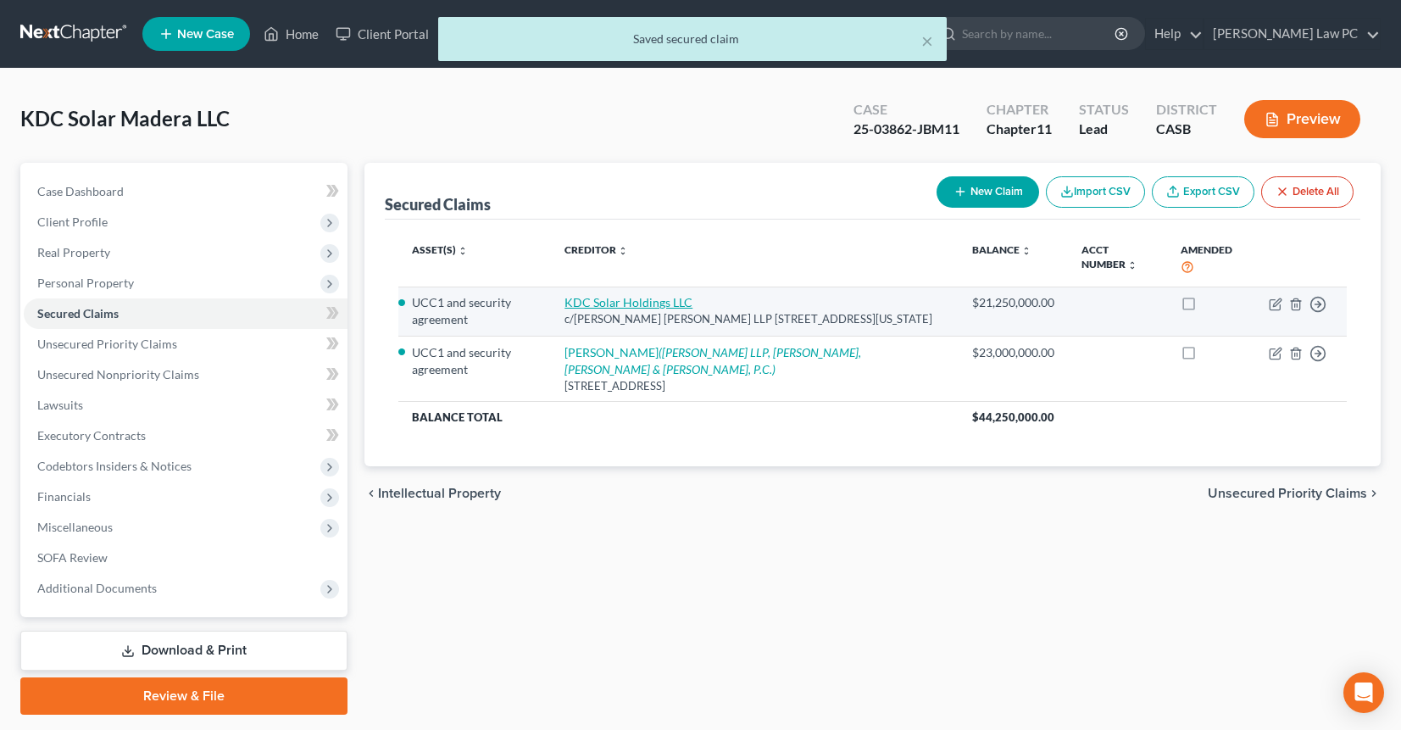
click at [656, 303] on link "KDC Solar Holdings LLC" at bounding box center [629, 302] width 128 height 14
select select "35"
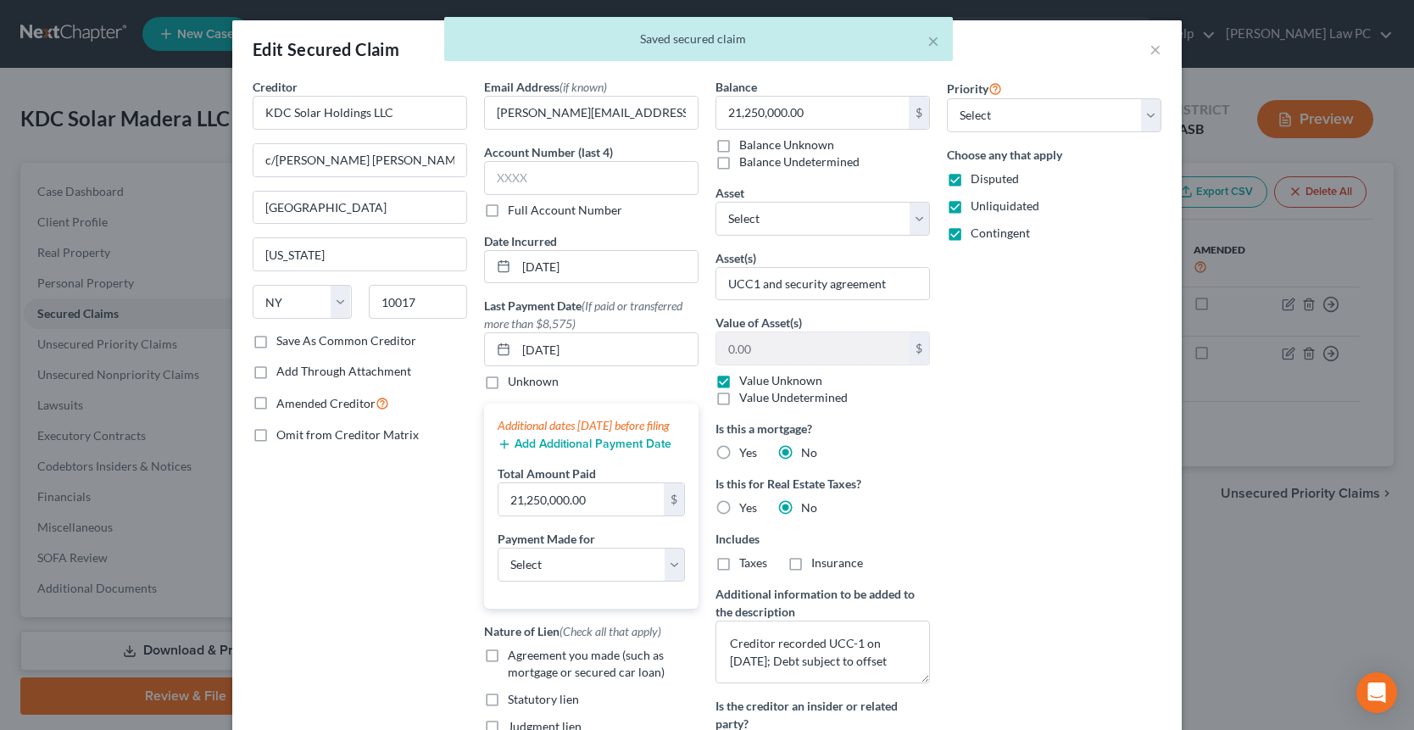
click at [739, 374] on label "Value Unknown" at bounding box center [780, 380] width 83 height 17
click at [746, 374] on input "Value Unknown" at bounding box center [751, 377] width 11 height 11
checkbox input "false"
click at [774, 358] on input "0.00" at bounding box center [812, 348] width 192 height 32
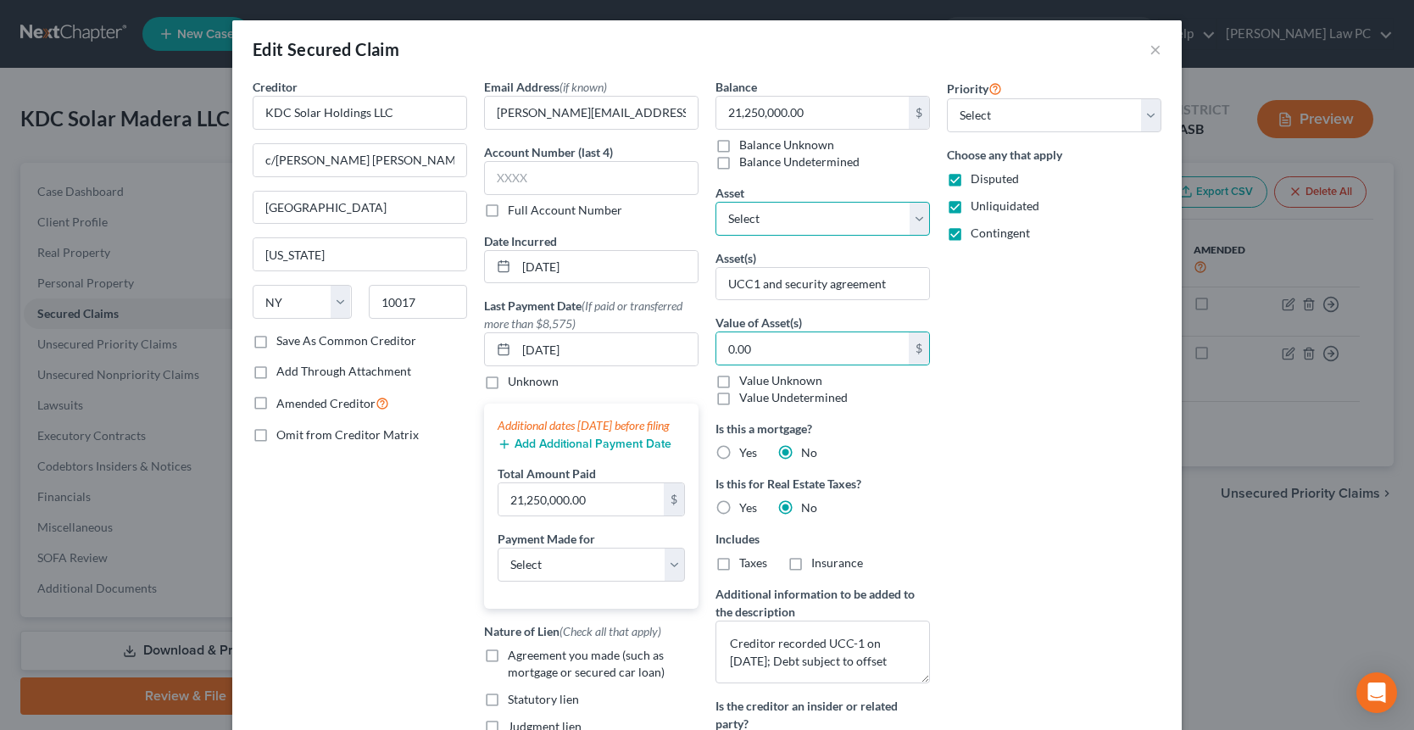
click at [797, 218] on select "Select Other Multiple Assets Lease between KDC Solar Land Holdings, LLC and Deb…" at bounding box center [822, 219] width 214 height 34
click at [715, 202] on select "Select Other Multiple Assets Lease between KDC Solar Land Holdings, LLC and Deb…" at bounding box center [822, 219] width 214 height 34
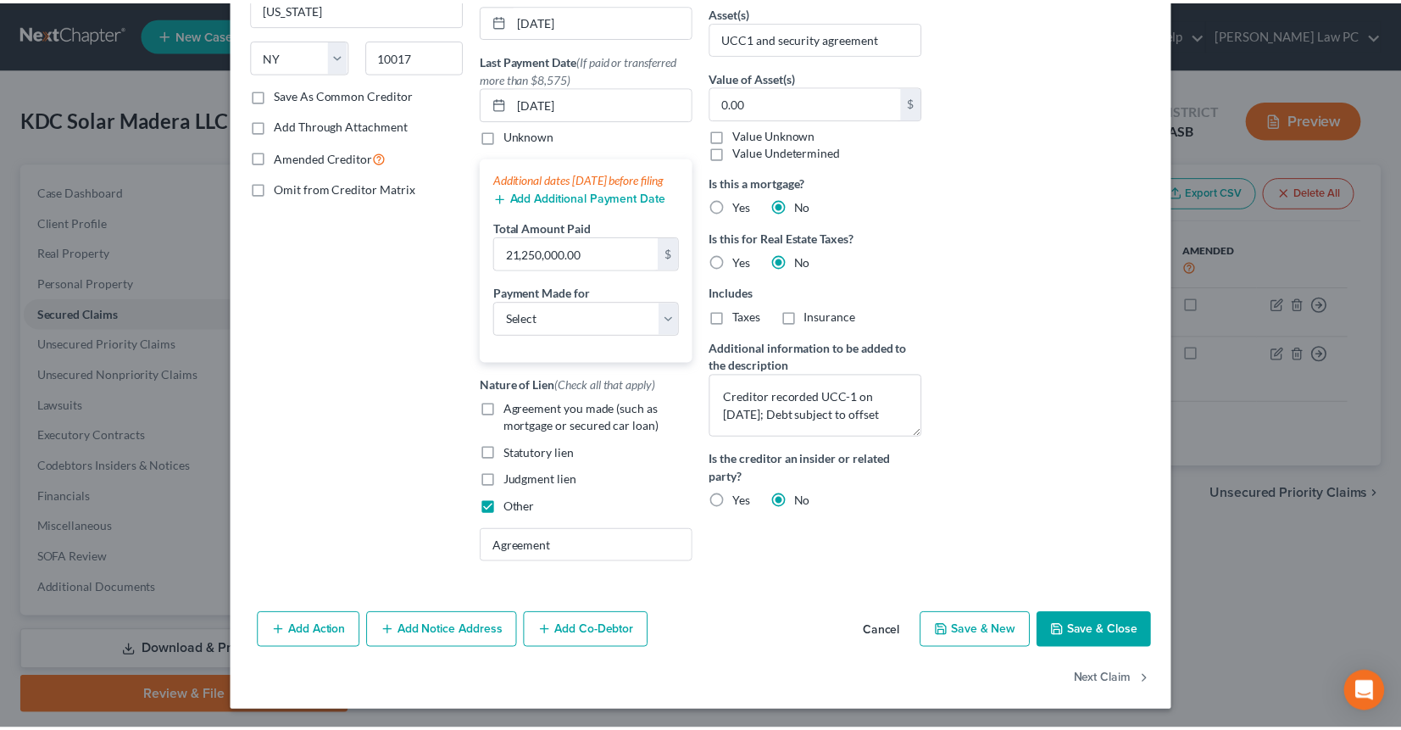
scroll to position [265, 0]
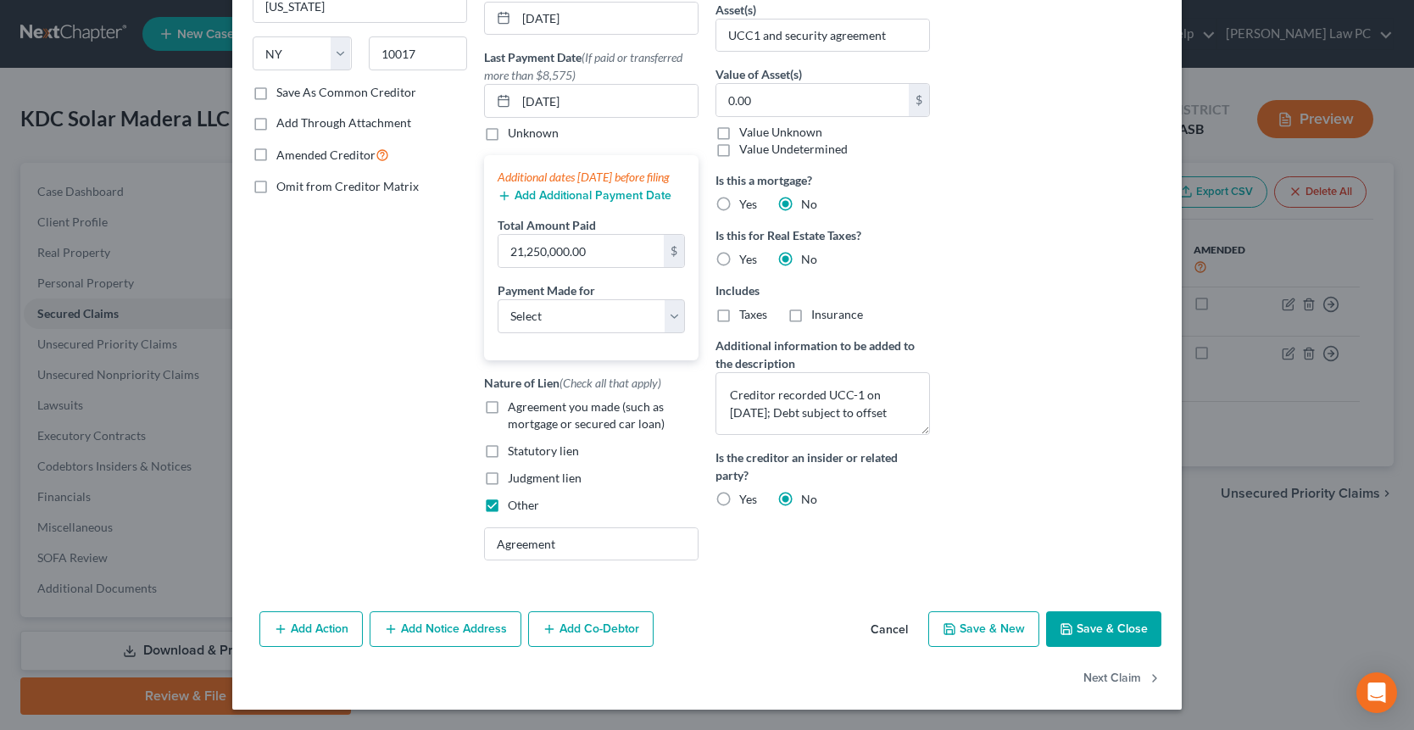
click at [1125, 638] on button "Save & Close" at bounding box center [1103, 629] width 115 height 36
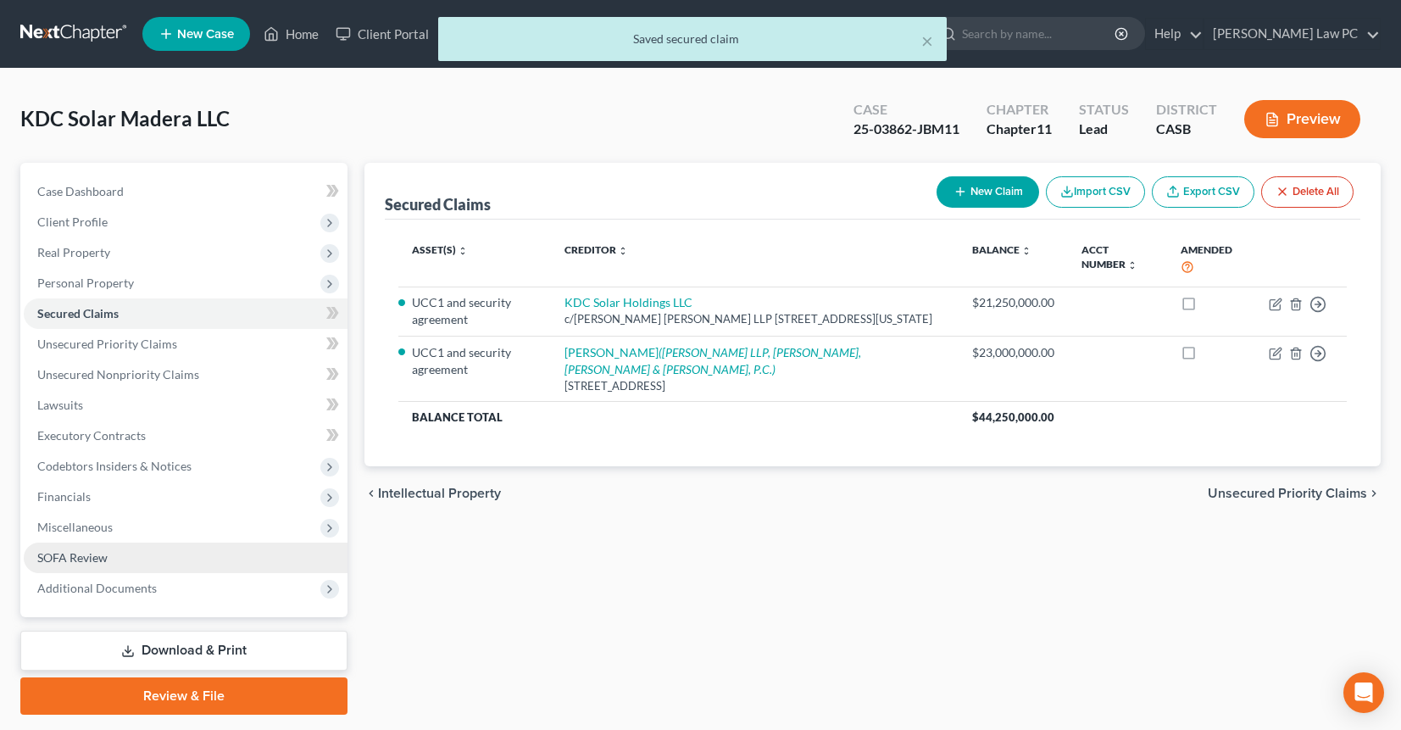
drag, startPoint x: 74, startPoint y: 562, endPoint x: 90, endPoint y: 558, distance: 16.7
click at [74, 562] on span "SOFA Review" at bounding box center [72, 557] width 70 height 14
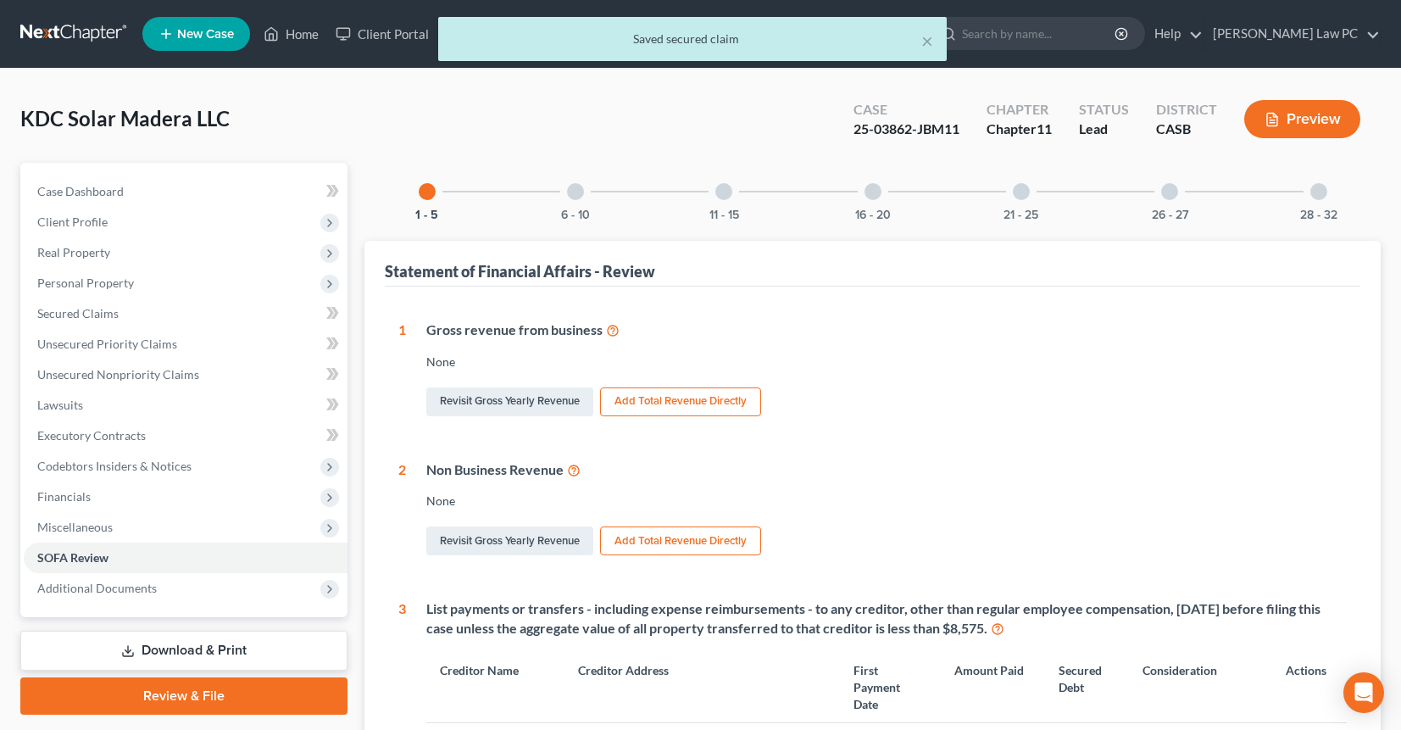
click at [571, 186] on div at bounding box center [575, 191] width 17 height 17
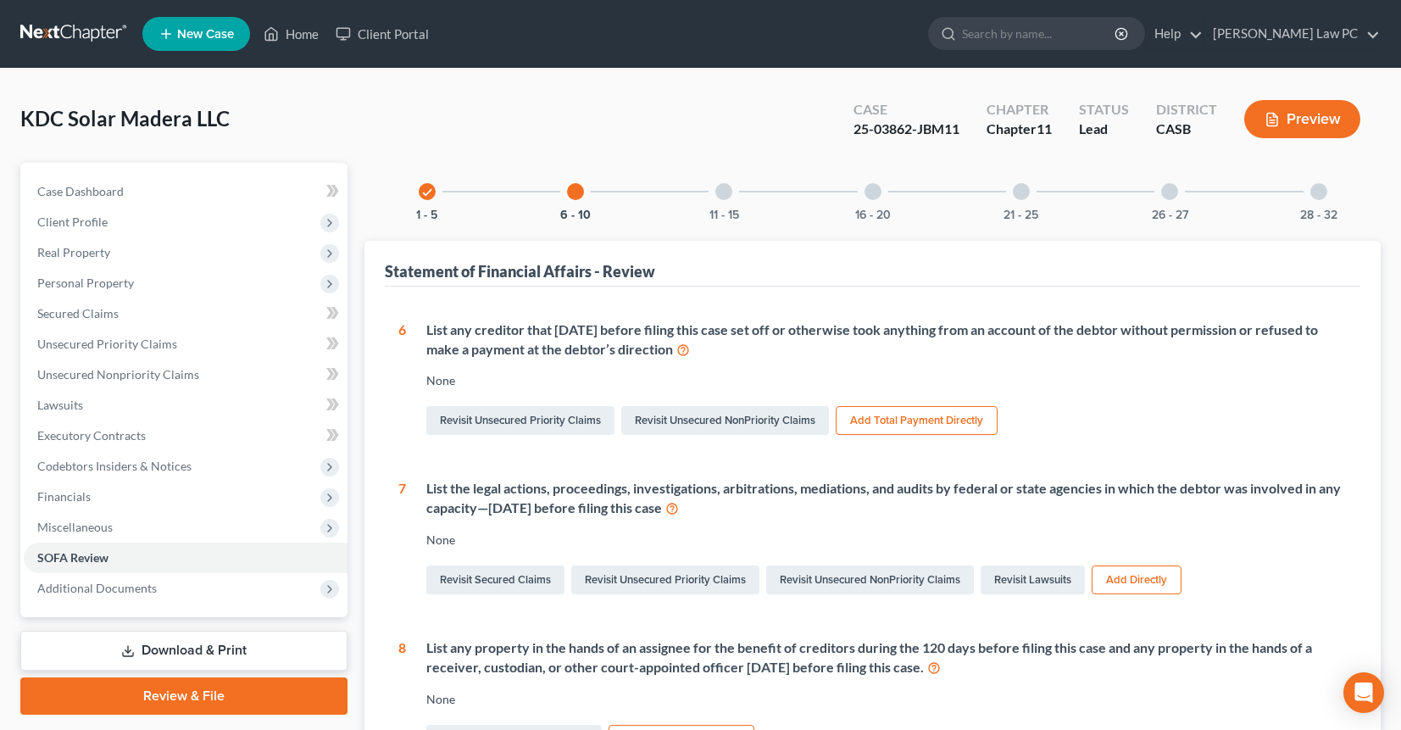
click at [726, 196] on div at bounding box center [723, 191] width 17 height 17
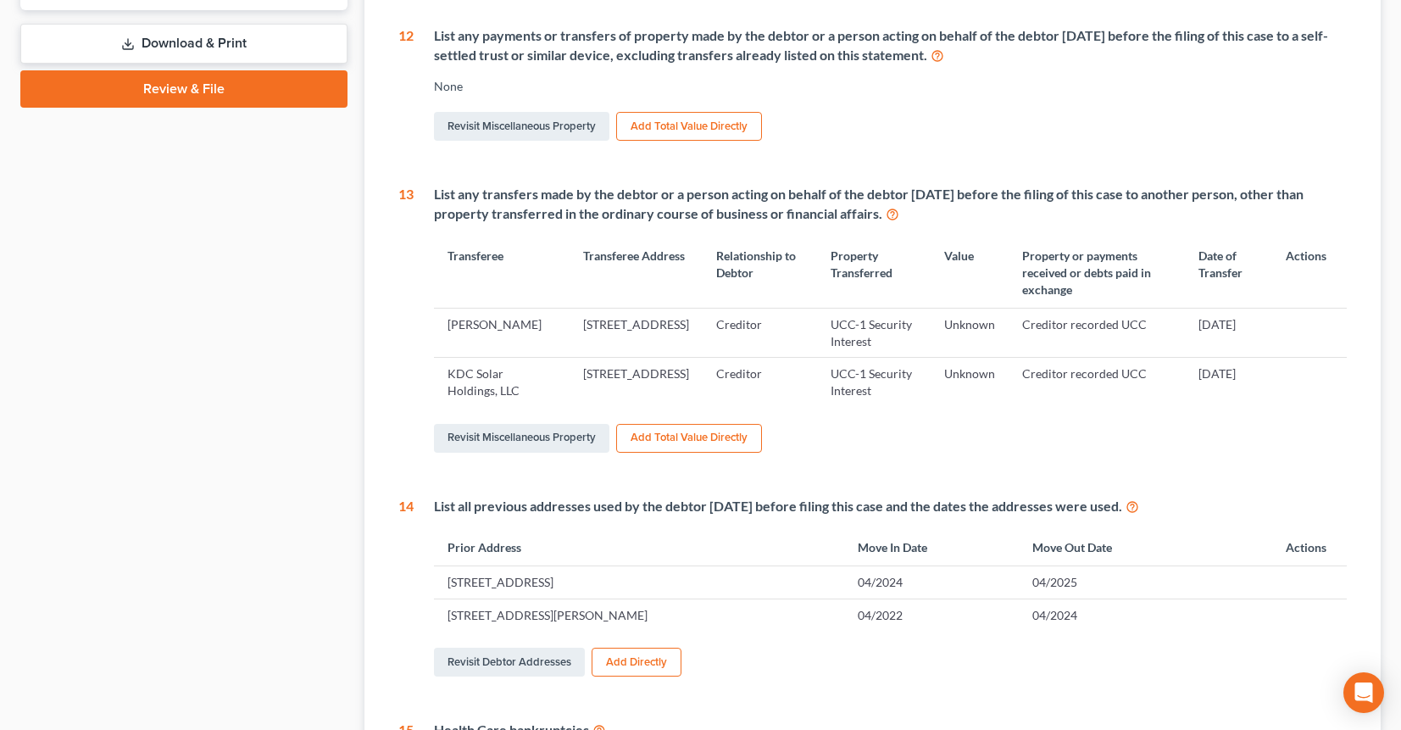
scroll to position [127, 0]
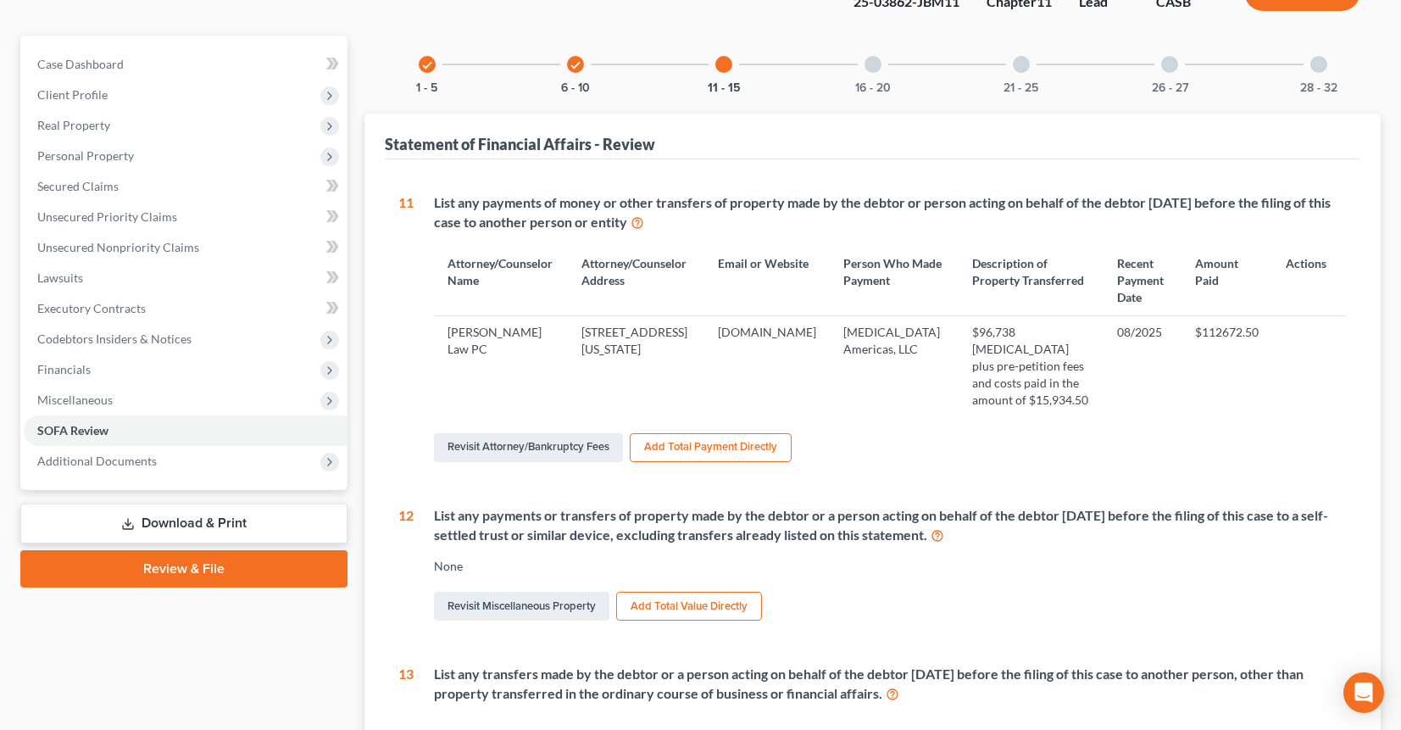
click at [246, 522] on link "Download & Print" at bounding box center [183, 524] width 327 height 40
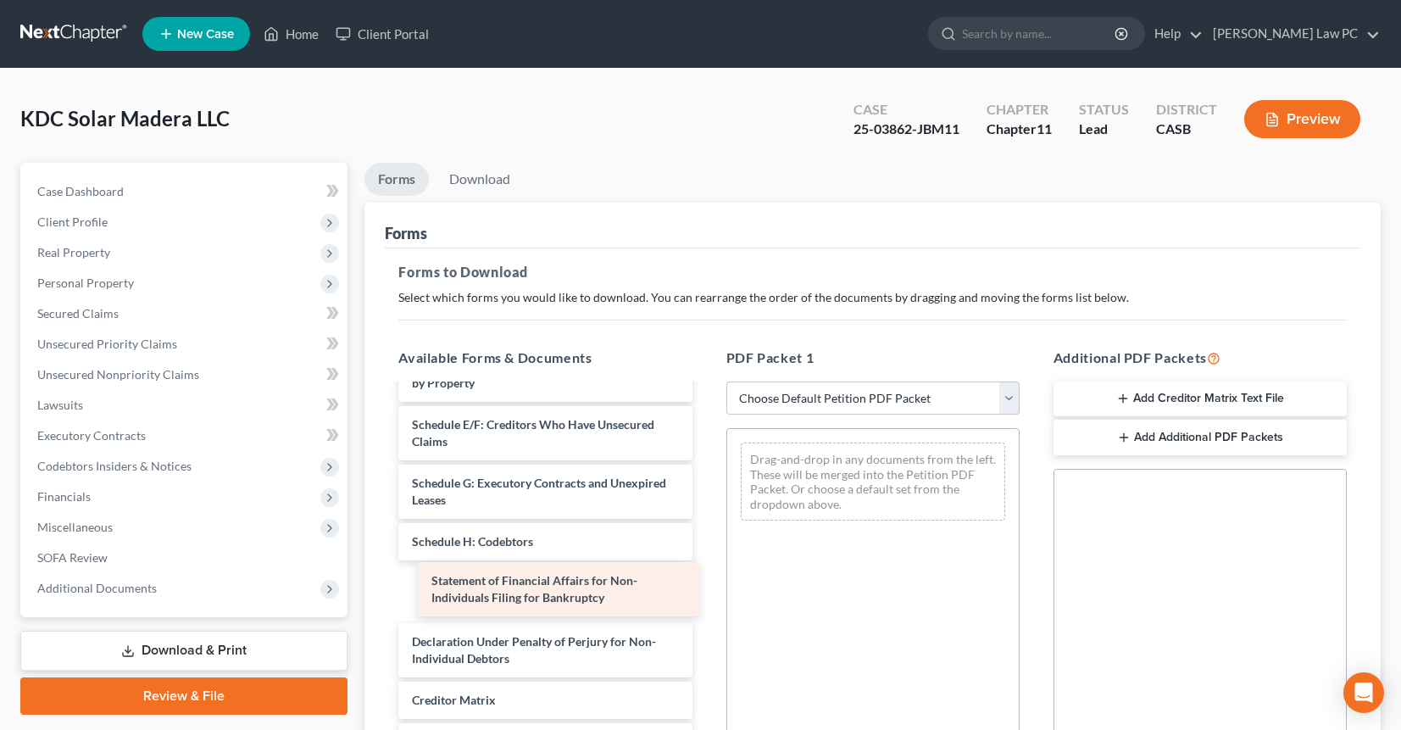
scroll to position [214, 0]
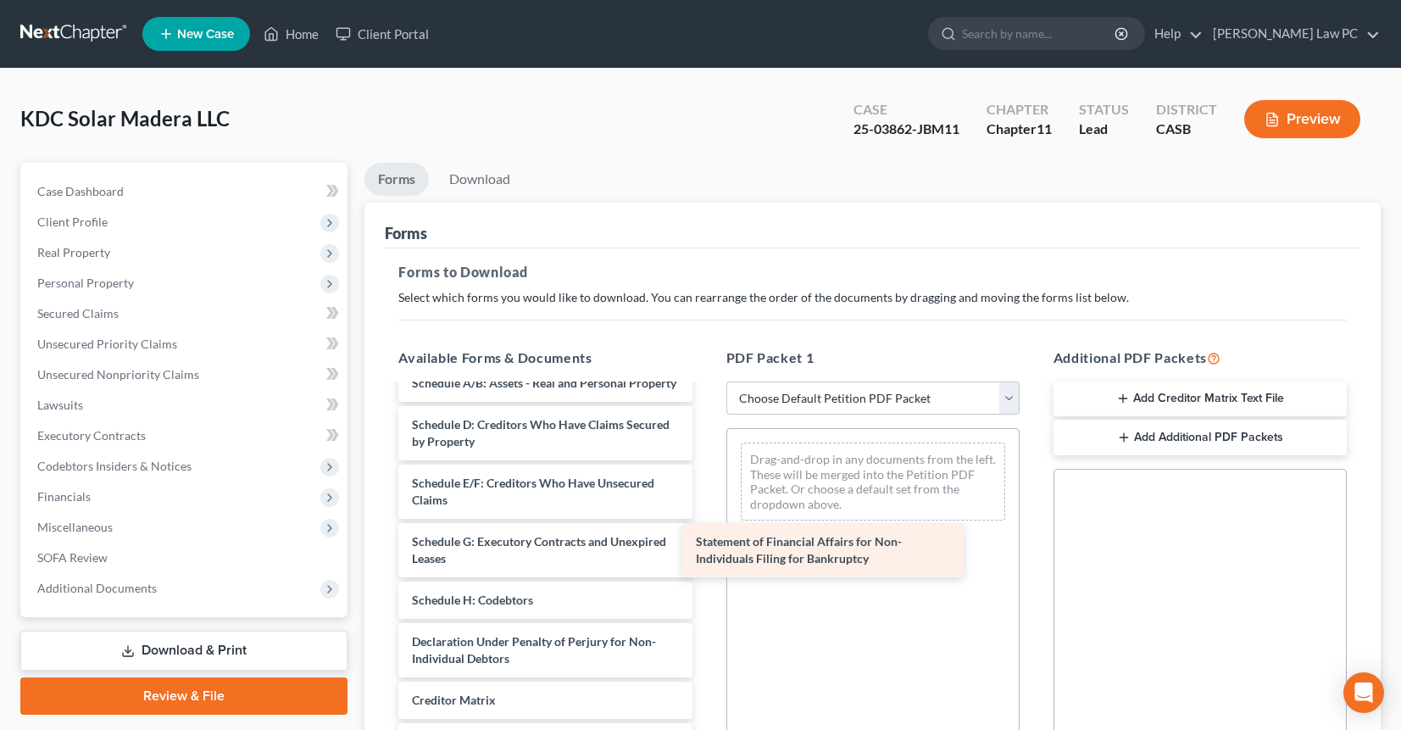
drag, startPoint x: 530, startPoint y: 598, endPoint x: 812, endPoint y: 558, distance: 285.2
click at [705, 558] on div "Statement of Financial Affairs for Non-Individuals Filing for Bankruptcy Volunt…" at bounding box center [545, 516] width 320 height 654
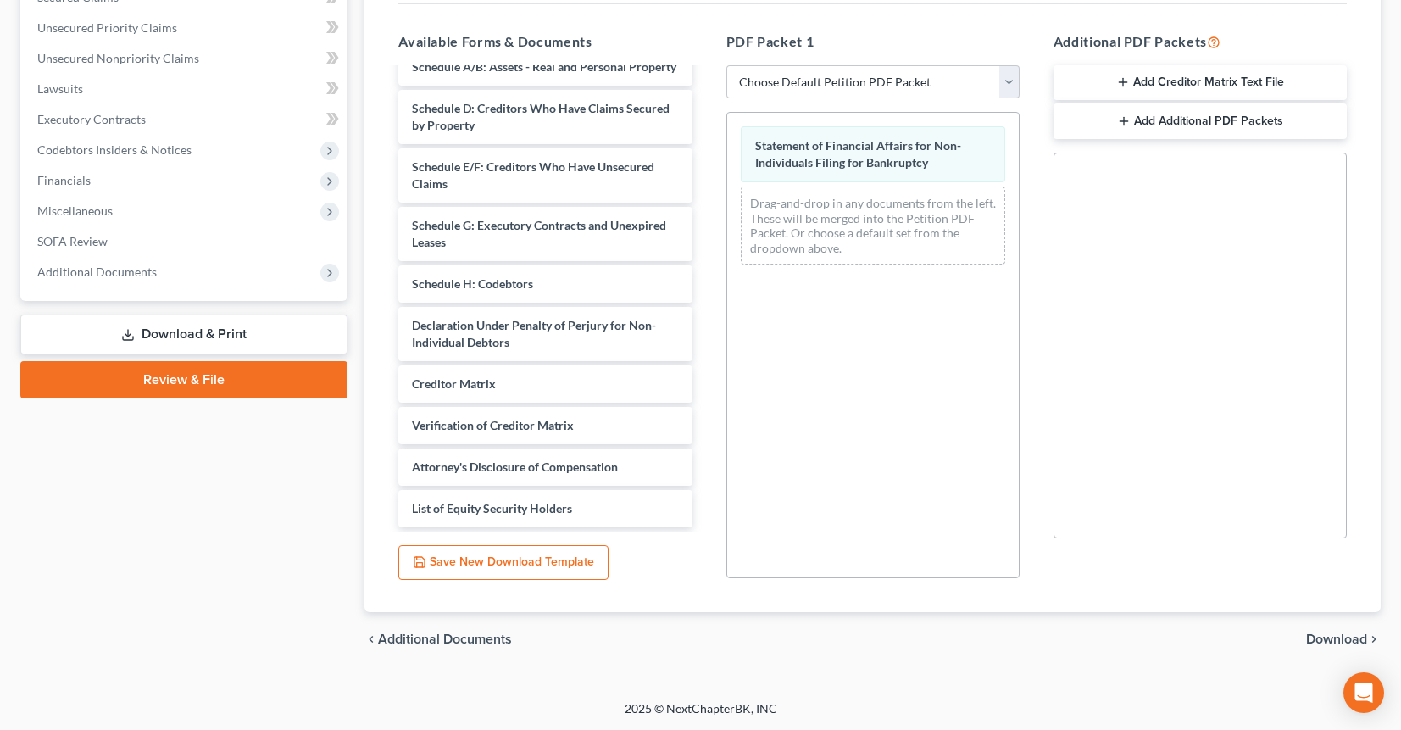
click at [1354, 637] on span "Download" at bounding box center [1336, 639] width 61 height 14
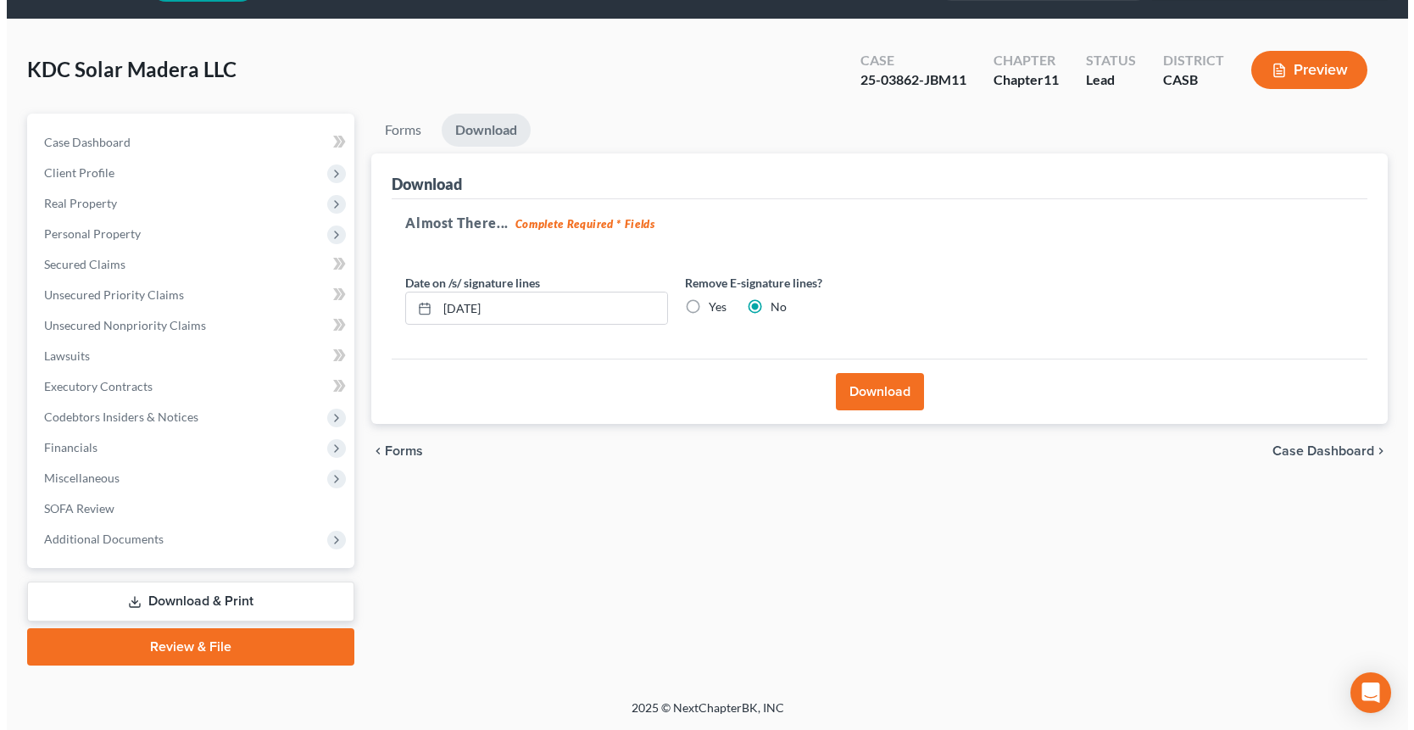
scroll to position [47, 0]
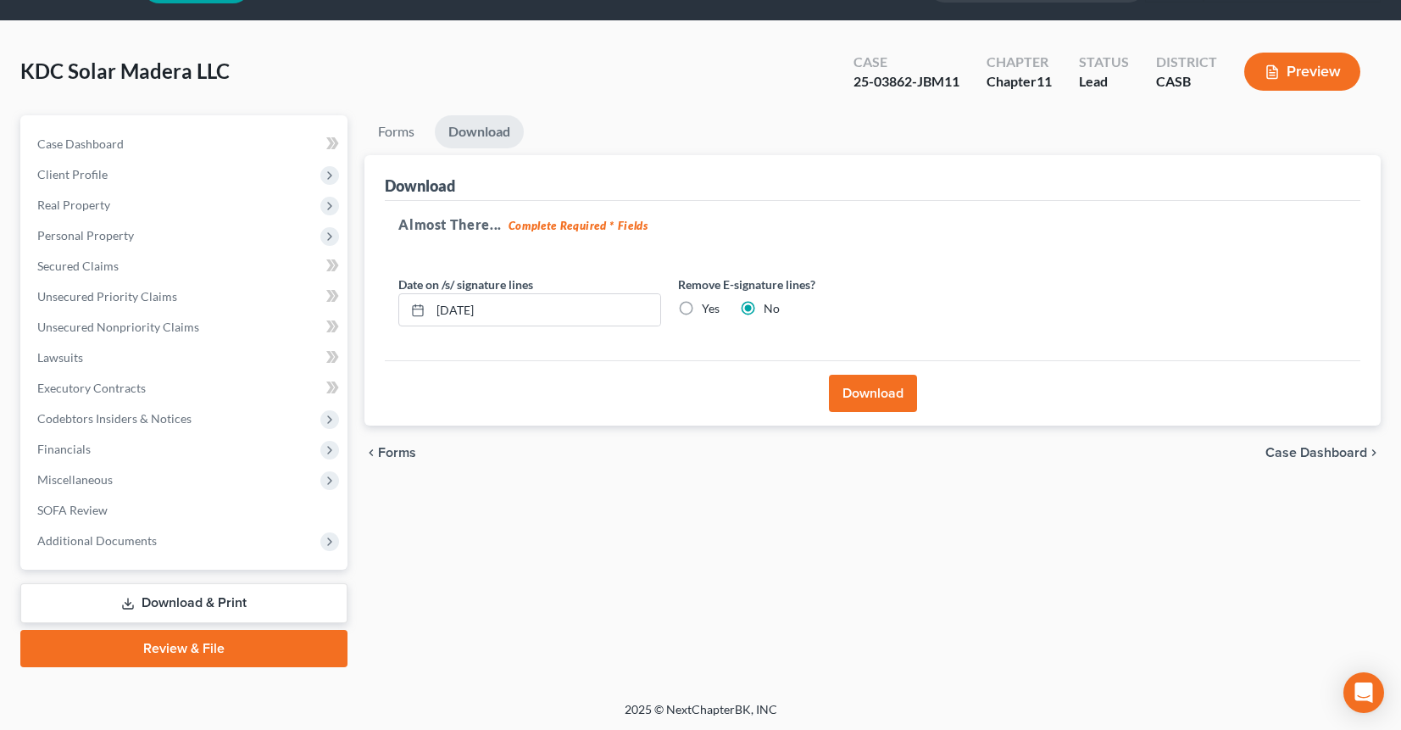
click at [882, 392] on button "Download" at bounding box center [873, 393] width 88 height 37
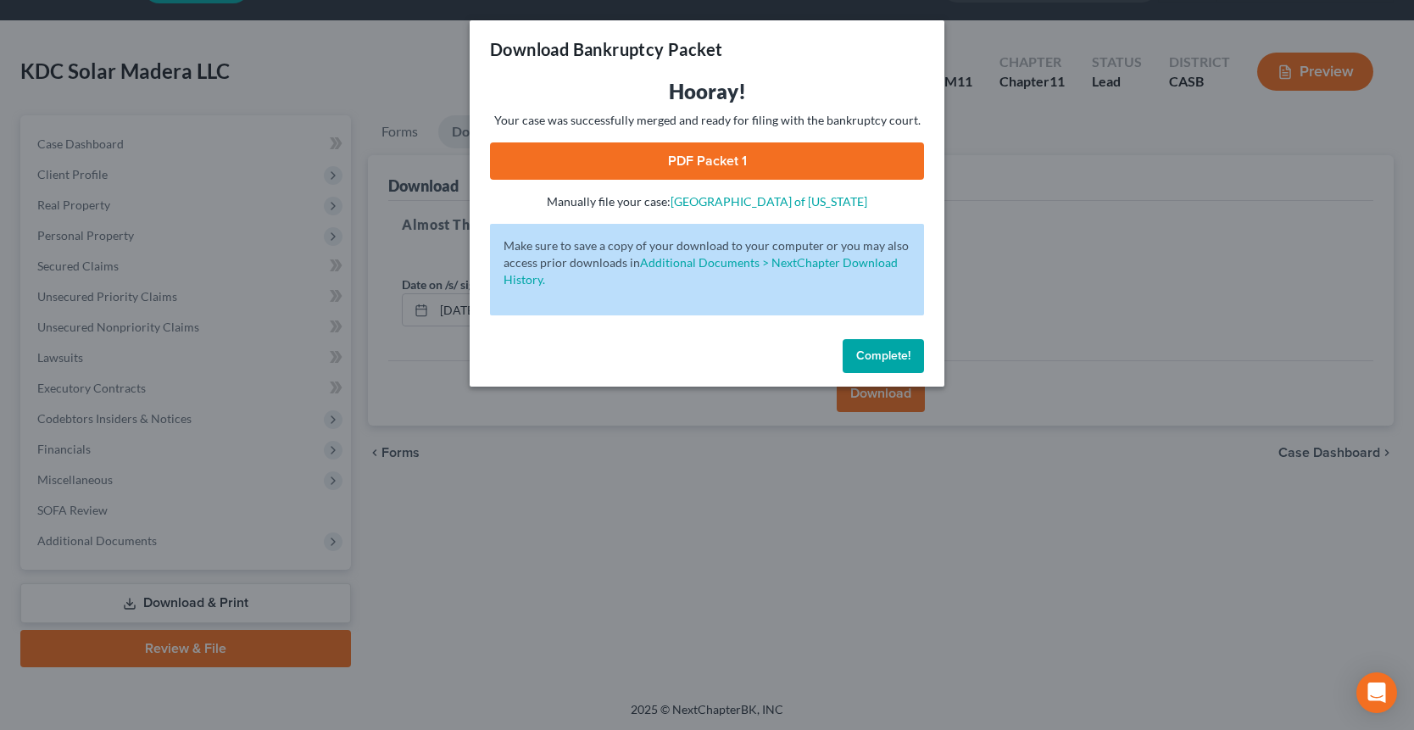
click at [602, 169] on link "PDF Packet 1" at bounding box center [707, 160] width 434 height 37
